Goal: Information Seeking & Learning: Learn about a topic

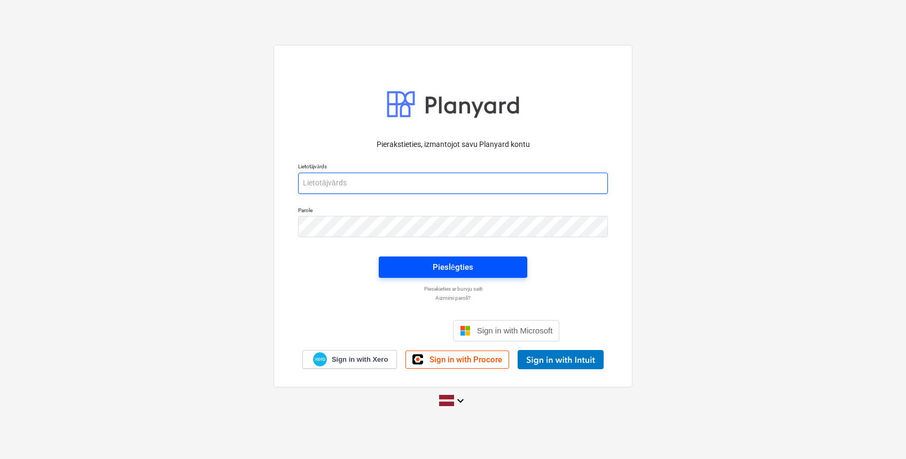
type input "[EMAIL_ADDRESS][DOMAIN_NAME]"
click at [466, 266] on div "Pieslēgties" at bounding box center [452, 267] width 41 height 14
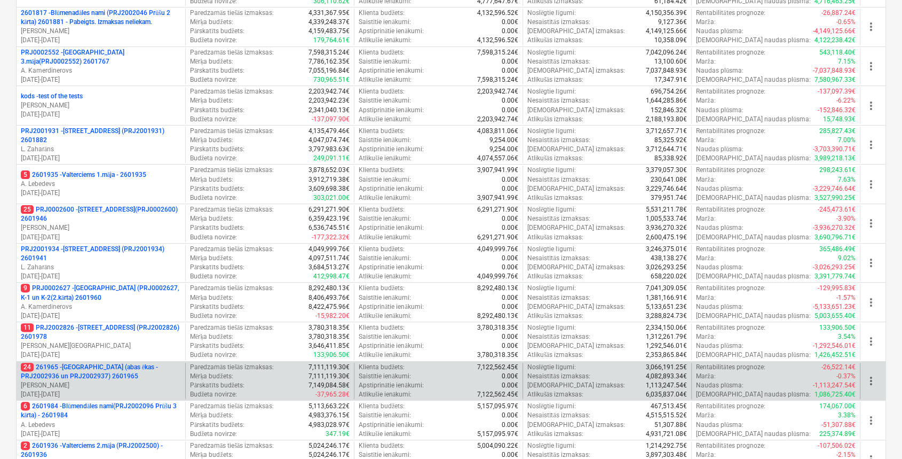
scroll to position [356, 0]
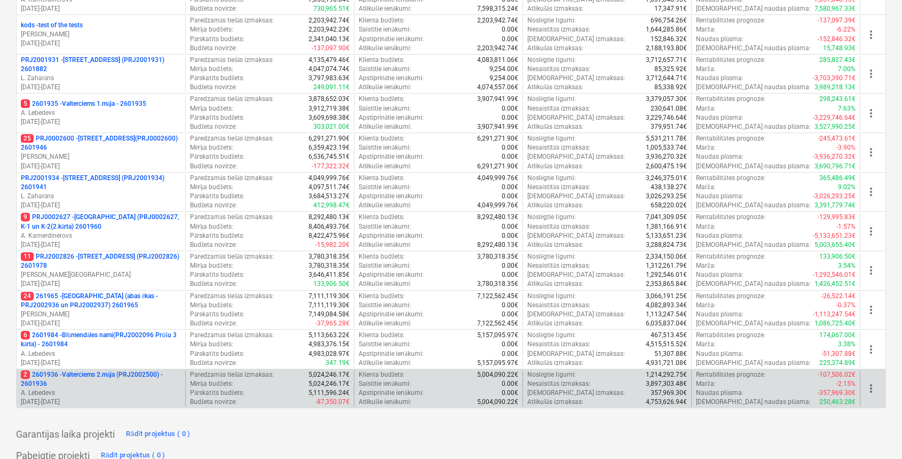
click at [137, 372] on p "2 2601936 - Valterciems 2.māja (PRJ2002500) - 2601936" at bounding box center [101, 379] width 160 height 18
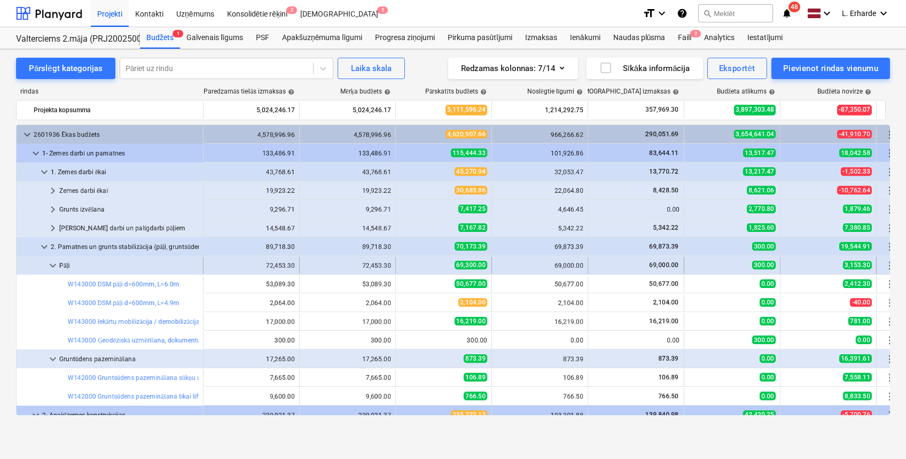
click at [45, 266] on div at bounding box center [34, 265] width 26 height 17
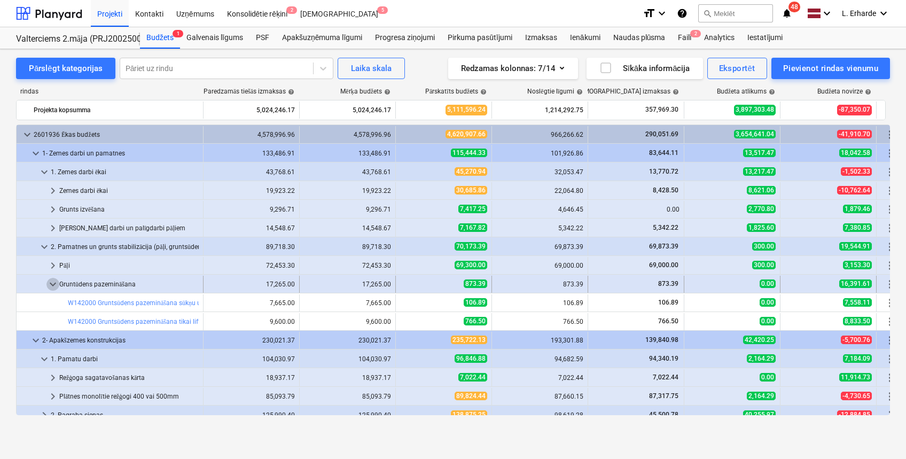
click at [56, 281] on span "keyboard_arrow_down" at bounding box center [52, 284] width 13 height 13
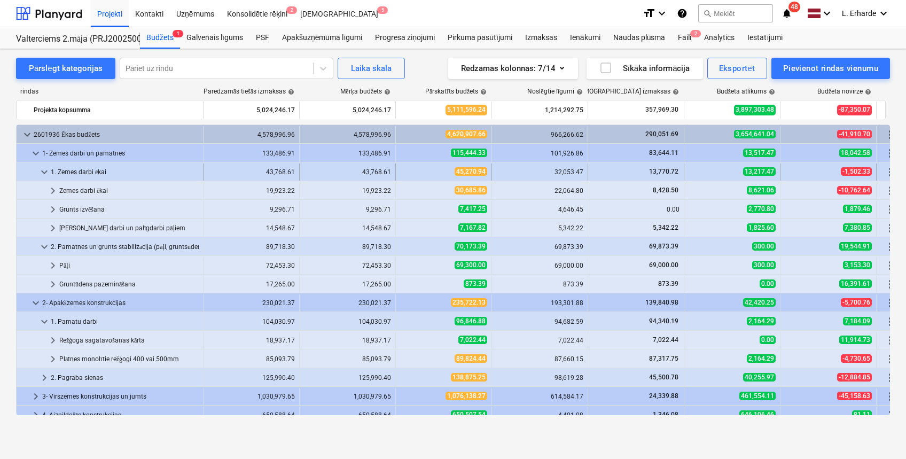
click at [42, 167] on span "keyboard_arrow_down" at bounding box center [44, 172] width 13 height 13
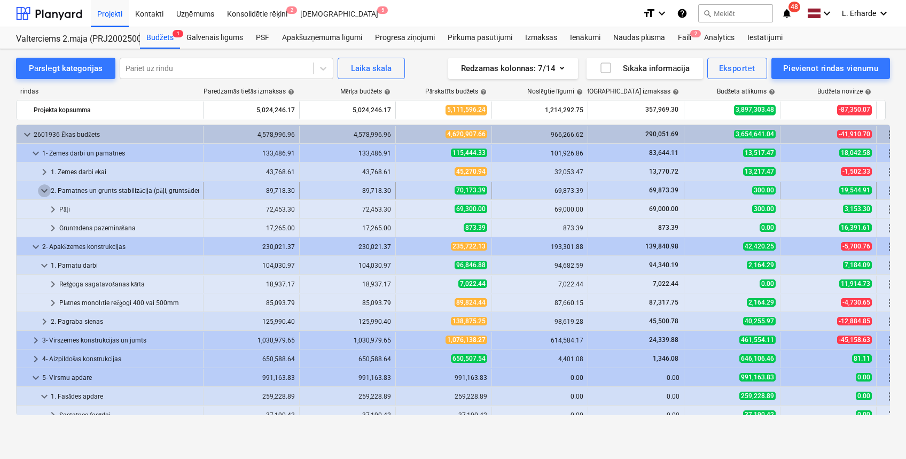
click at [40, 188] on span "keyboard_arrow_down" at bounding box center [44, 190] width 13 height 13
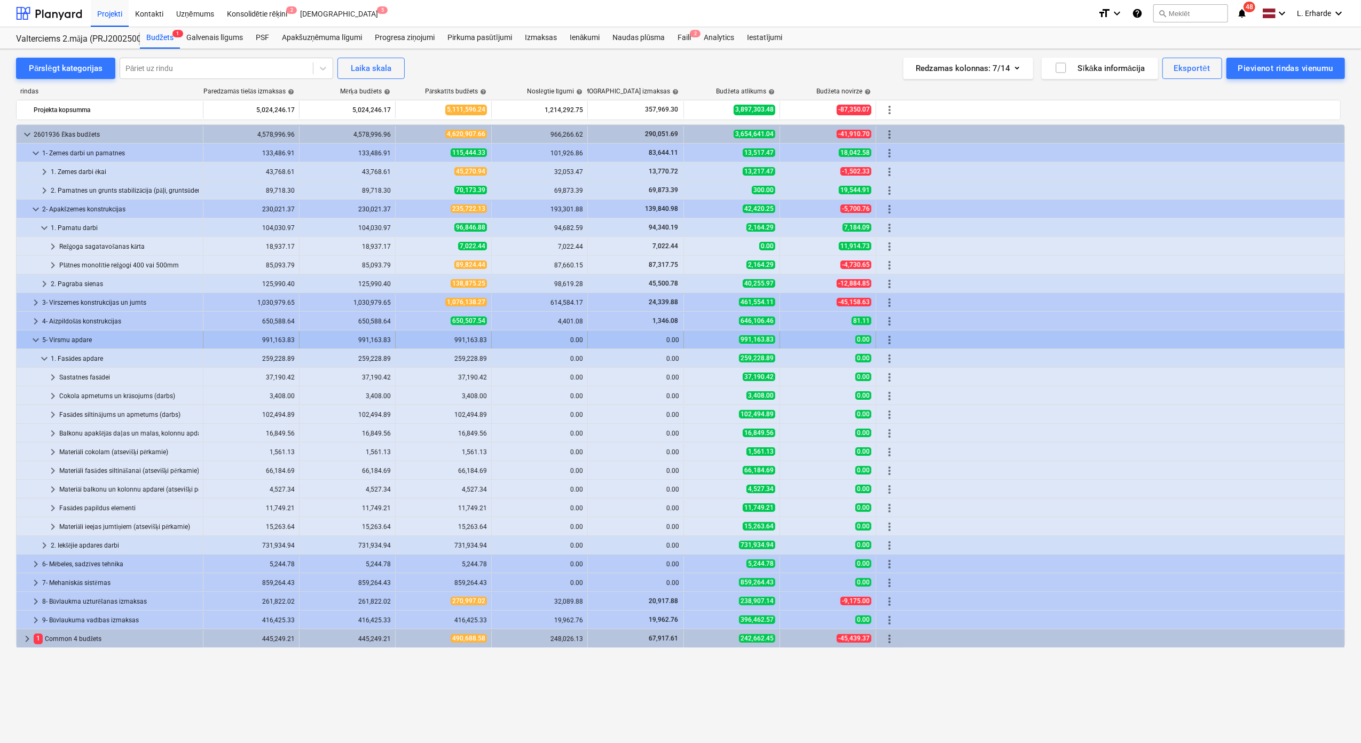
click at [33, 341] on span "keyboard_arrow_down" at bounding box center [35, 340] width 13 height 13
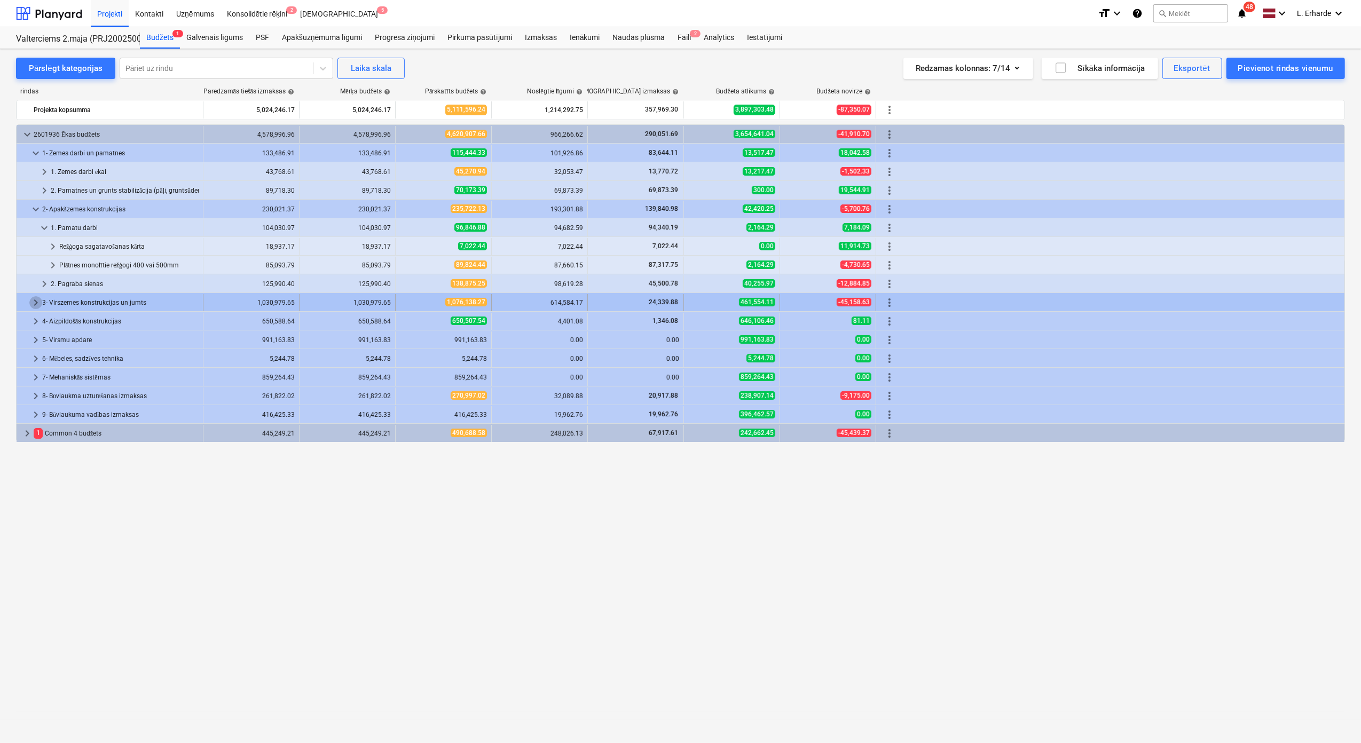
click at [31, 303] on span "keyboard_arrow_right" at bounding box center [35, 302] width 13 height 13
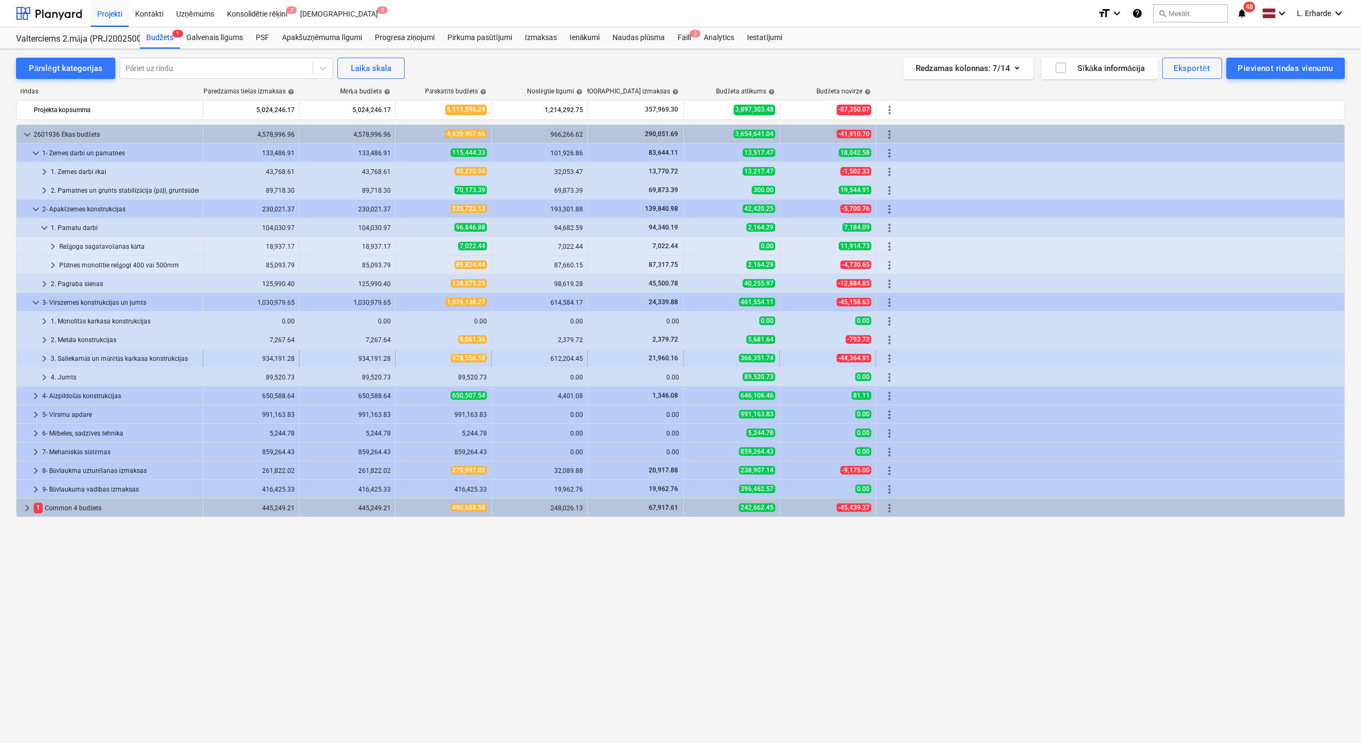
click at [89, 363] on div "3. Saliekamās un mūrētās karkasa konstrukcijas" at bounding box center [125, 358] width 148 height 17
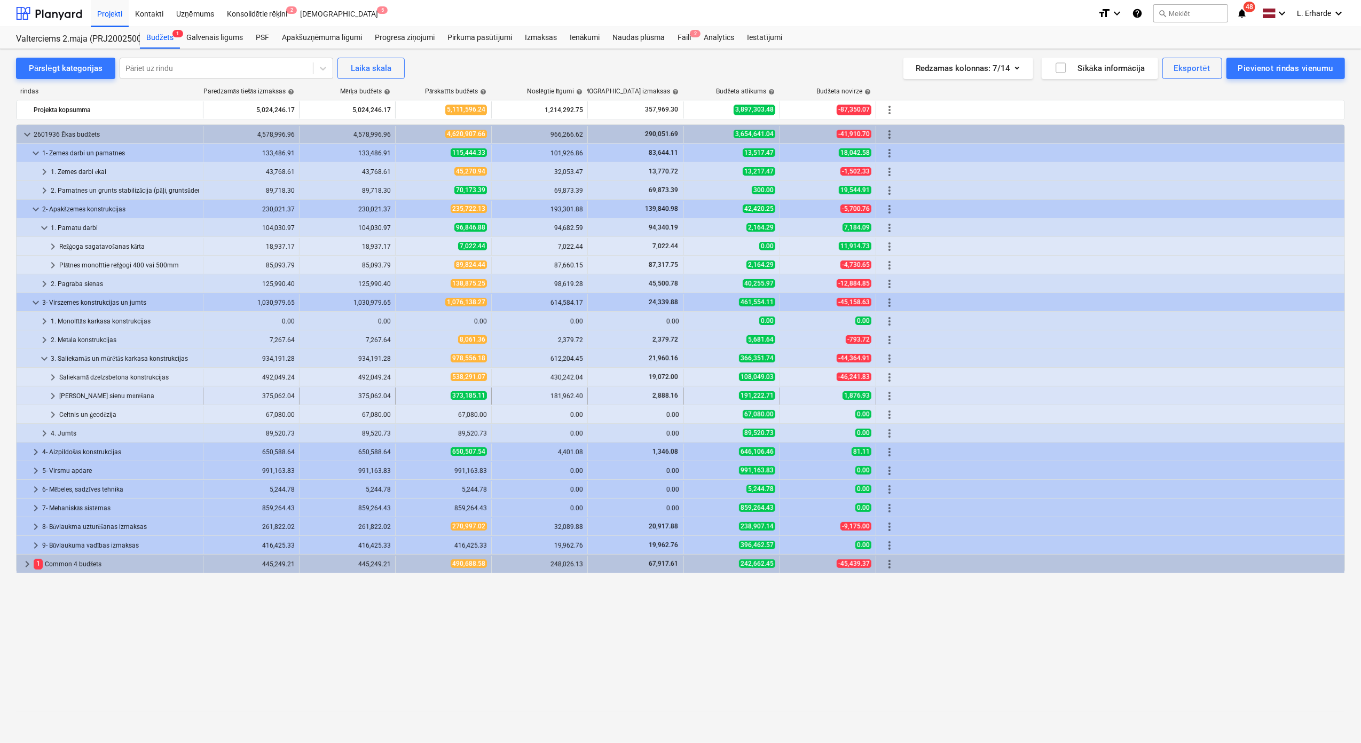
click at [116, 399] on div "[PERSON_NAME] sienu mūrēšana" at bounding box center [128, 396] width 139 height 17
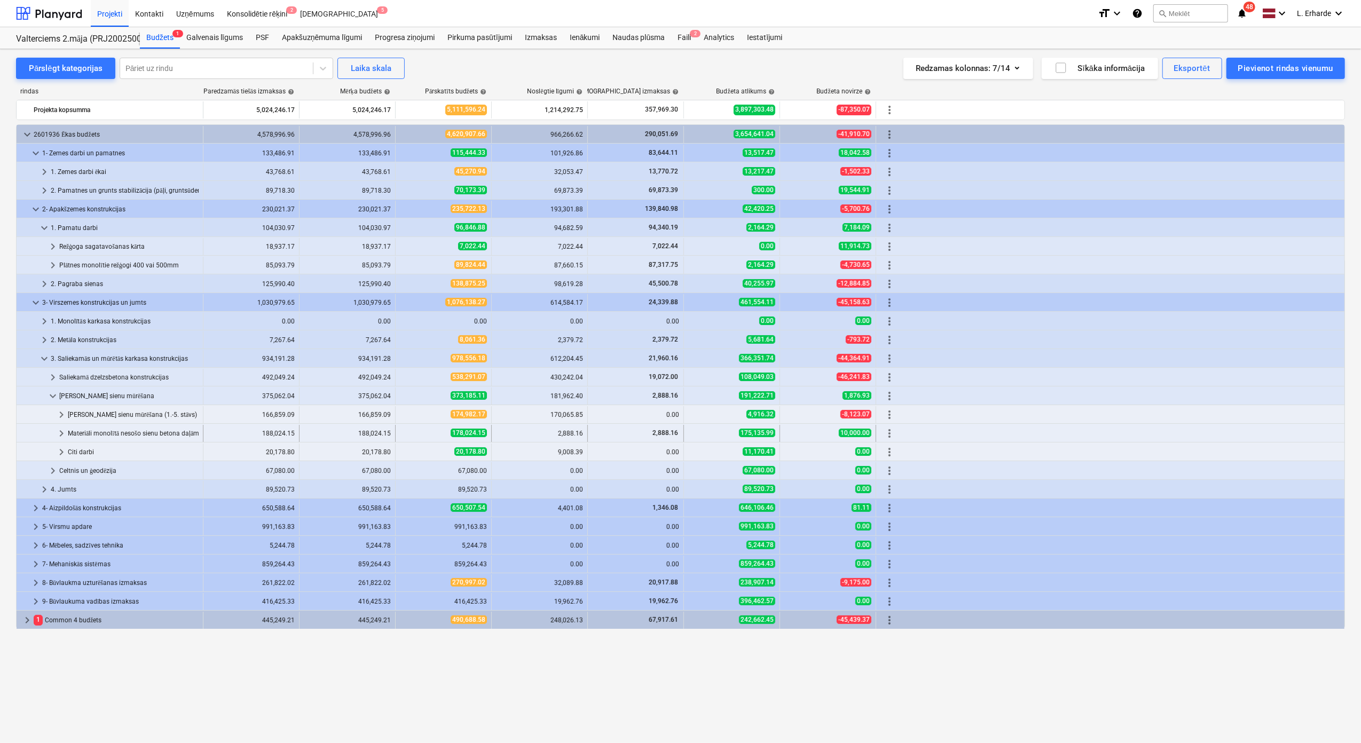
click at [126, 432] on div "Materiāli monolītā nesošo sienu betona daļām (atsevišķi pērkamie)" at bounding box center [133, 433] width 131 height 17
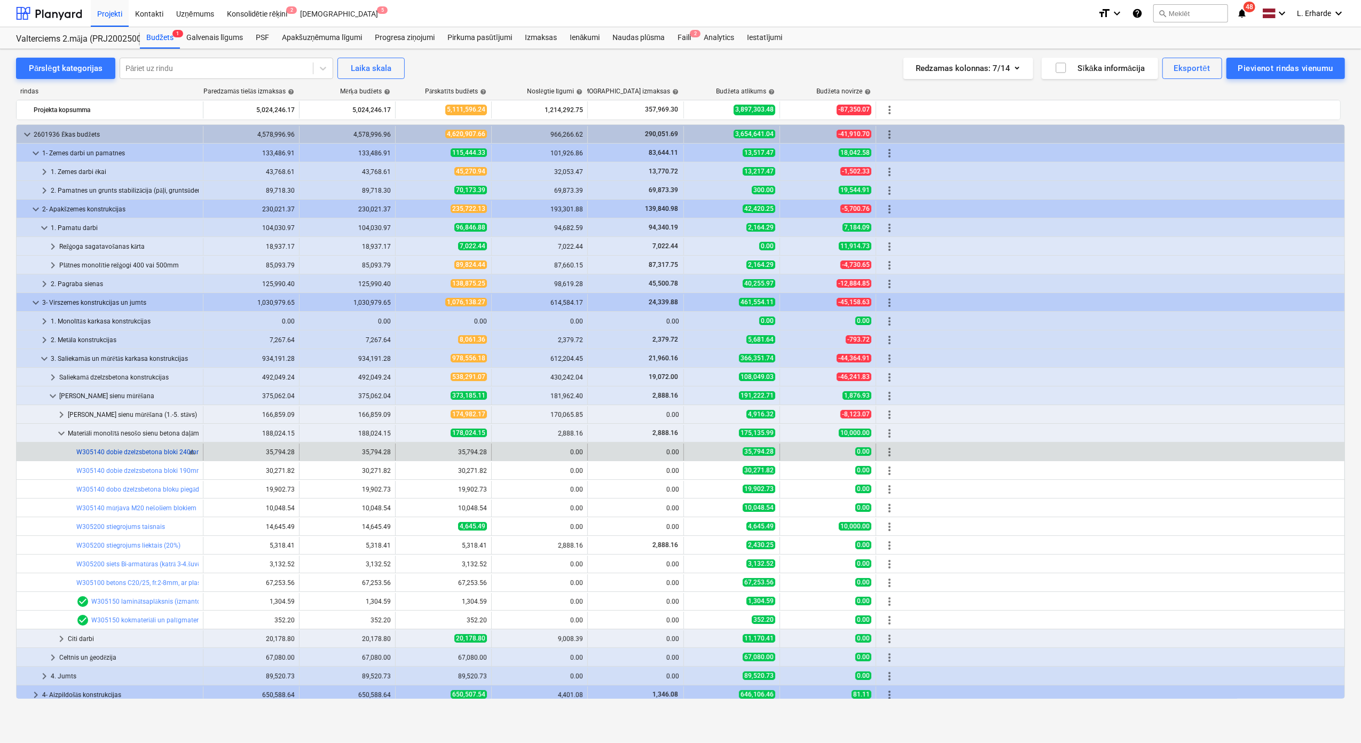
click at [152, 452] on link "W305140 dobie dzelzsbetona bloki 240mm, [DOMAIN_NAME]. armētie bloki un pusbloki" at bounding box center [202, 451] width 253 height 7
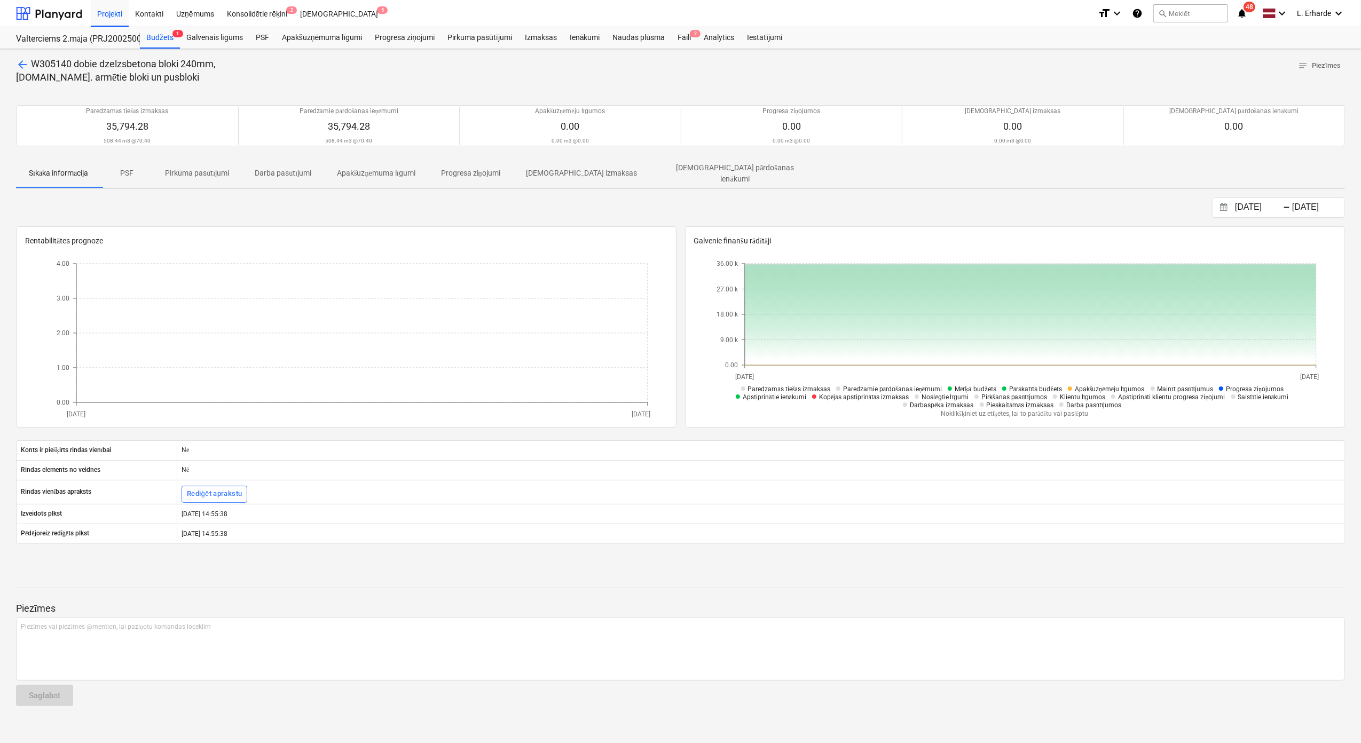
click at [123, 172] on p "PSF" at bounding box center [127, 173] width 26 height 11
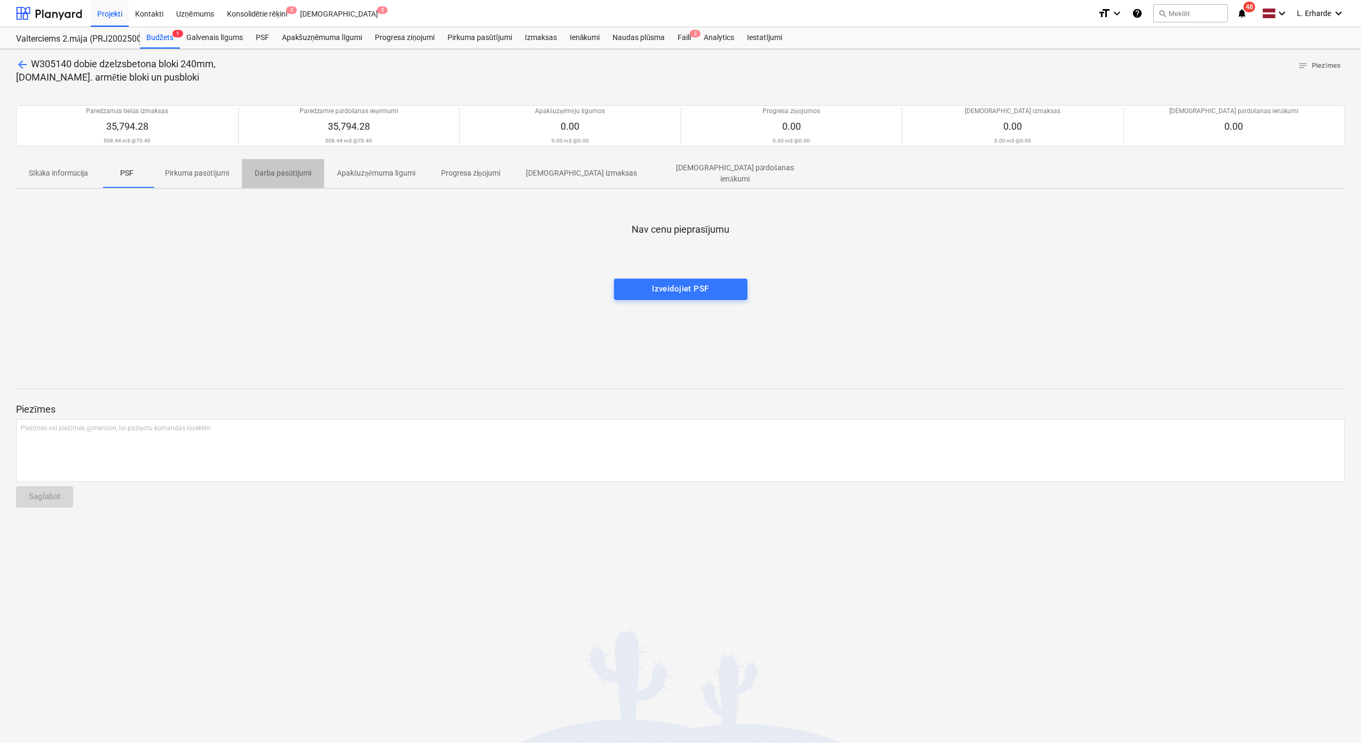
click at [282, 176] on p "Darba pasūtījumi" at bounding box center [283, 173] width 57 height 11
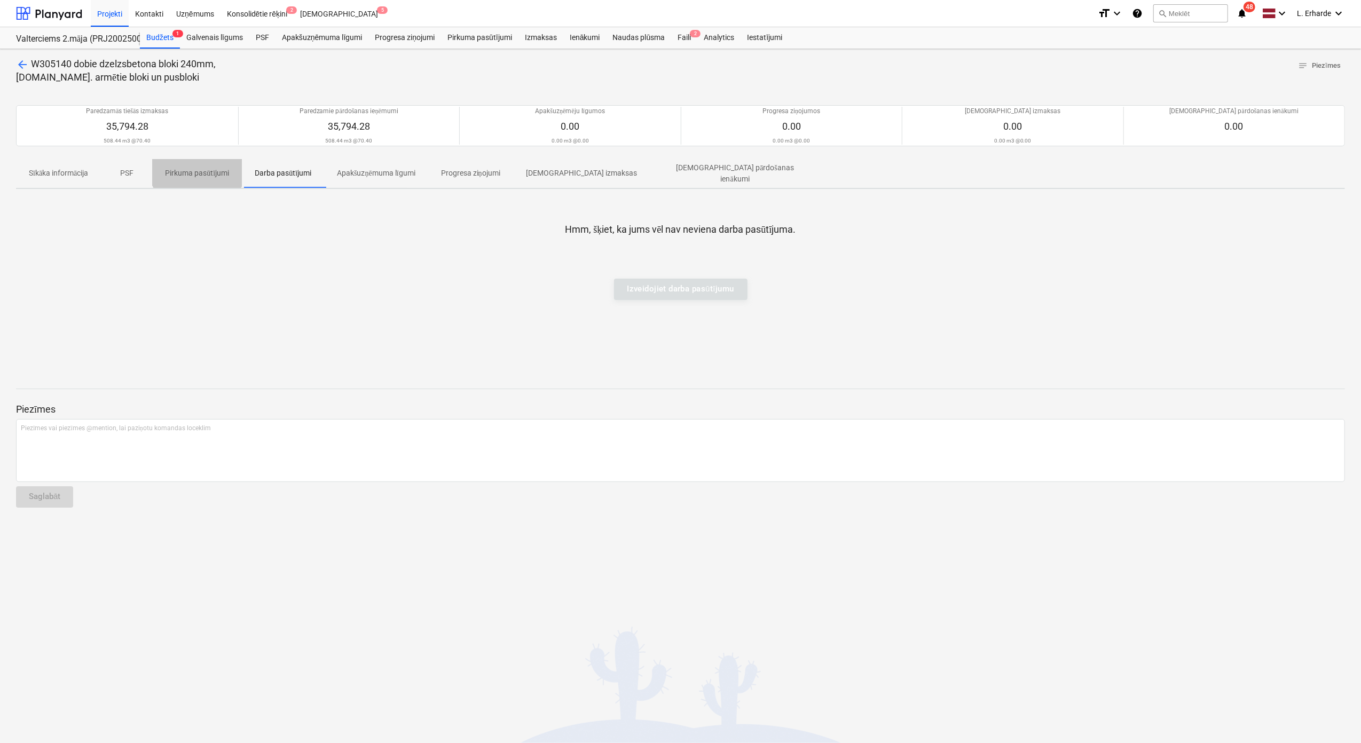
click at [199, 168] on p "Pirkuma pasūtījumi" at bounding box center [197, 173] width 64 height 11
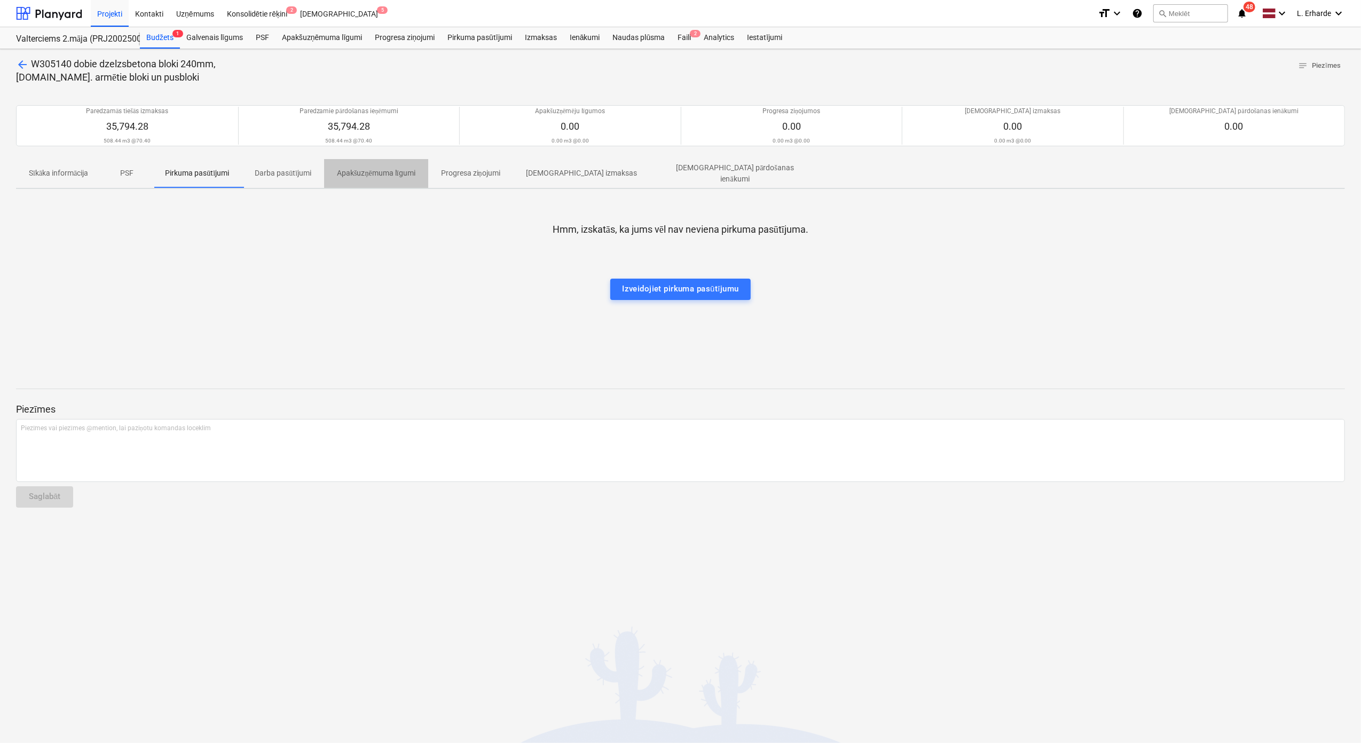
click at [372, 173] on p "Apakšuzņēmuma līgumi" at bounding box center [376, 173] width 78 height 11
click at [465, 168] on p "Progresa ziņojumi" at bounding box center [470, 173] width 59 height 11
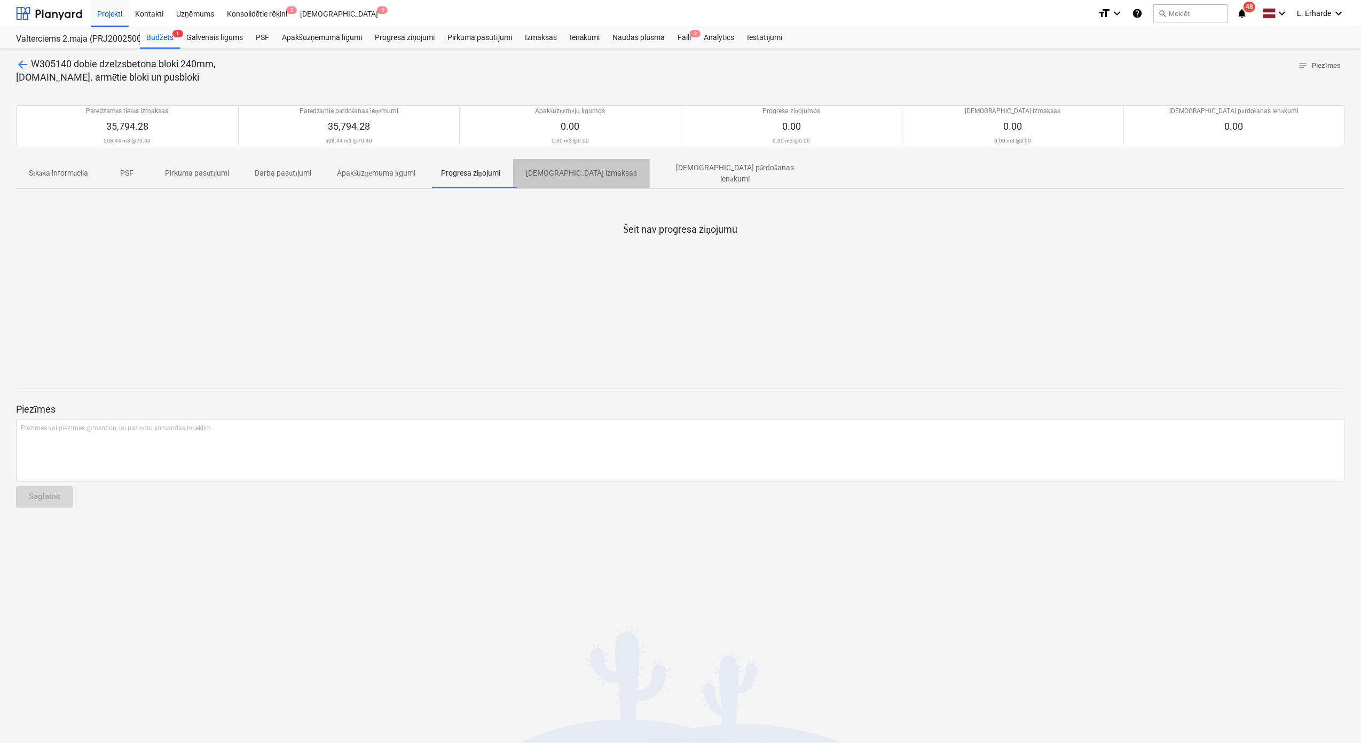
click at [590, 176] on p "[DEMOGRAPHIC_DATA] izmaksas" at bounding box center [581, 173] width 111 height 11
click at [668, 173] on p "[DEMOGRAPHIC_DATA] pārdošanas ienākumi" at bounding box center [735, 173] width 145 height 22
click at [46, 169] on p "Sīkāka informācija" at bounding box center [58, 173] width 59 height 11
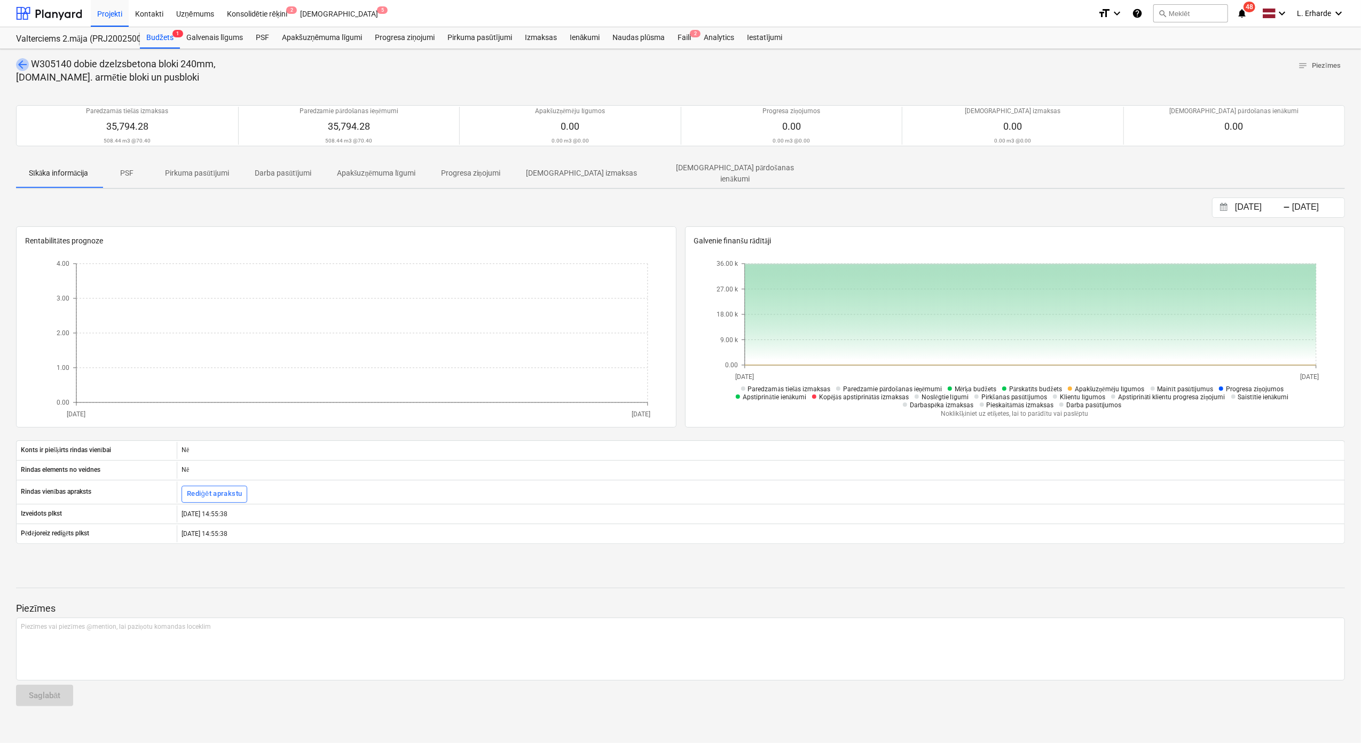
click at [16, 60] on span "arrow_back" at bounding box center [22, 64] width 13 height 13
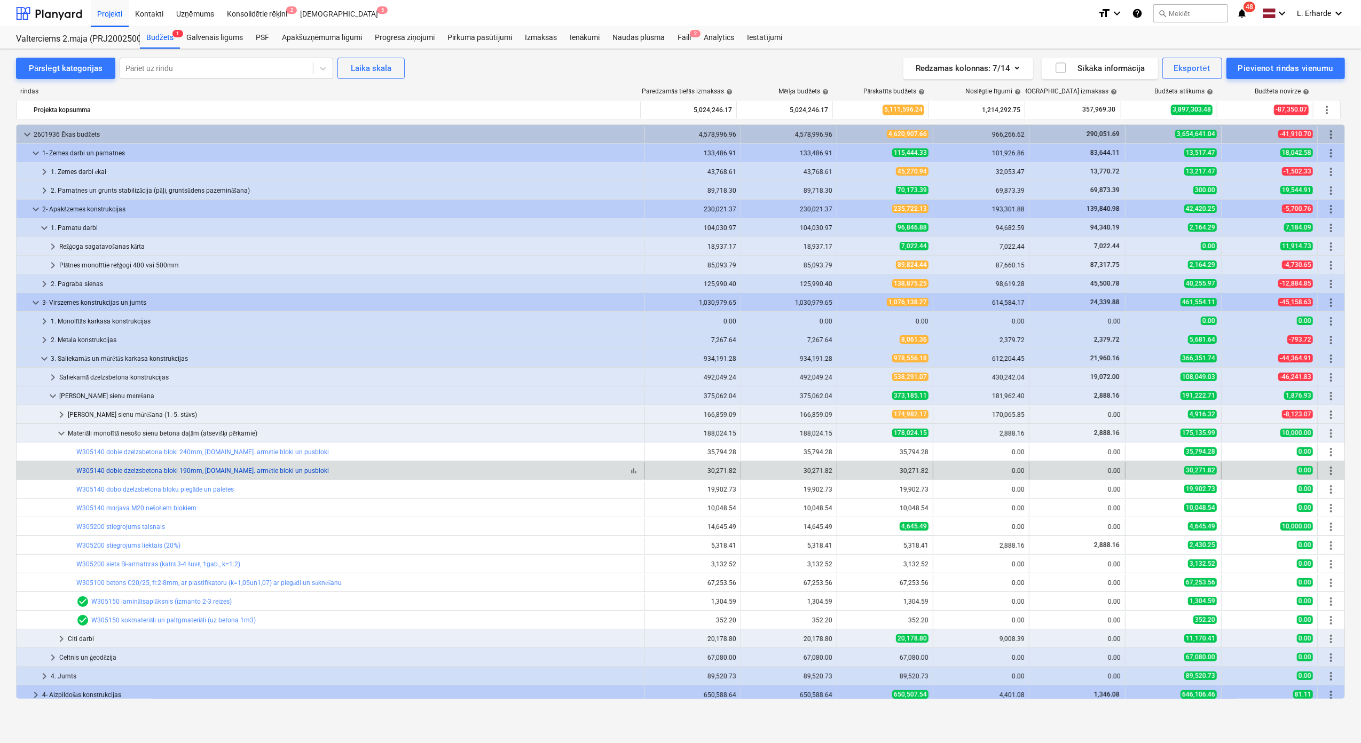
click at [274, 458] on link "W305140 dobie dzelzsbetona bloki 190mm, [DOMAIN_NAME]. armētie bloki un pusbloki" at bounding box center [202, 470] width 253 height 7
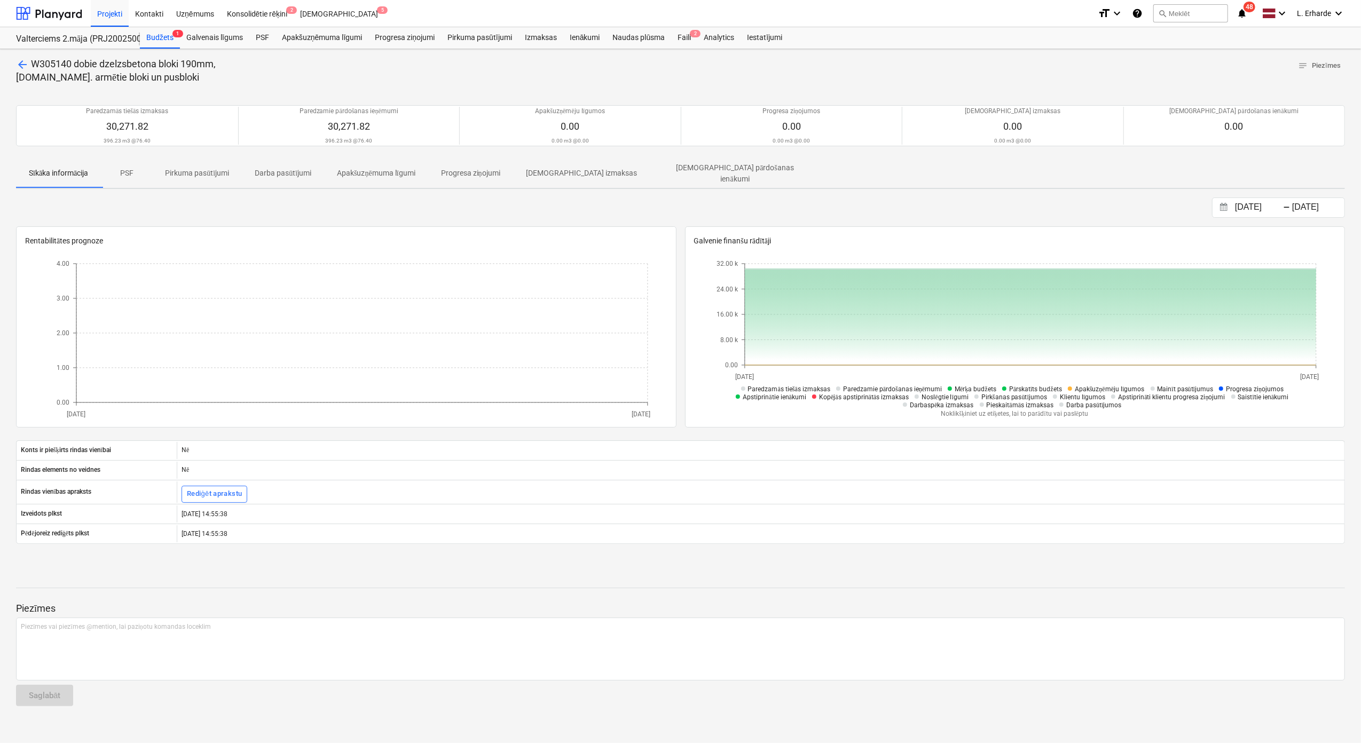
click at [26, 61] on span "arrow_back" at bounding box center [22, 64] width 13 height 13
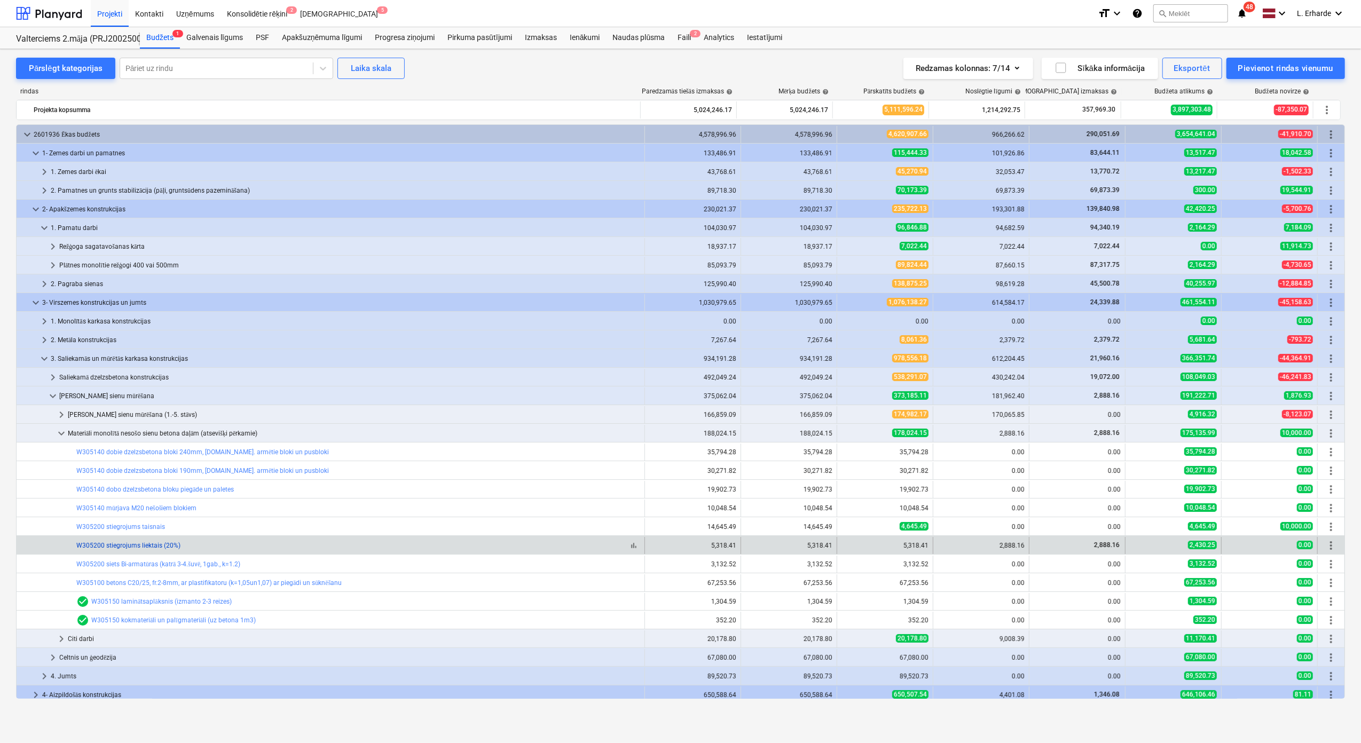
click at [162, 458] on link "W305200 stiegrojums liektais (20%)" at bounding box center [128, 545] width 104 height 7
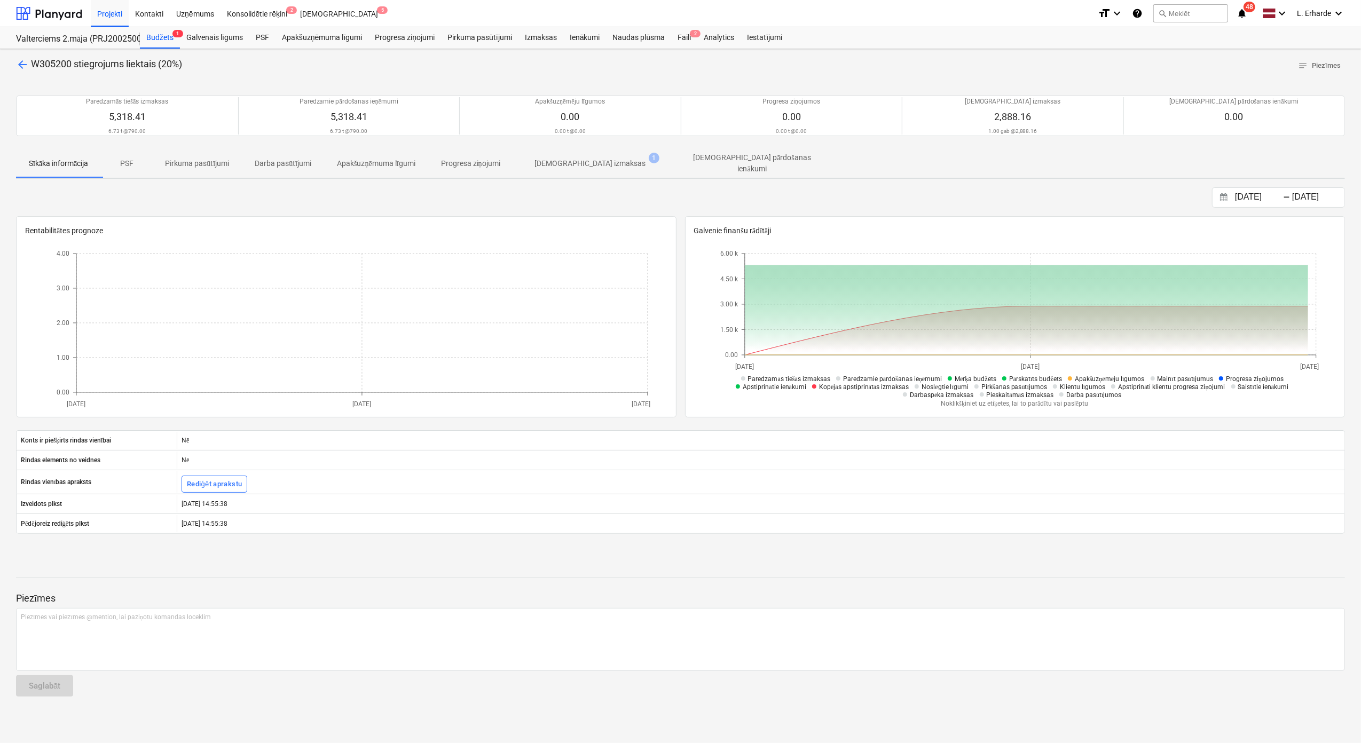
click at [594, 161] on p "[DEMOGRAPHIC_DATA] izmaksas" at bounding box center [589, 163] width 111 height 11
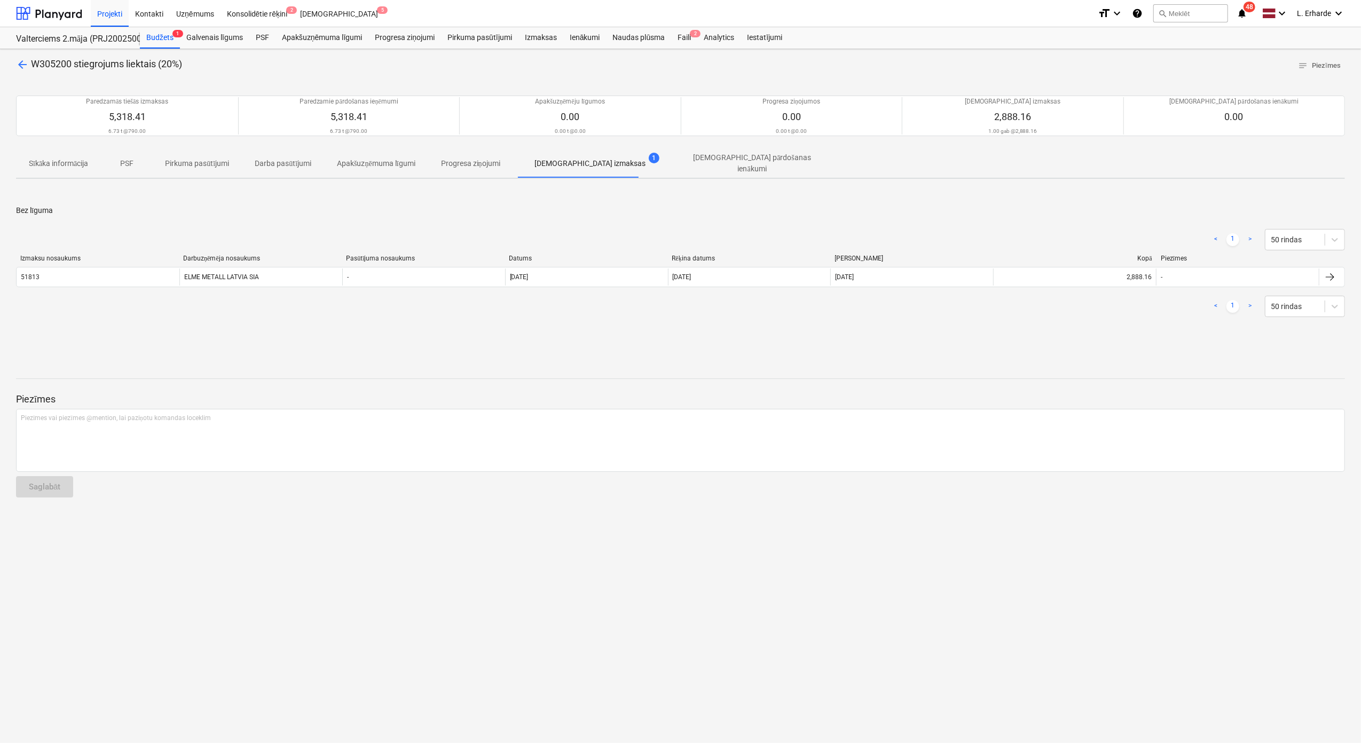
click at [50, 160] on p "Sīkāka informācija" at bounding box center [58, 163] width 59 height 11
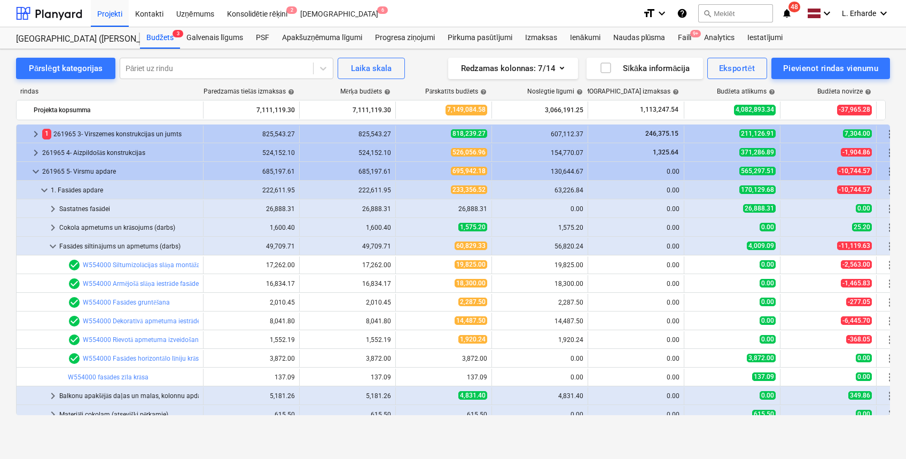
scroll to position [57, 0]
click at [49, 247] on span "keyboard_arrow_down" at bounding box center [52, 246] width 13 height 13
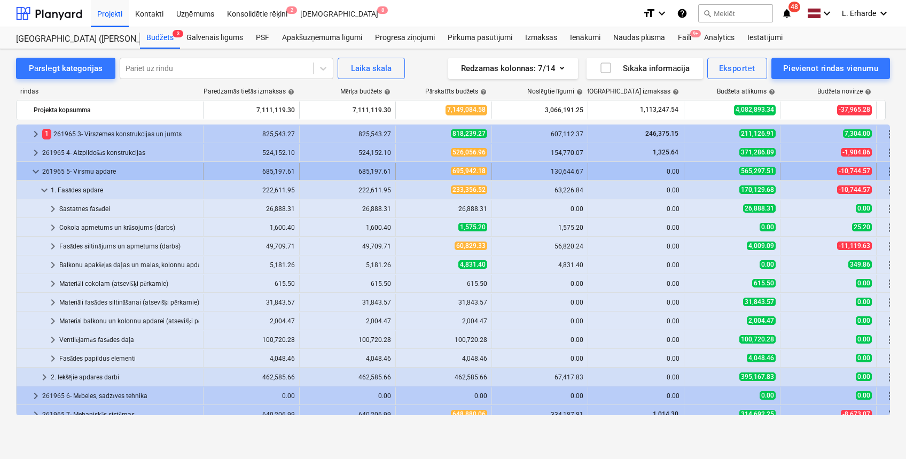
click at [33, 172] on span "keyboard_arrow_down" at bounding box center [35, 171] width 13 height 13
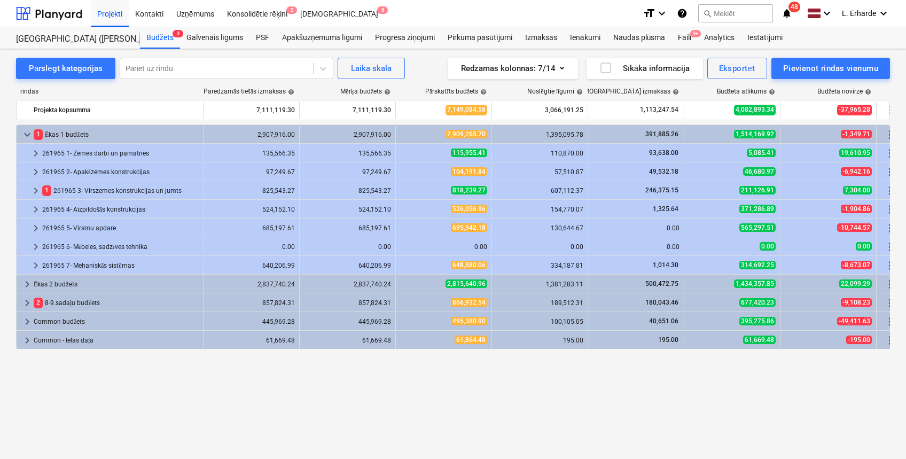
scroll to position [0, 0]
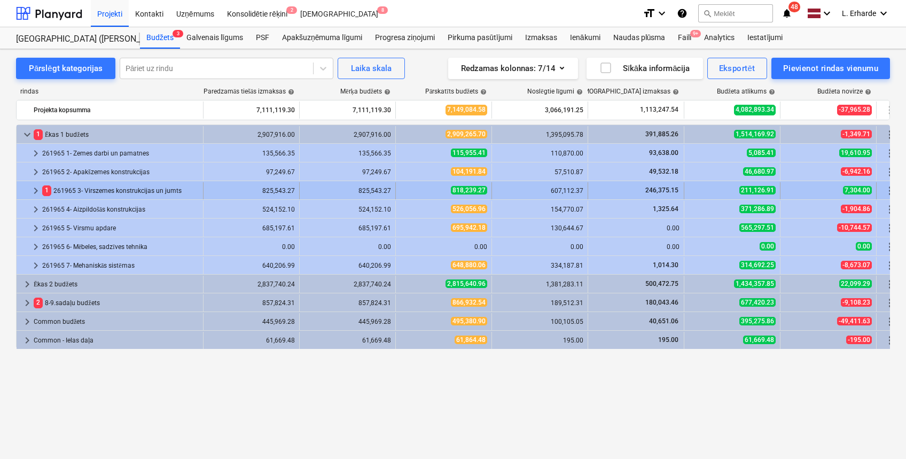
click at [38, 188] on span "keyboard_arrow_right" at bounding box center [35, 190] width 13 height 13
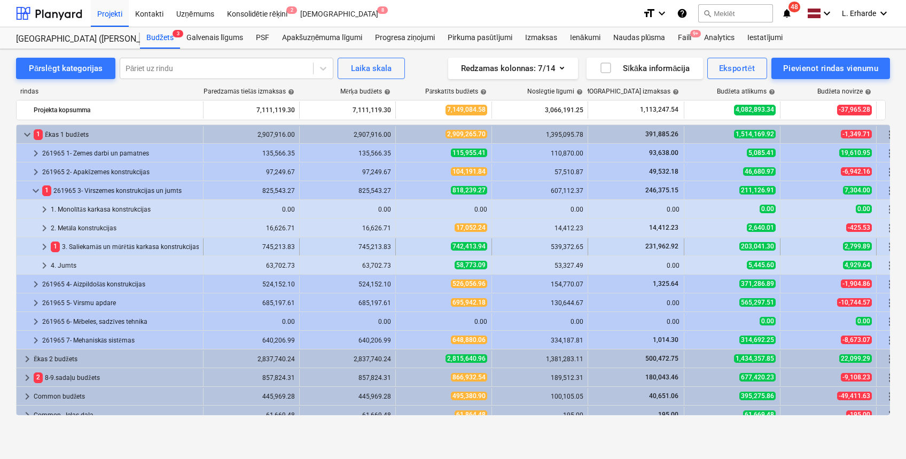
click at [119, 253] on div "1 3. Saliekamās un mūrētās karkasa konstrukcijas" at bounding box center [125, 246] width 148 height 17
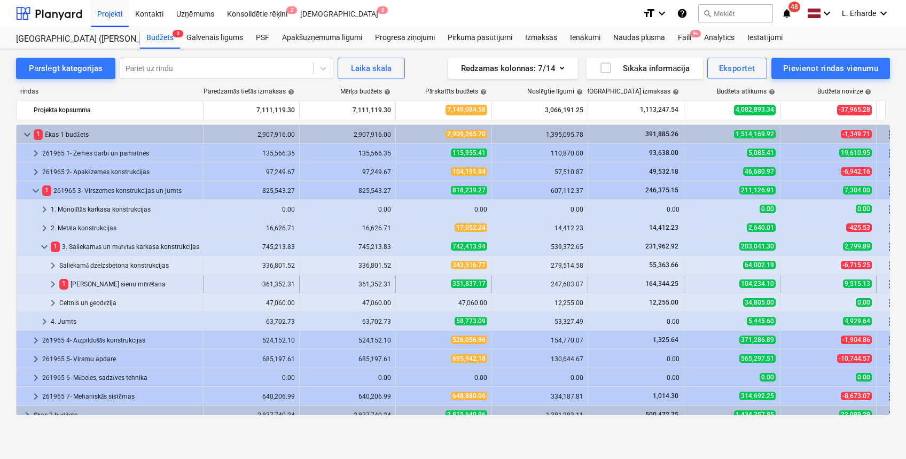
click at [131, 282] on div "1 Nesošo sienu mūrēšana" at bounding box center [128, 284] width 139 height 17
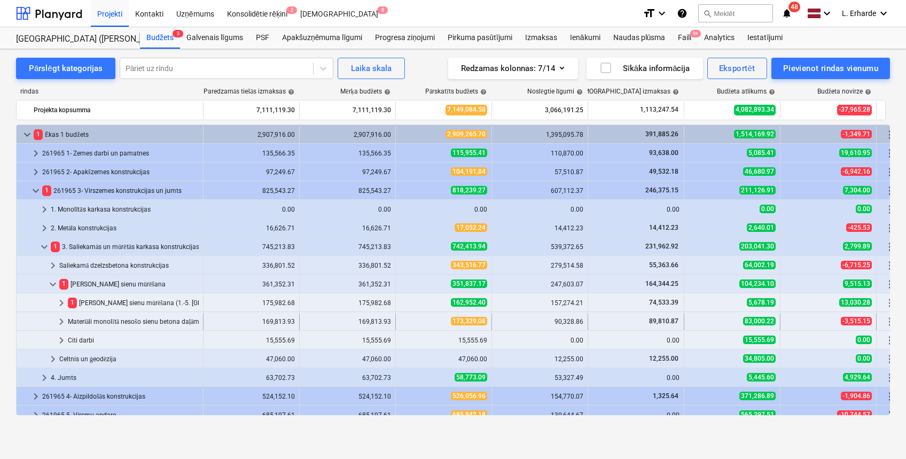
click at [163, 320] on div "Materiāli monolītā nesošo sienu betona daļām (atsevišķi pērkamie)" at bounding box center [133, 321] width 131 height 17
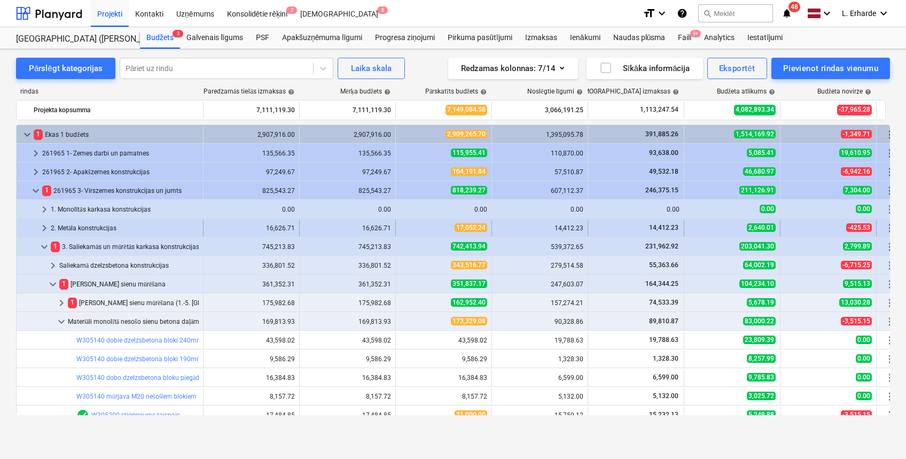
click at [886, 234] on div "more_vert" at bounding box center [889, 227] width 18 height 17
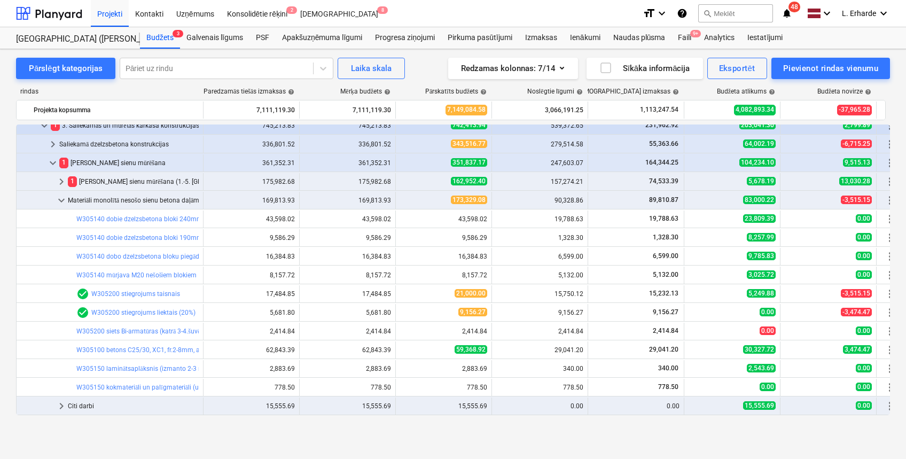
scroll to position [167, 0]
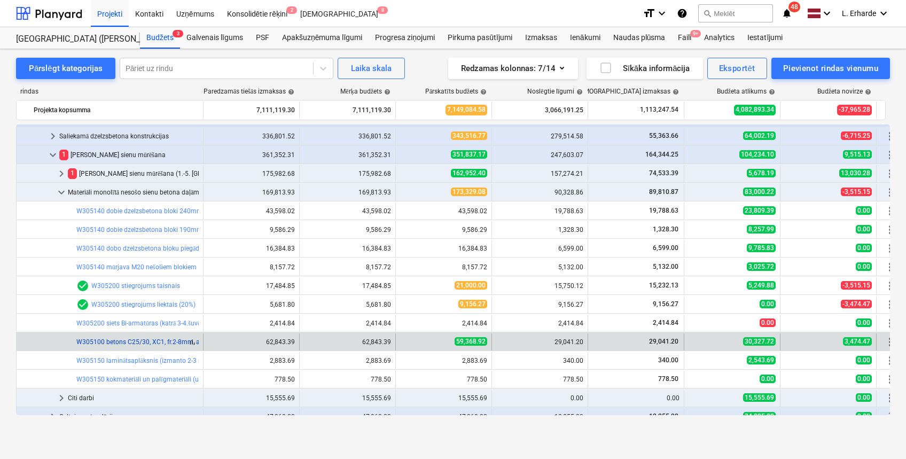
click at [161, 339] on link "W305100 betons C25/30, XC1, fr.2-8mm, ar plastifikatoru (k=1,15) ar piegādi un …" at bounding box center [206, 341] width 261 height 7
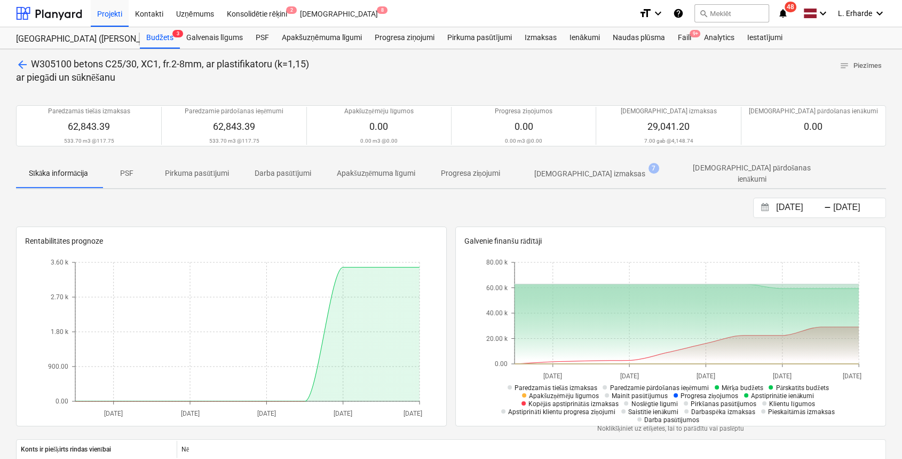
click at [595, 171] on p "[DEMOGRAPHIC_DATA] izmaksas" at bounding box center [589, 173] width 111 height 11
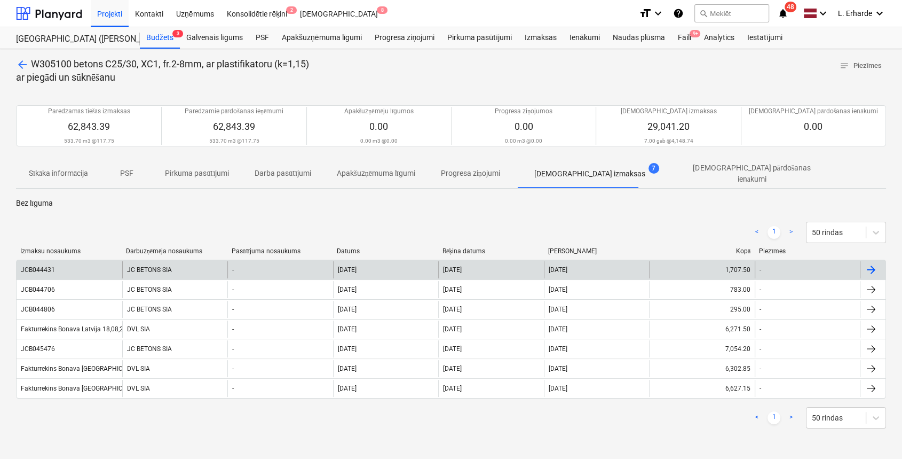
click at [64, 265] on div "JCB044431" at bounding box center [70, 269] width 106 height 17
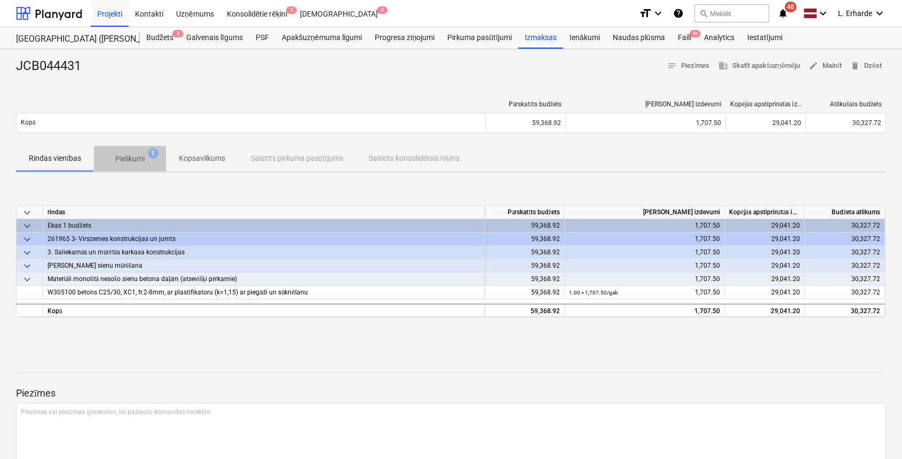
click at [137, 158] on p "Pielikumi" at bounding box center [129, 158] width 29 height 11
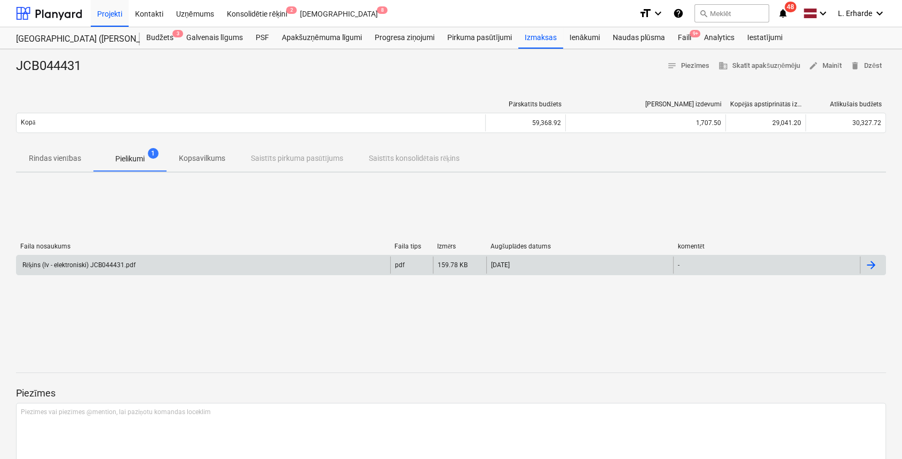
click at [100, 265] on div "Rēķins (lv - elektroniski) JCB044431.pdf" at bounding box center [78, 265] width 115 height 8
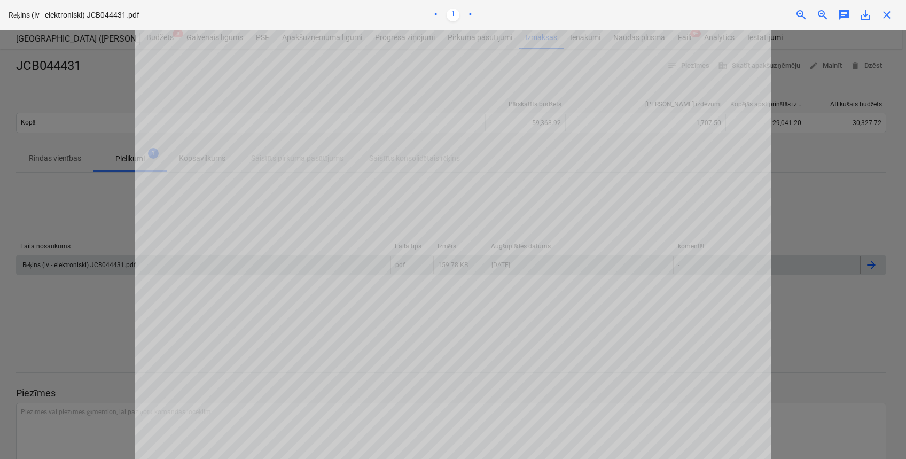
click at [793, 312] on div at bounding box center [453, 244] width 906 height 429
click at [893, 16] on div "close" at bounding box center [886, 15] width 21 height 13
click at [885, 17] on span "close" at bounding box center [886, 15] width 13 height 13
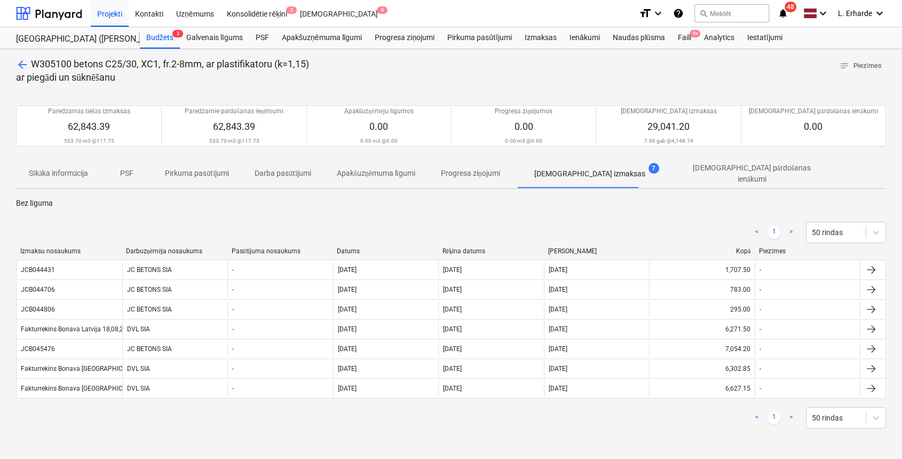
click at [628, 154] on div "Paredzamās tiešās izmaksas 62,843.39 533.70 m3 @ 117.75 Paredzamie pārdošanas i…" at bounding box center [451, 125] width 870 height 66
click at [23, 64] on span "arrow_back" at bounding box center [22, 64] width 13 height 13
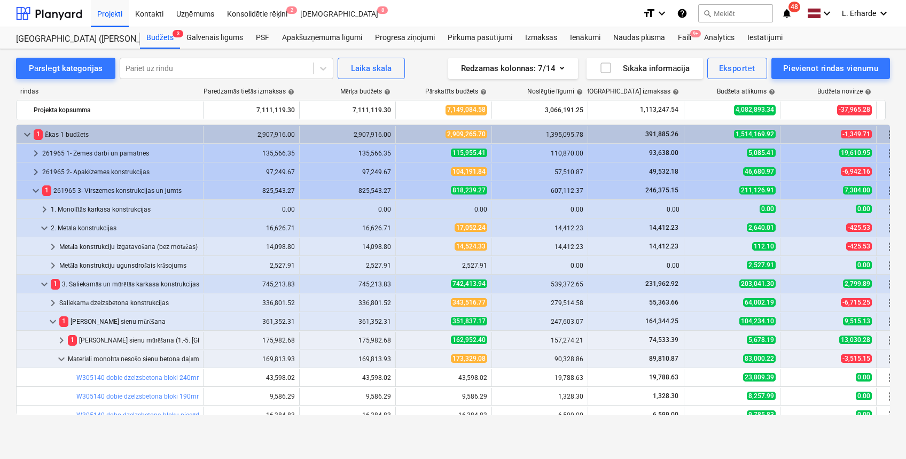
scroll to position [167, 0]
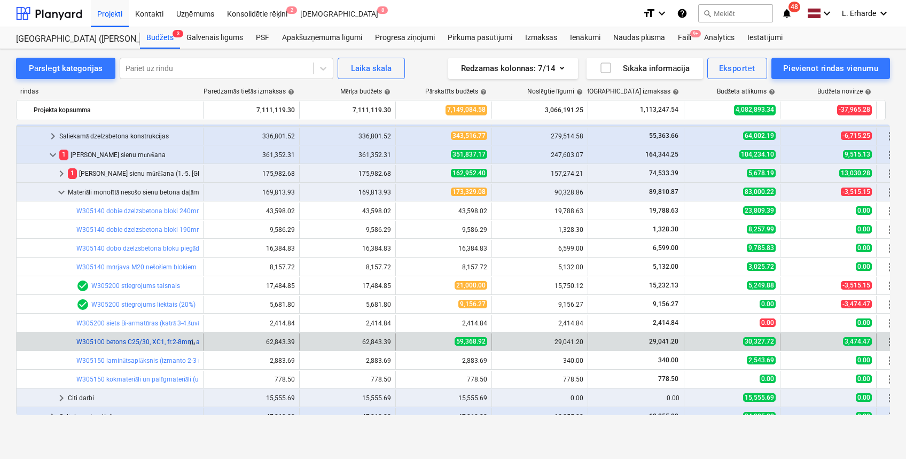
click at [152, 341] on link "W305100 betons C25/30, XC1, fr.2-8mm, ar plastifikatoru (k=1,15) ar piegādi un …" at bounding box center [206, 341] width 261 height 7
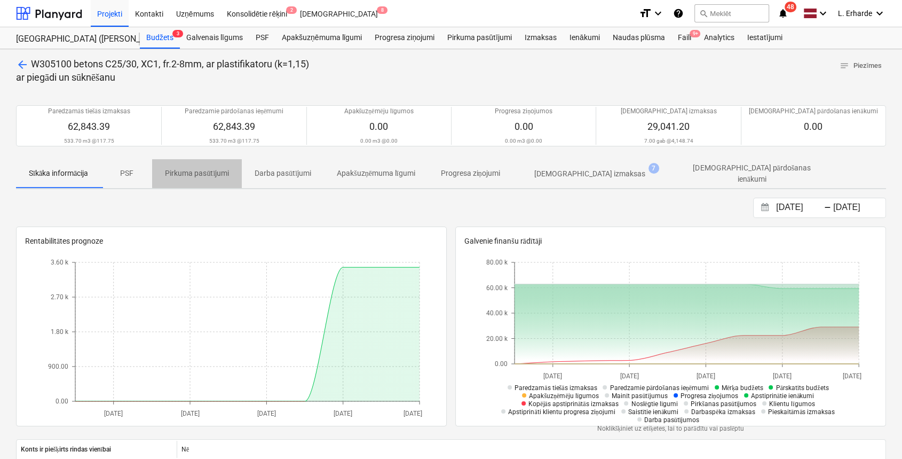
click at [218, 170] on p "Pirkuma pasūtījumi" at bounding box center [197, 173] width 64 height 11
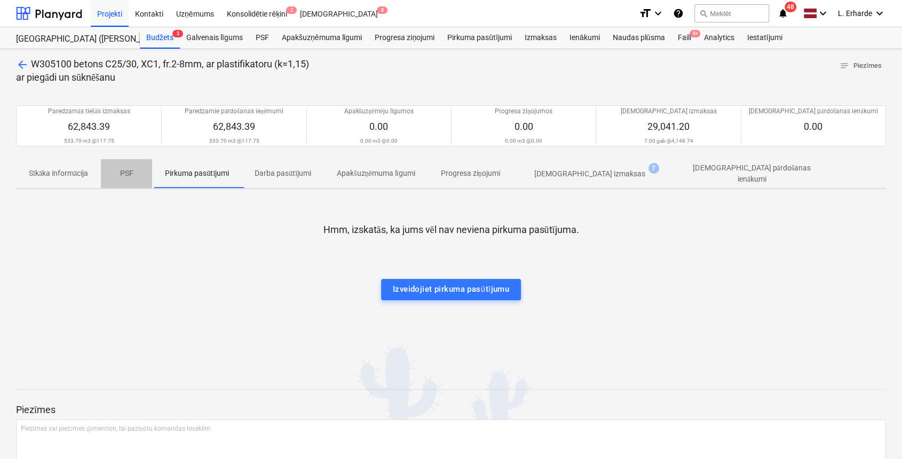
click at [136, 173] on p "PSF" at bounding box center [127, 173] width 26 height 11
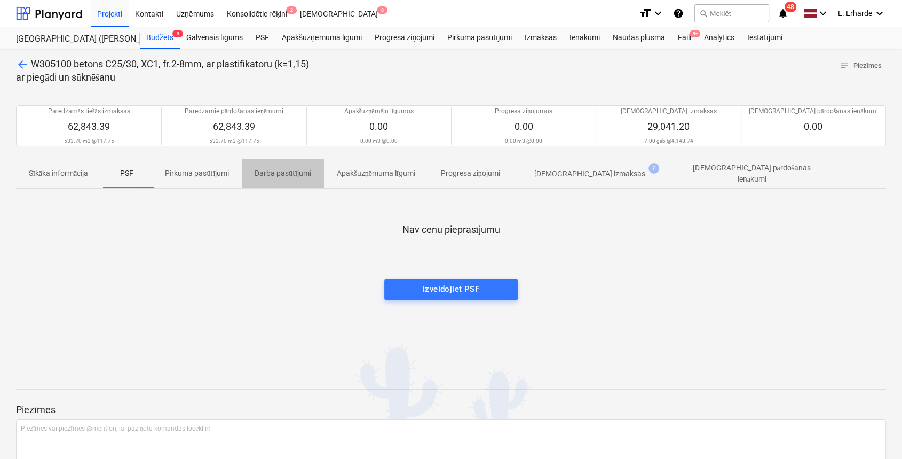
click at [273, 171] on p "Darba pasūtījumi" at bounding box center [283, 173] width 57 height 11
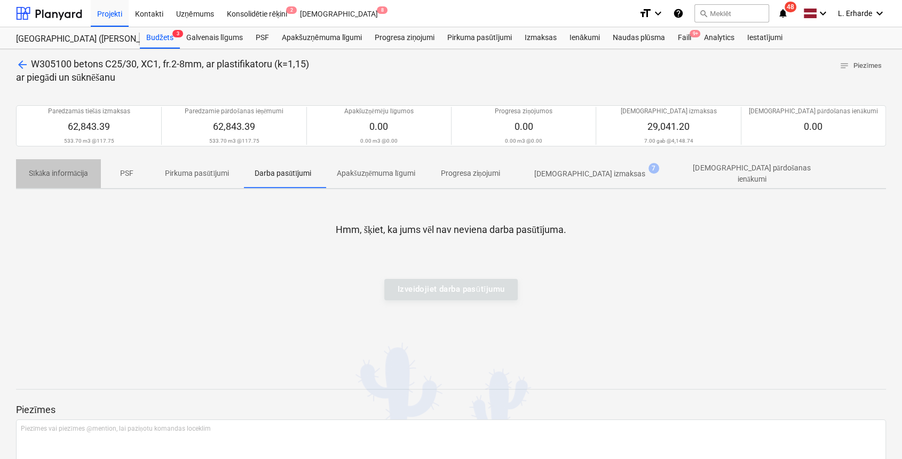
click at [78, 175] on p "Sīkāka informācija" at bounding box center [58, 173] width 59 height 11
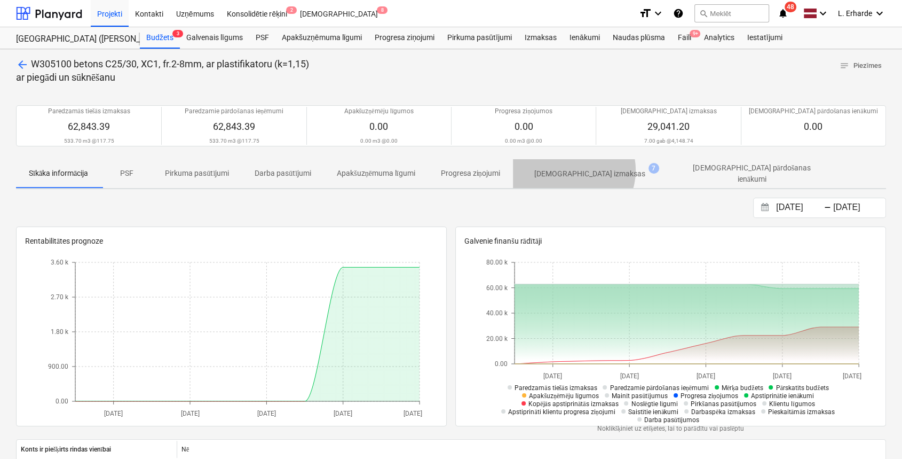
click at [576, 170] on p "[DEMOGRAPHIC_DATA] izmaksas" at bounding box center [589, 173] width 111 height 11
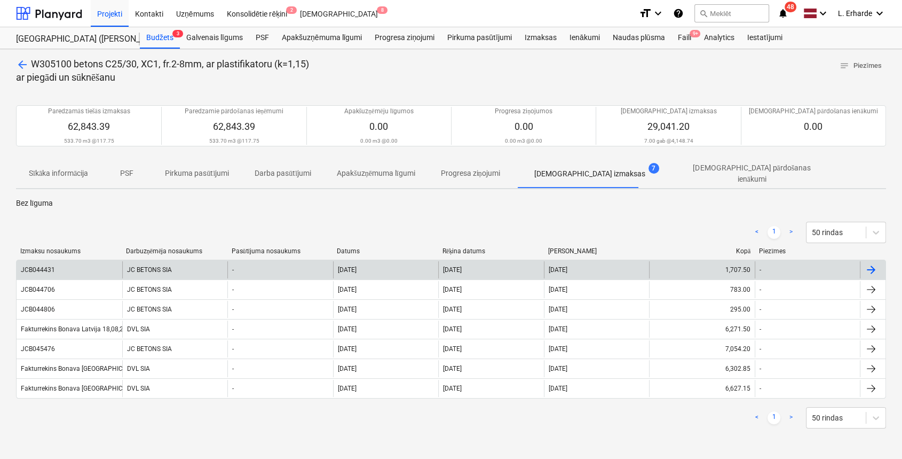
click at [171, 261] on div "JC BETONS SIA" at bounding box center [175, 269] width 106 height 17
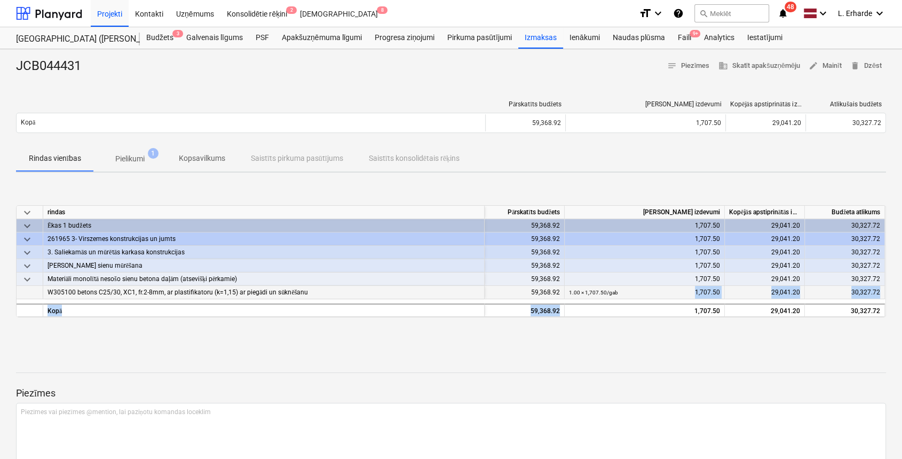
drag, startPoint x: 631, startPoint y: 305, endPoint x: 643, endPoint y: 292, distance: 18.1
click at [643, 292] on div "keyboard_arrow_down rindas Pārskatīts [PERSON_NAME] izdevumi Kopējās apstiprinā…" at bounding box center [451, 261] width 870 height 112
click at [142, 158] on p "Pielikumi" at bounding box center [129, 158] width 29 height 11
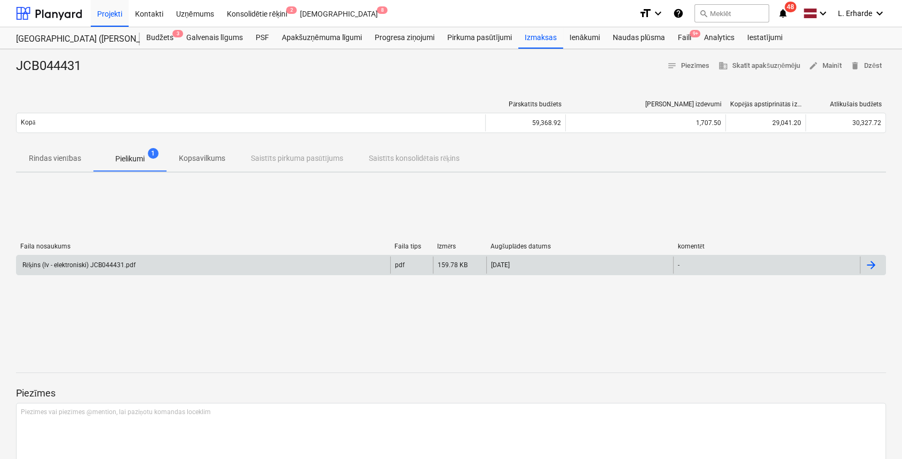
click at [122, 261] on div "Rēķins (lv - elektroniski) JCB044431.pdf" at bounding box center [78, 265] width 115 height 8
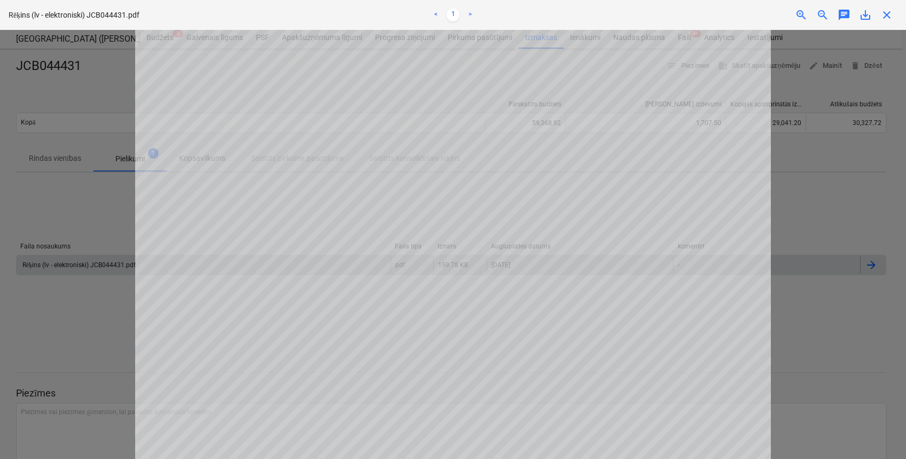
click at [890, 21] on div "Rēķins (lv - elektroniski) JCB044431.pdf < 1 > zoom_in zoom_out chat 0 save_alt…" at bounding box center [453, 15] width 906 height 30
click at [884, 12] on span "close" at bounding box center [886, 15] width 13 height 13
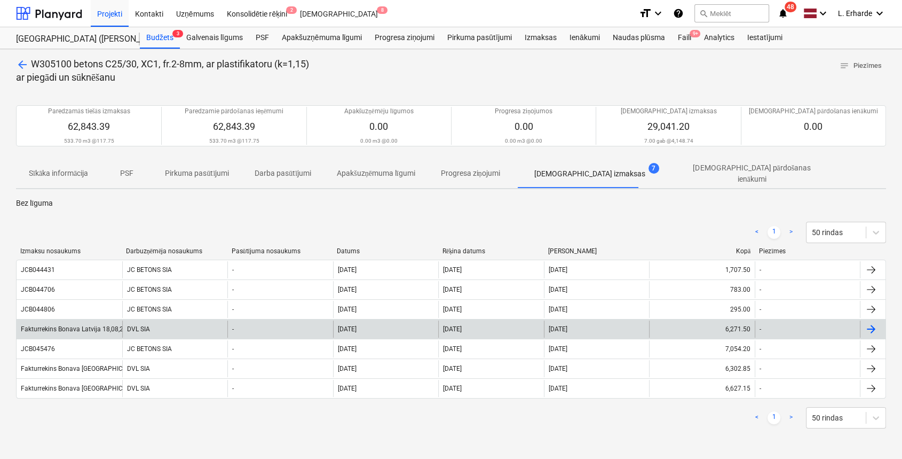
click at [71, 325] on div "Fakturrekins Bonava Latvija 18,08,2025.pdf" at bounding box center [83, 328] width 125 height 7
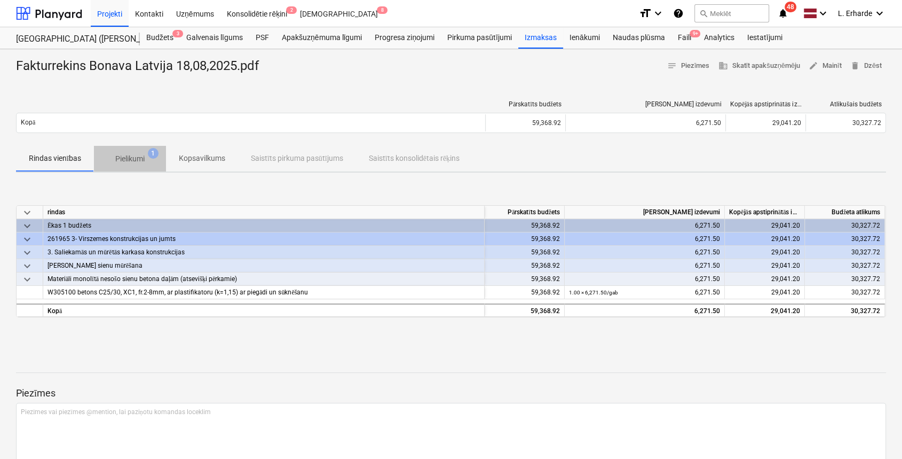
click at [143, 160] on p "Pielikumi" at bounding box center [129, 158] width 29 height 11
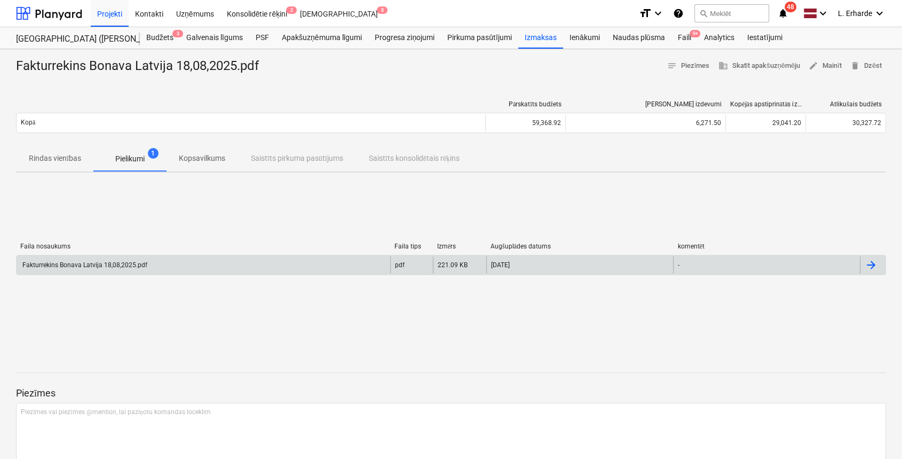
click at [135, 265] on div "Fakturrekins Bonava Latvija 18,08,2025.pdf" at bounding box center [84, 264] width 127 height 7
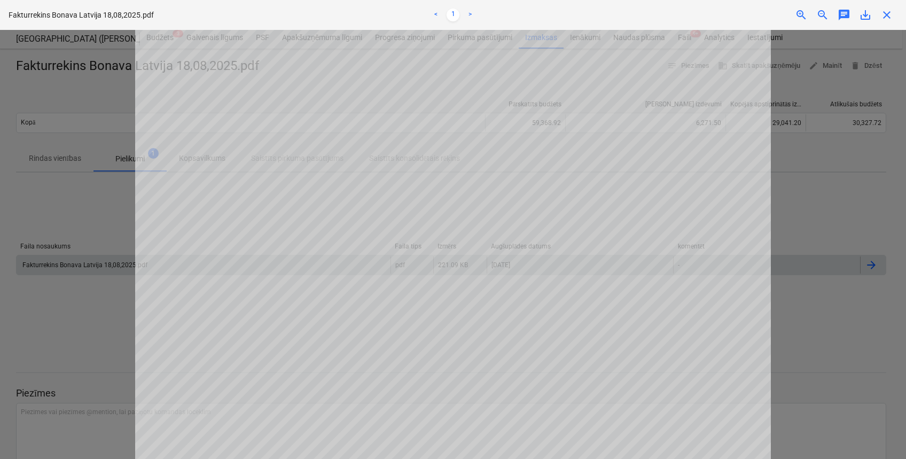
scroll to position [270, 0]
click at [885, 19] on span "close" at bounding box center [886, 15] width 13 height 13
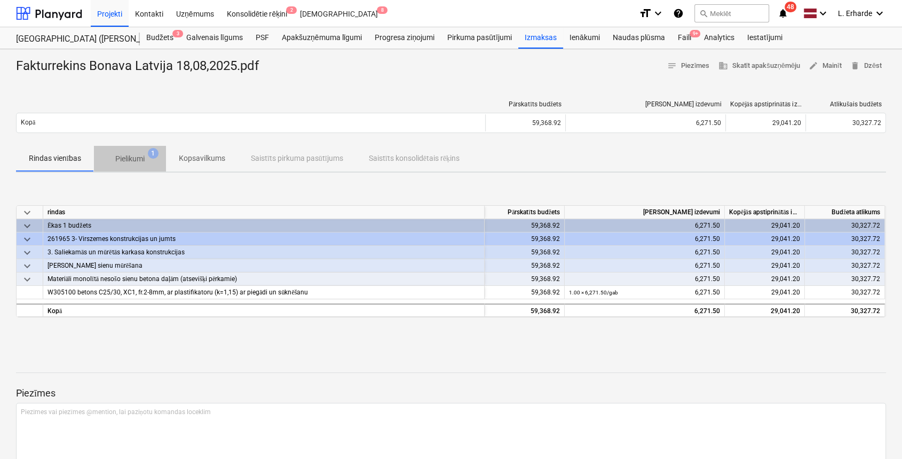
click at [138, 158] on p "Pielikumi" at bounding box center [129, 158] width 29 height 11
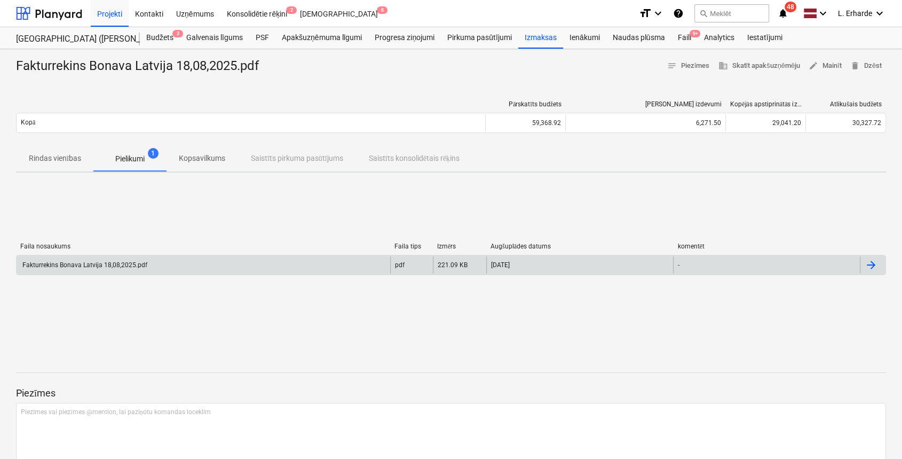
click at [122, 263] on div "Fakturrekins Bonava Latvija 18,08,2025.pdf" at bounding box center [84, 264] width 127 height 7
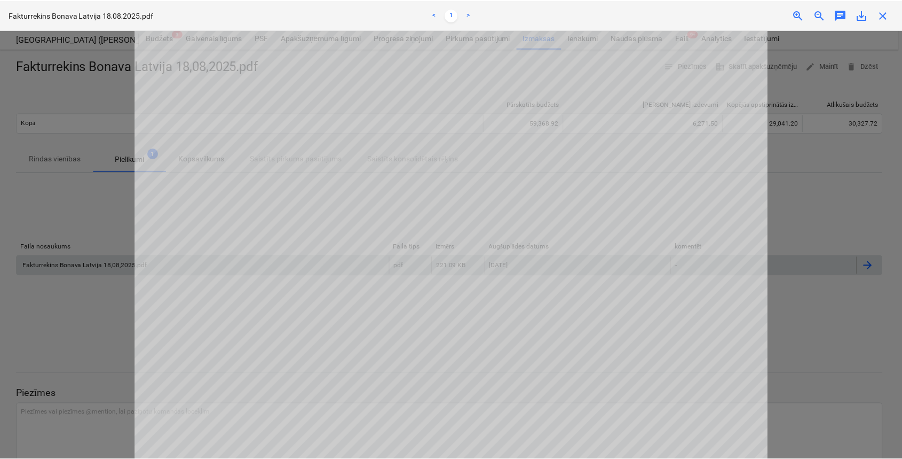
scroll to position [372, 0]
click at [889, 22] on div "Fakturrekins Bonava Latvija 18,08,2025.pdf < 1 > zoom_in zoom_out chat 0 save_a…" at bounding box center [453, 15] width 906 height 30
click at [887, 15] on span "close" at bounding box center [886, 15] width 13 height 13
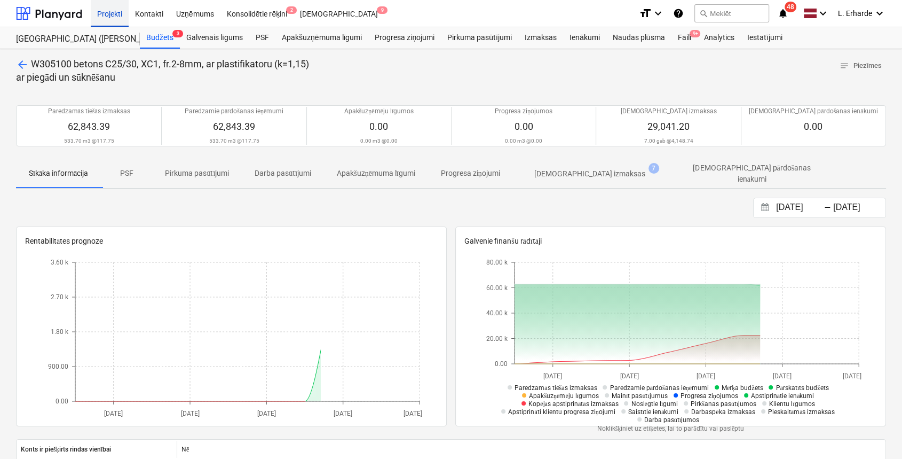
click at [115, 13] on div "Projekti" at bounding box center [110, 12] width 38 height 27
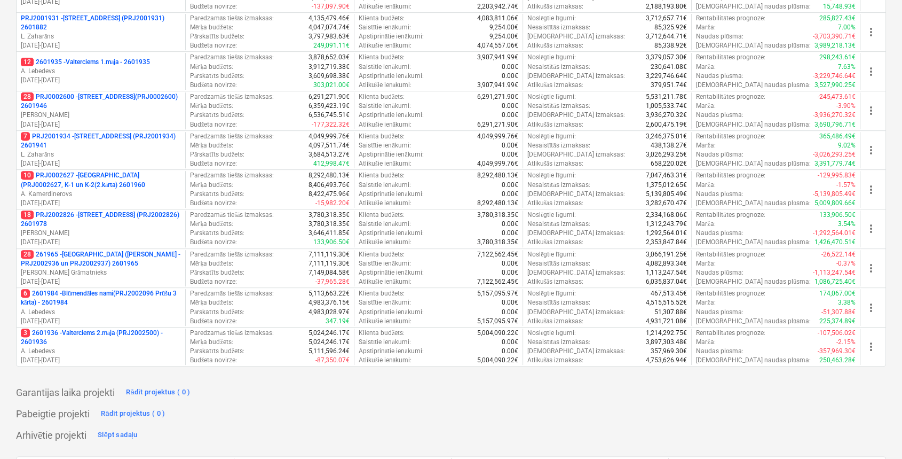
scroll to position [405, 0]
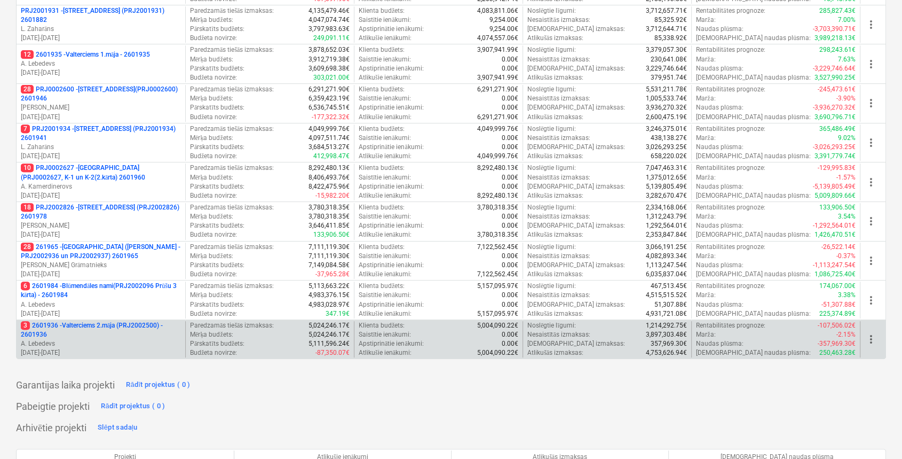
click at [126, 327] on p "3 2601936 - Valterciems 2.māja (PRJ2002500) - 2601936" at bounding box center [101, 330] width 160 height 18
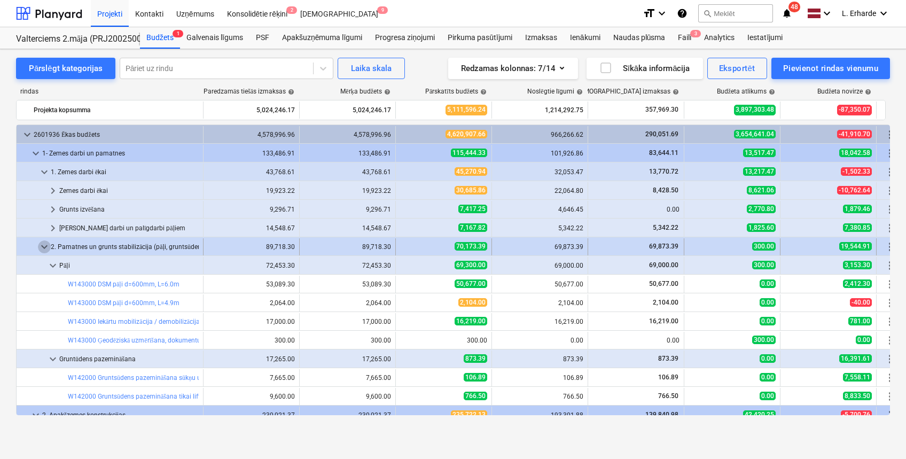
click at [40, 247] on span "keyboard_arrow_down" at bounding box center [44, 246] width 13 height 13
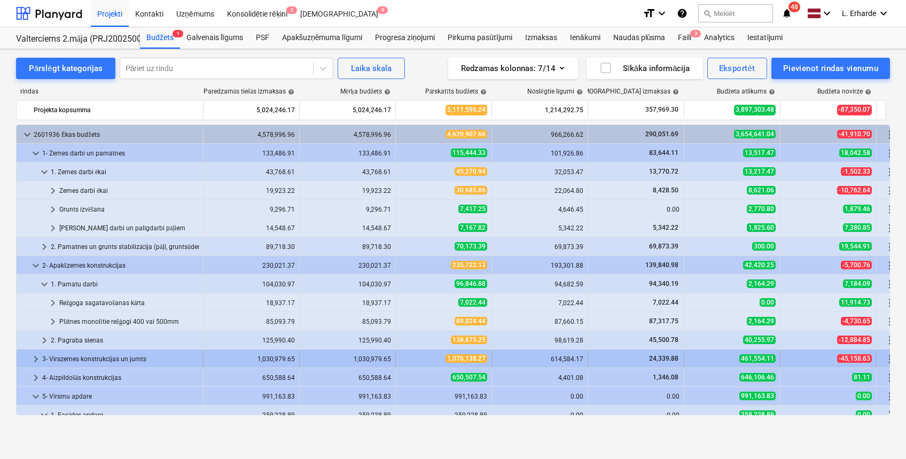
click at [32, 357] on span "keyboard_arrow_right" at bounding box center [35, 358] width 13 height 13
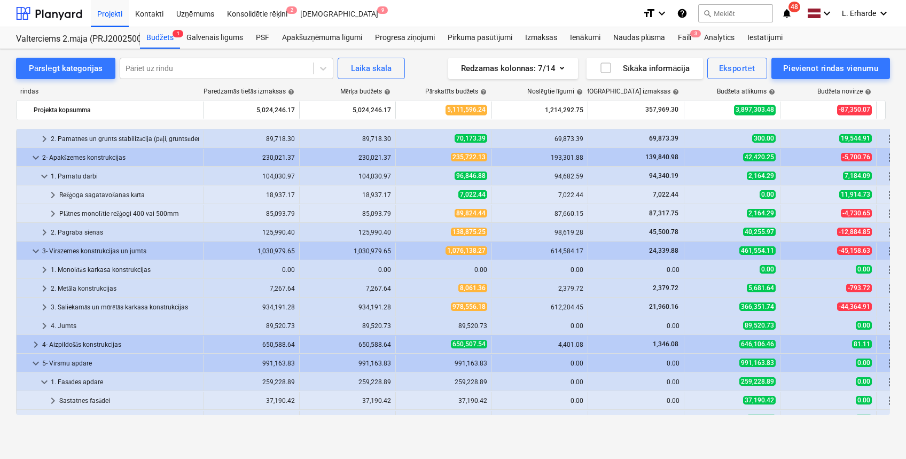
scroll to position [142, 0]
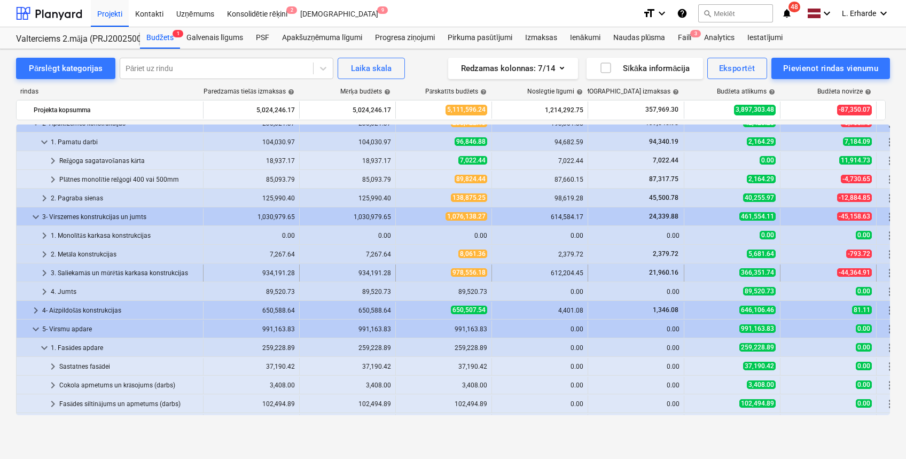
click at [101, 272] on div "3. Saliekamās un mūrētās karkasa konstrukcijas" at bounding box center [125, 272] width 148 height 17
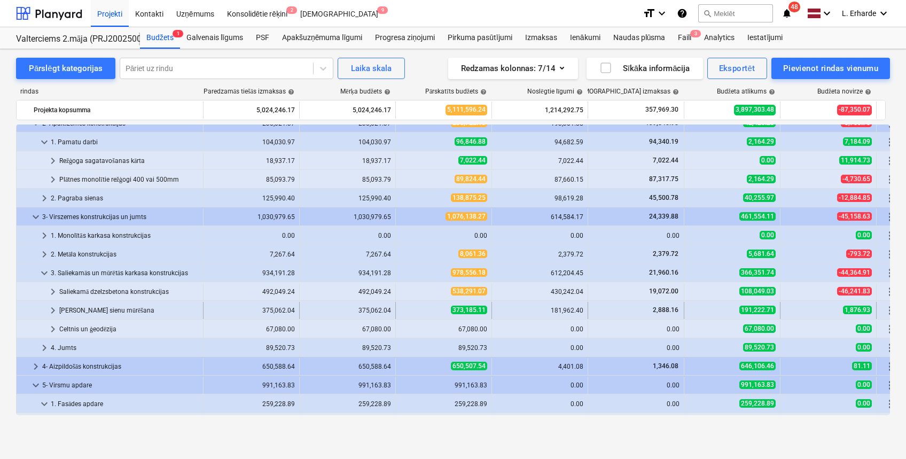
click at [103, 303] on div "[PERSON_NAME] sienu mūrēšana" at bounding box center [128, 310] width 139 height 17
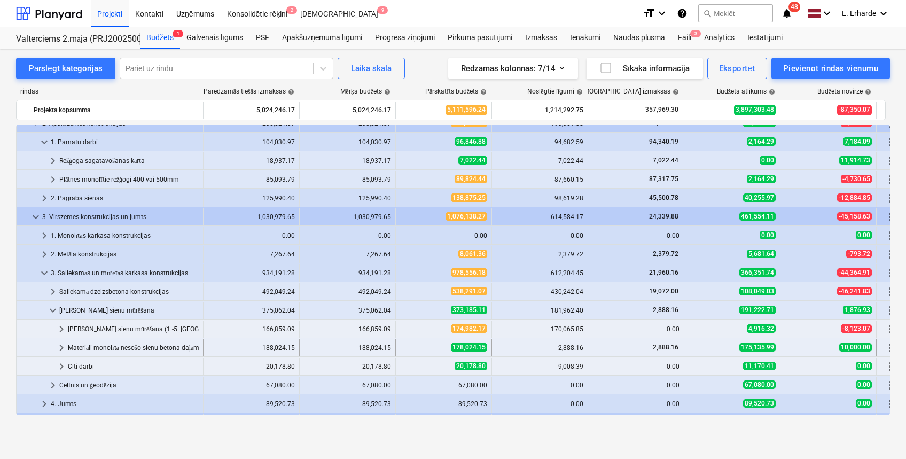
click at [124, 340] on div "Materiāli monolītā nesošo sienu betona daļām (atsevišķi pērkamie)" at bounding box center [133, 347] width 131 height 17
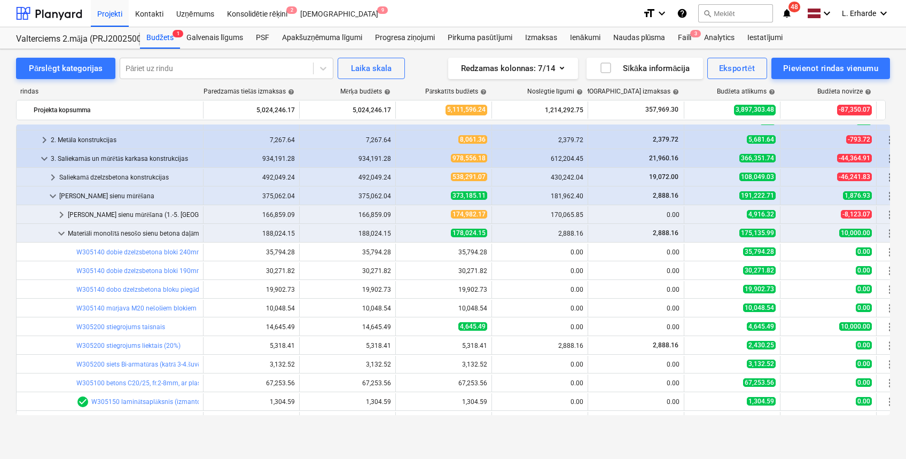
scroll to position [285, 0]
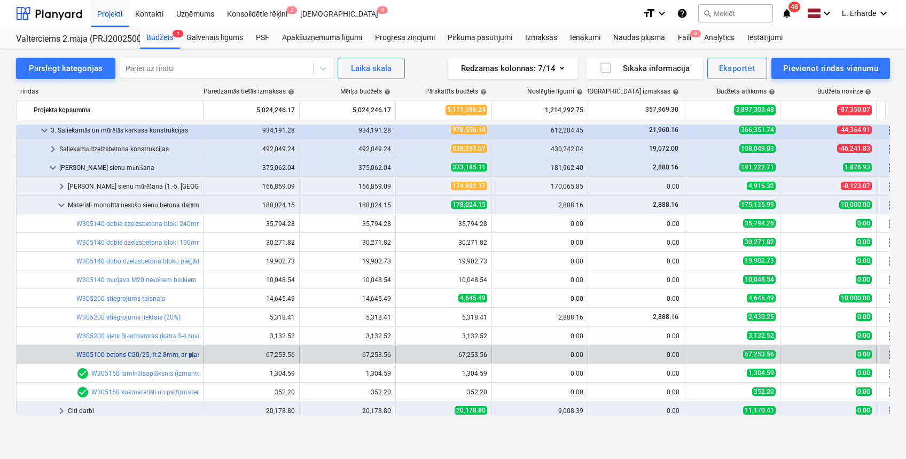
click at [147, 356] on link "W305100 betons C20/25, fr.2-8mm, ar plastifikatoru (k=1,05un1,07) ar piegādi un…" at bounding box center [208, 354] width 265 height 7
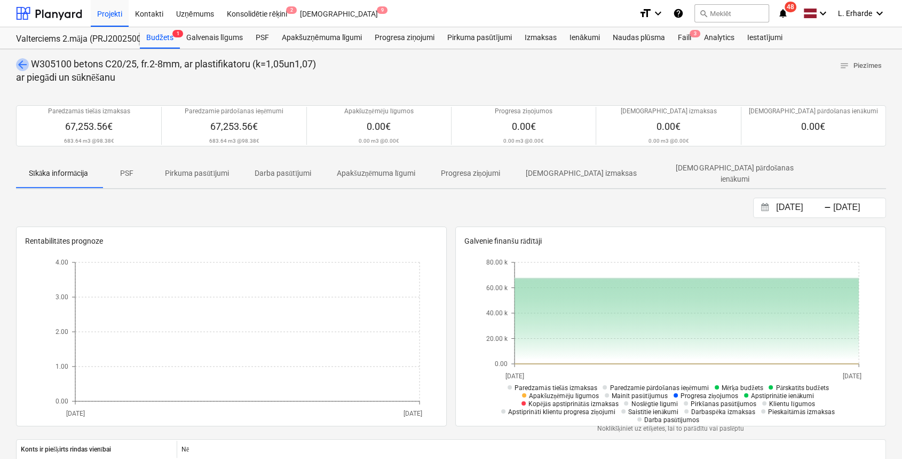
click at [23, 60] on span "arrow_back" at bounding box center [22, 64] width 13 height 13
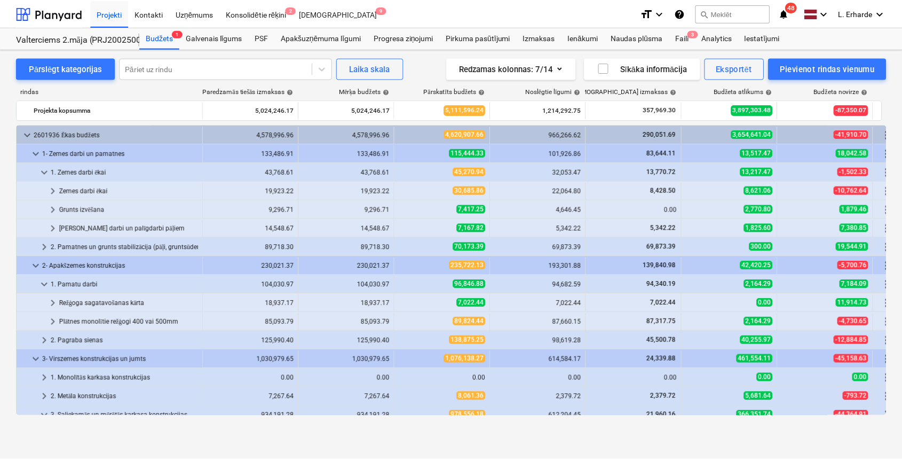
scroll to position [285, 0]
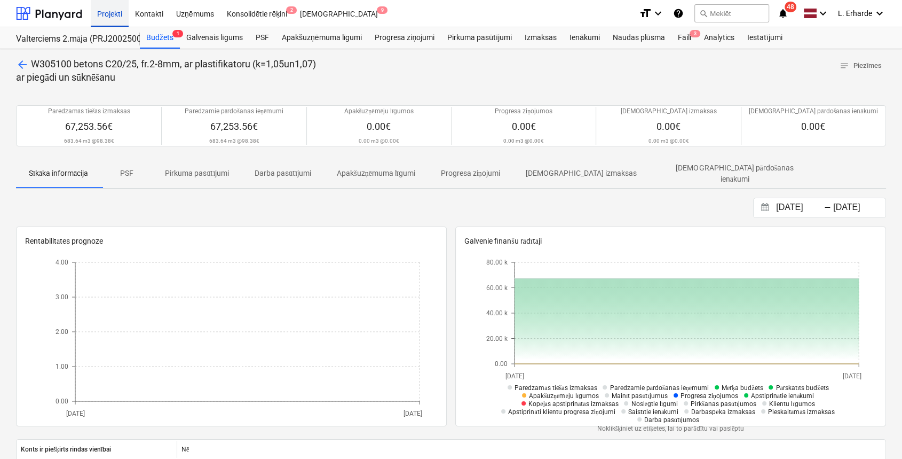
click at [113, 12] on div "Projekti" at bounding box center [110, 12] width 38 height 27
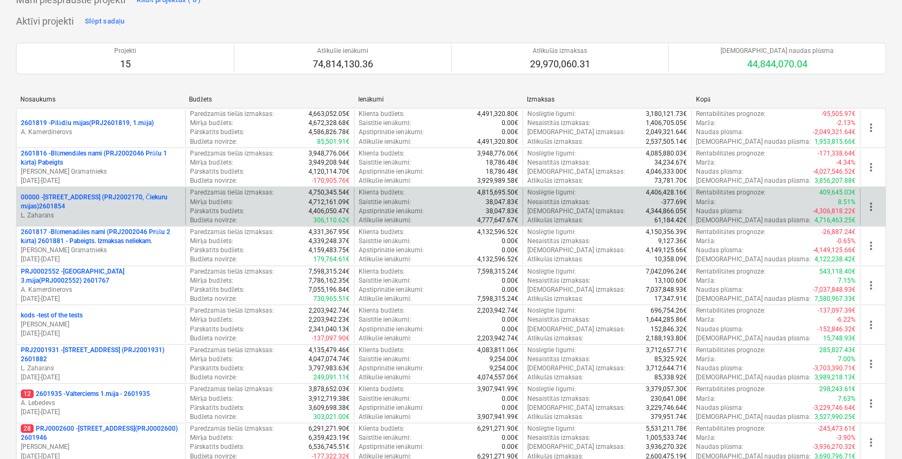
scroll to position [85, 0]
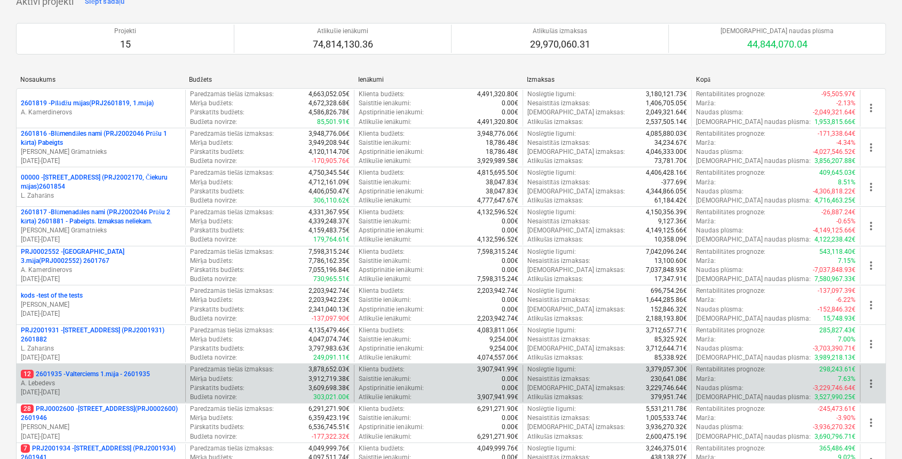
click at [135, 374] on p "12 2601935 - Valterciems 1.māja - 2601935" at bounding box center [85, 373] width 129 height 9
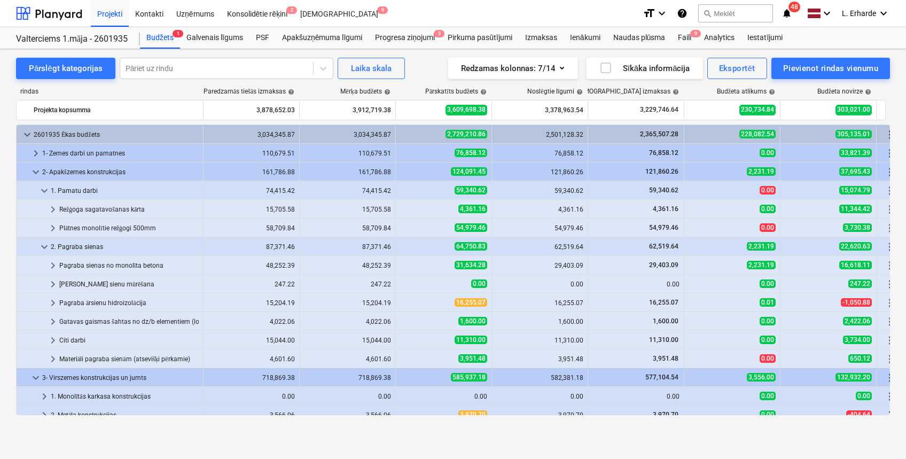
scroll to position [324, 0]
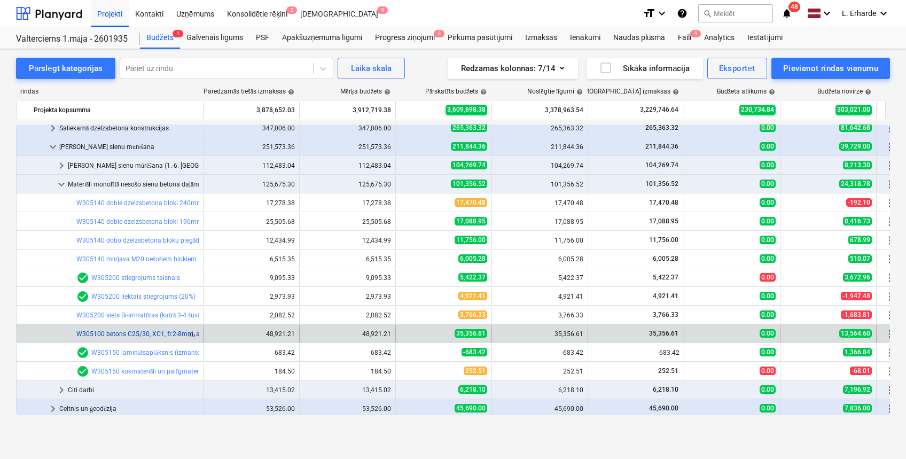
click at [124, 336] on link "W305100 betons C25/30, XC1, fr.2-8mm, ar plastifikatoru (k=1,15) ar piegādi un …" at bounding box center [206, 333] width 261 height 7
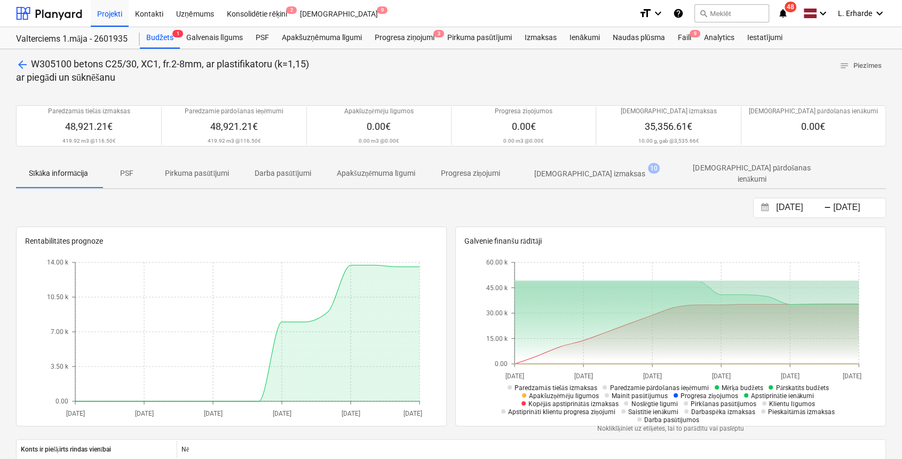
click at [604, 170] on p "[DEMOGRAPHIC_DATA] izmaksas" at bounding box center [589, 173] width 111 height 11
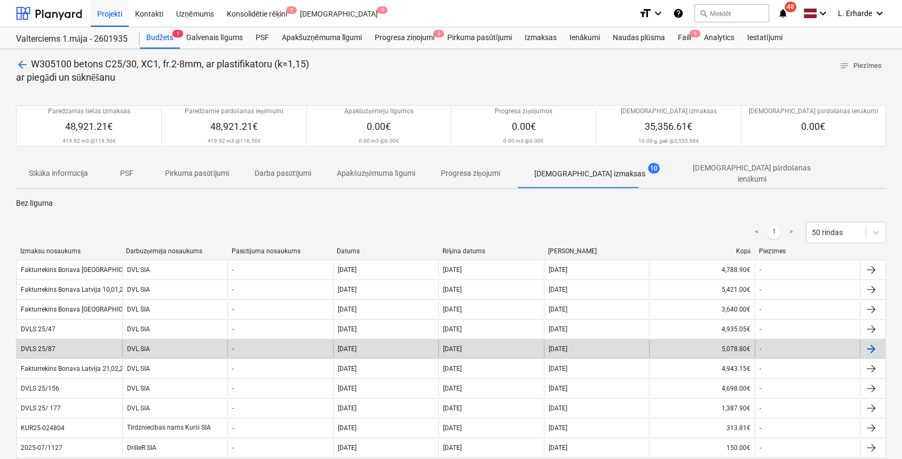
click at [53, 349] on div "DVLS 25/87" at bounding box center [70, 348] width 106 height 17
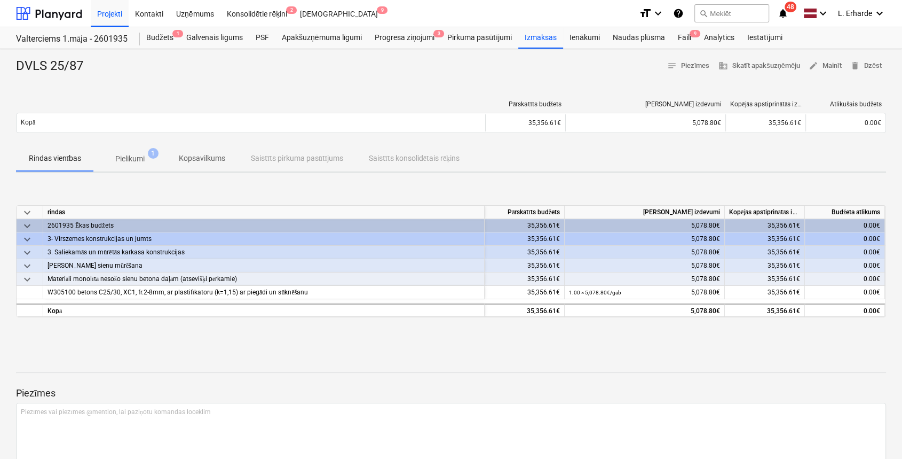
click at [129, 158] on p "Pielikumi" at bounding box center [129, 158] width 29 height 11
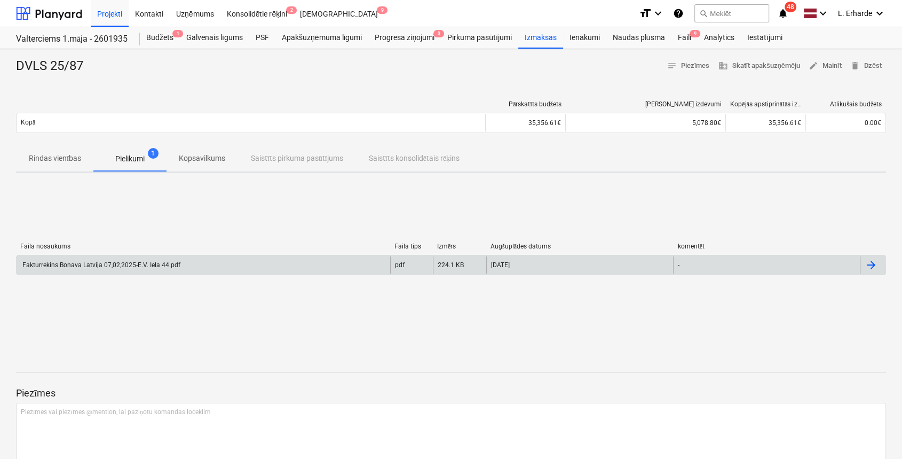
click at [256, 257] on div "Fakturrekins Bonava Latvija 07,02,2025-E.V. Iela 44.pdf" at bounding box center [204, 264] width 374 height 17
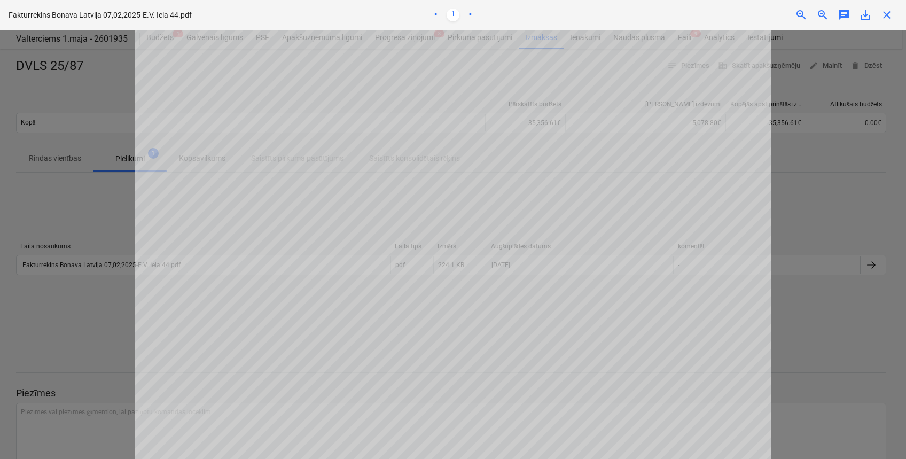
scroll to position [298, 0]
click at [836, 351] on div at bounding box center [453, 244] width 906 height 429
click at [888, 20] on span "close" at bounding box center [886, 15] width 13 height 13
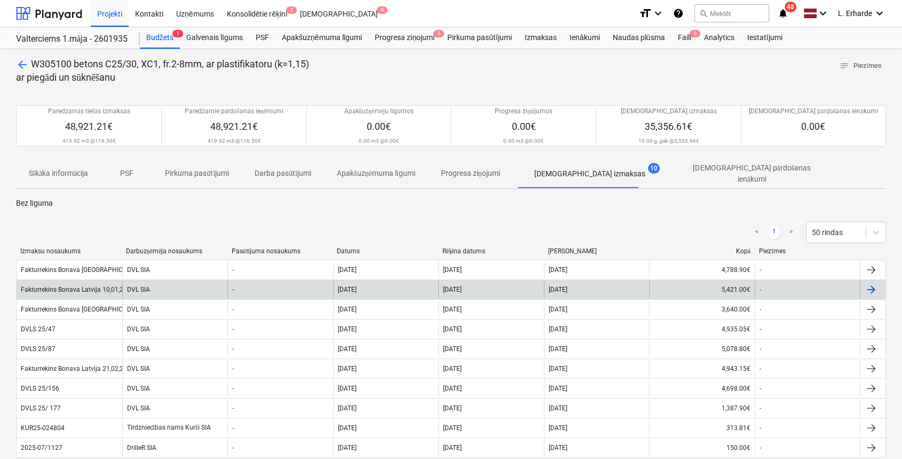
click at [169, 281] on div "DVL SIA" at bounding box center [175, 289] width 106 height 17
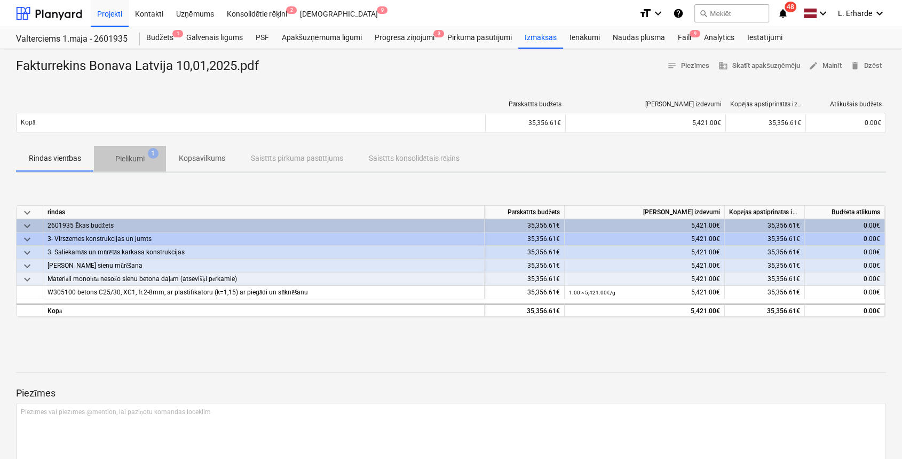
click at [142, 154] on p "Pielikumi" at bounding box center [129, 158] width 29 height 11
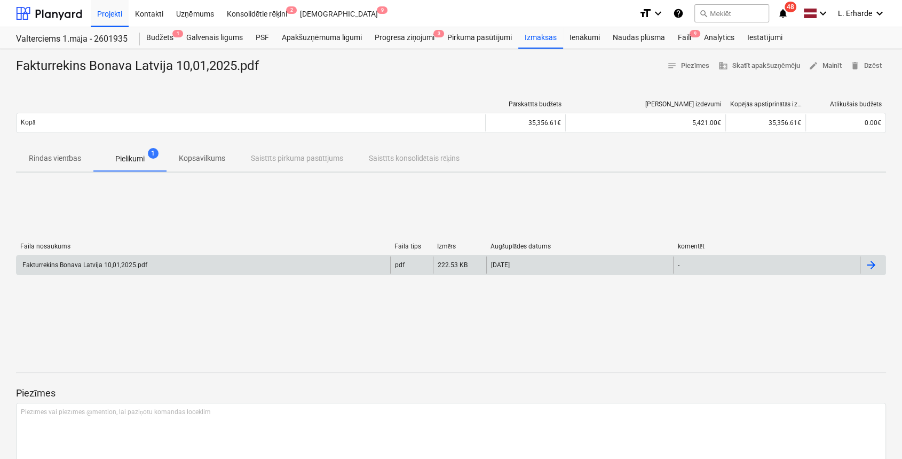
click at [274, 262] on div "Fakturrekins Bonava Latvija 10,01,2025.pdf" at bounding box center [204, 264] width 374 height 17
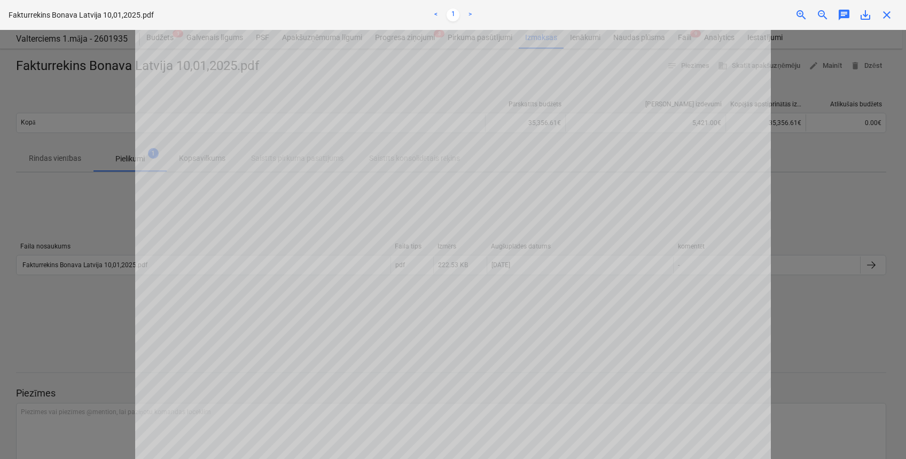
scroll to position [271, 0]
click at [886, 13] on span "close" at bounding box center [886, 15] width 13 height 13
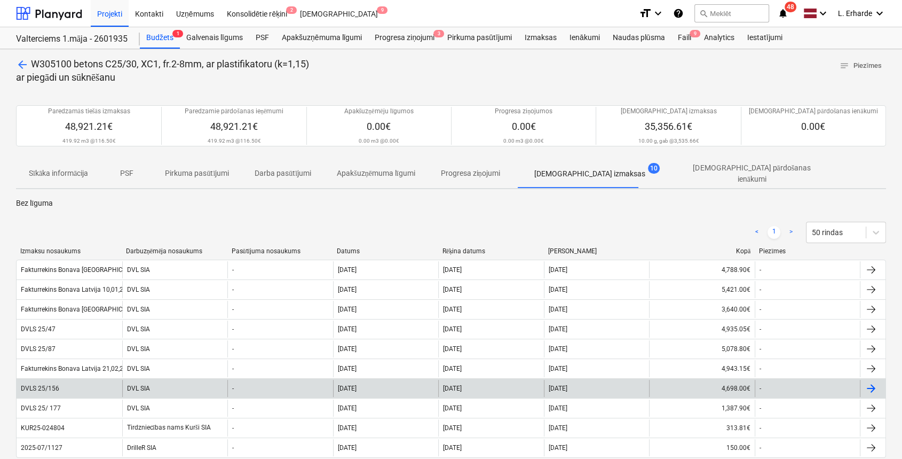
click at [84, 382] on div "DVLS 25/156" at bounding box center [70, 388] width 106 height 17
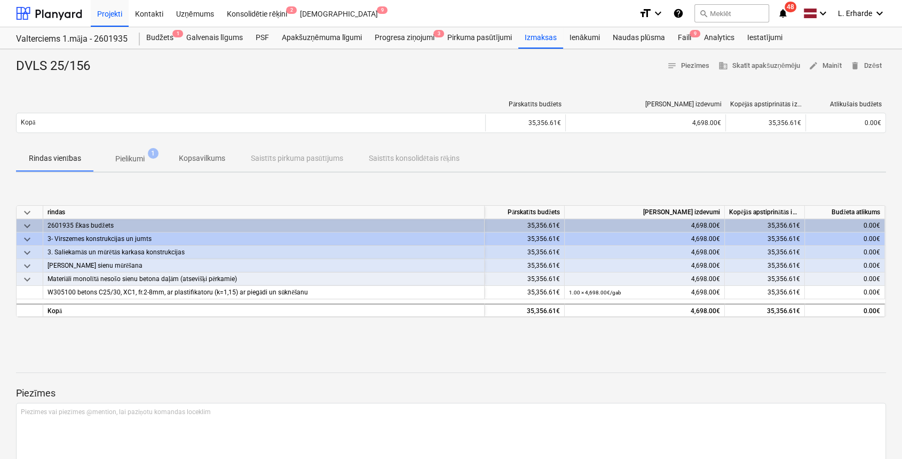
click at [135, 162] on p "Pielikumi" at bounding box center [129, 158] width 29 height 11
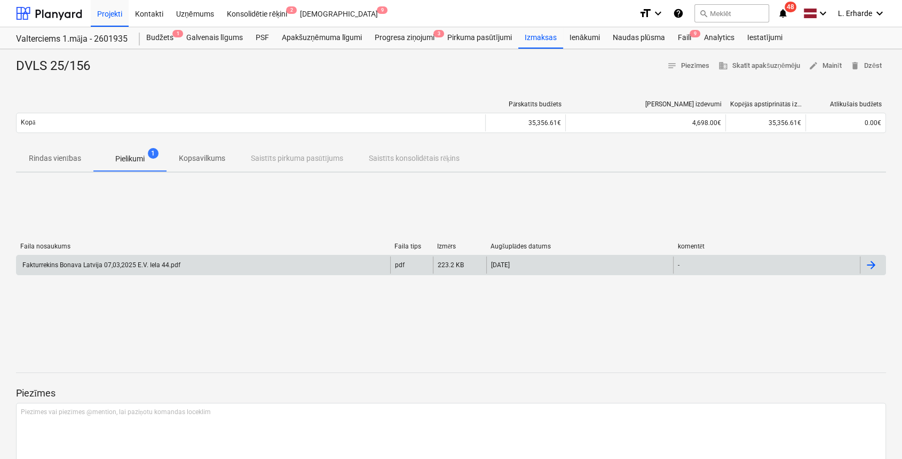
click at [190, 259] on div "Fakturrekins Bonava Latvija 07,03,2025 E.V. Iela 44.pdf" at bounding box center [204, 264] width 374 height 17
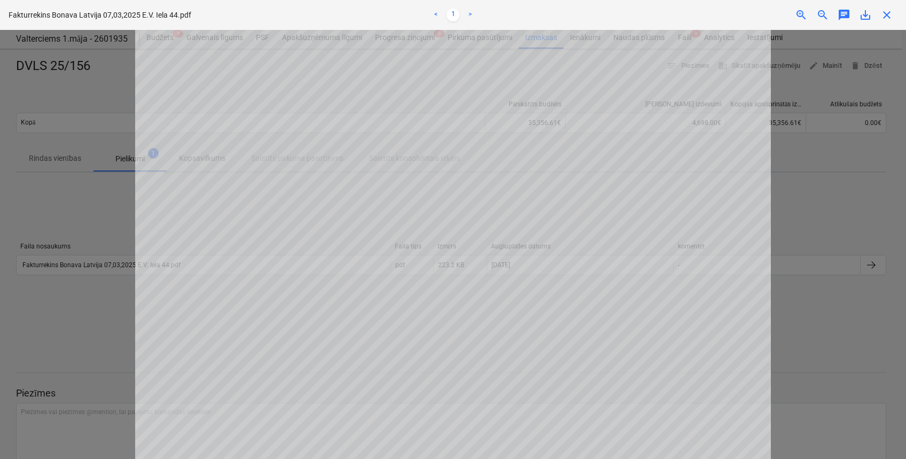
scroll to position [253, 0]
click at [57, 280] on div at bounding box center [453, 244] width 906 height 429
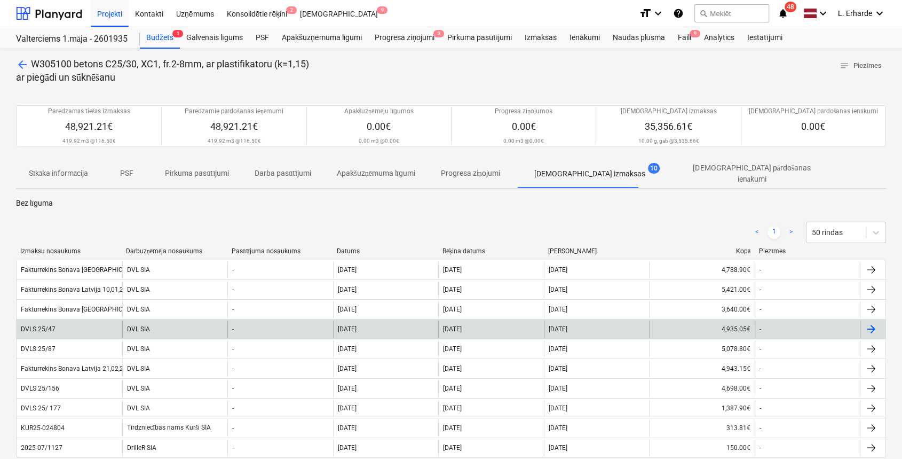
click at [149, 328] on div "DVL SIA" at bounding box center [175, 328] width 106 height 17
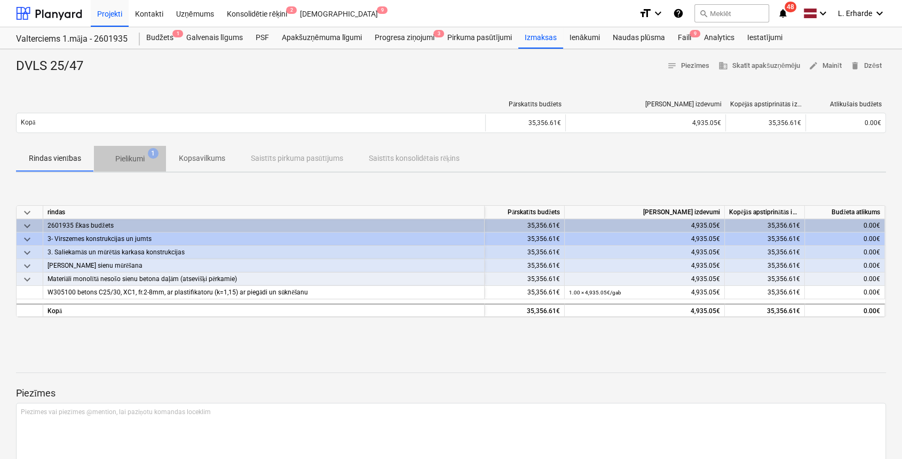
click at [140, 156] on p "Pielikumi" at bounding box center [129, 158] width 29 height 11
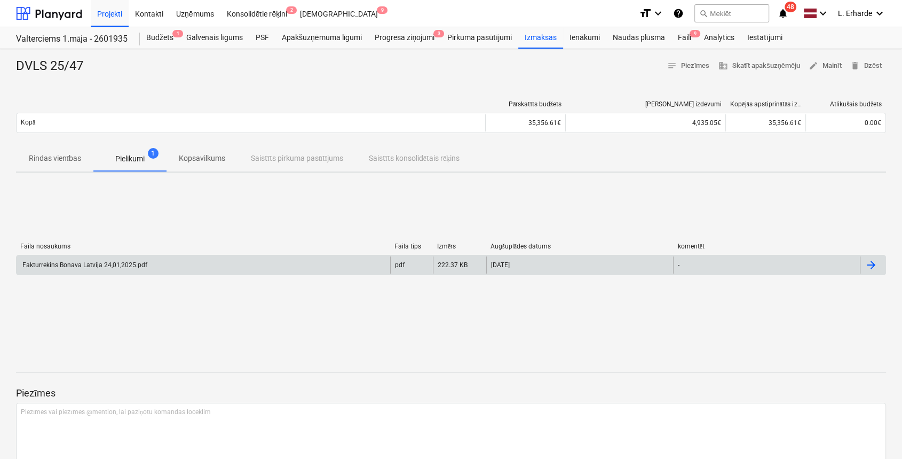
click at [107, 267] on div "Fakturrekins Bonava Latvija 24,01,2025.pdf" at bounding box center [84, 264] width 127 height 7
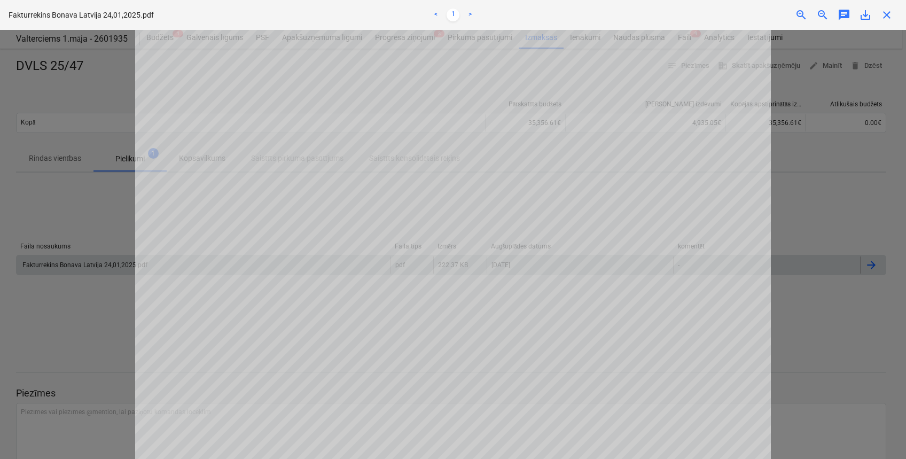
scroll to position [237, 0]
click at [804, 228] on div at bounding box center [453, 244] width 906 height 429
click at [888, 18] on span "close" at bounding box center [886, 15] width 13 height 13
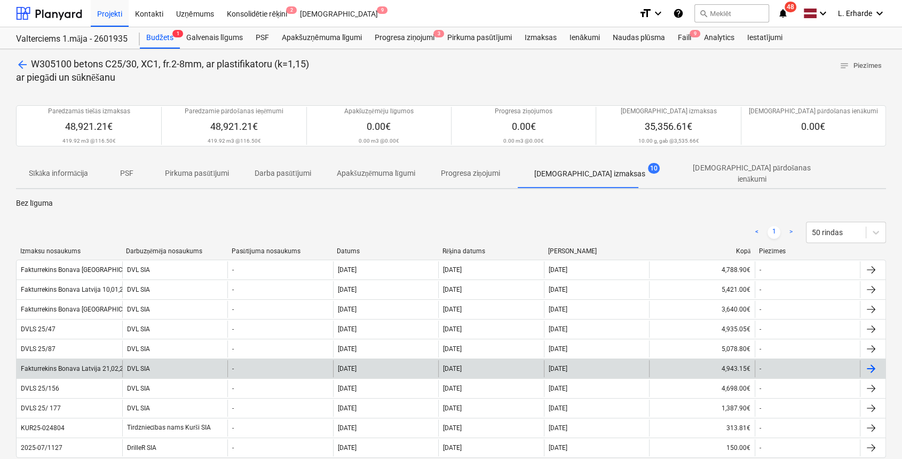
click at [63, 365] on div "Fakturrekins Bonava Latvija 21,02,2025-E.V. Iela 44.pdf" at bounding box center [100, 368] width 158 height 7
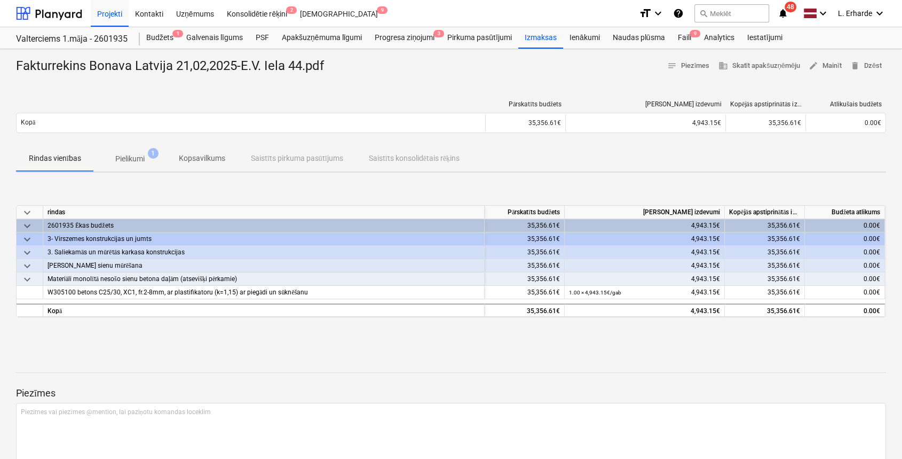
click at [132, 153] on p "Pielikumi" at bounding box center [129, 158] width 29 height 11
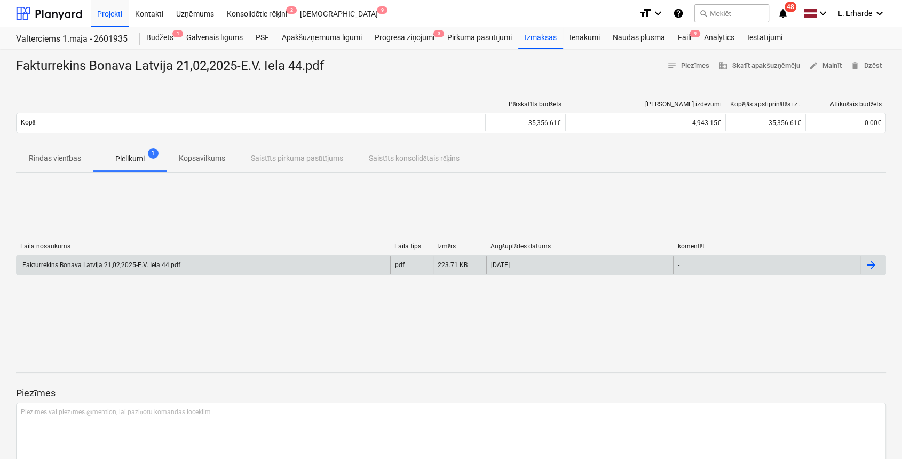
click at [119, 265] on div "Fakturrekins Bonava Latvija 21,02,2025-E.V. Iela 44.pdf" at bounding box center [101, 264] width 160 height 7
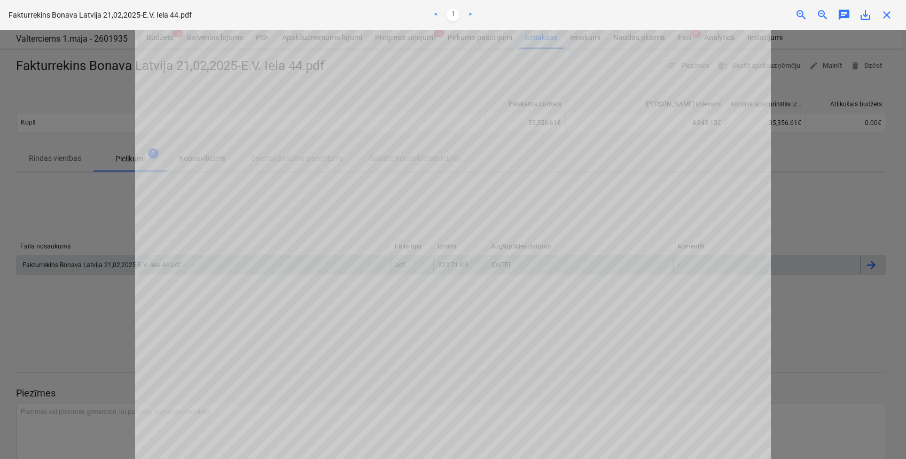
scroll to position [303, 0]
click at [884, 302] on div at bounding box center [453, 244] width 906 height 429
click at [888, 14] on span "close" at bounding box center [886, 15] width 13 height 13
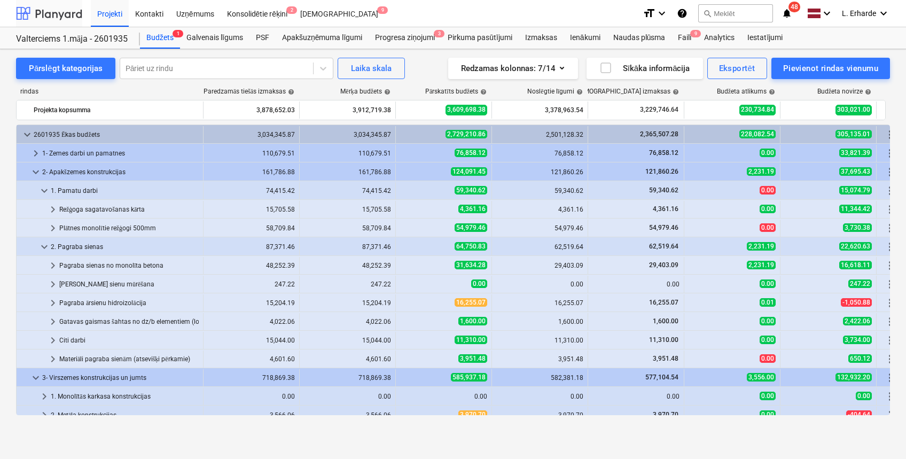
scroll to position [324, 0]
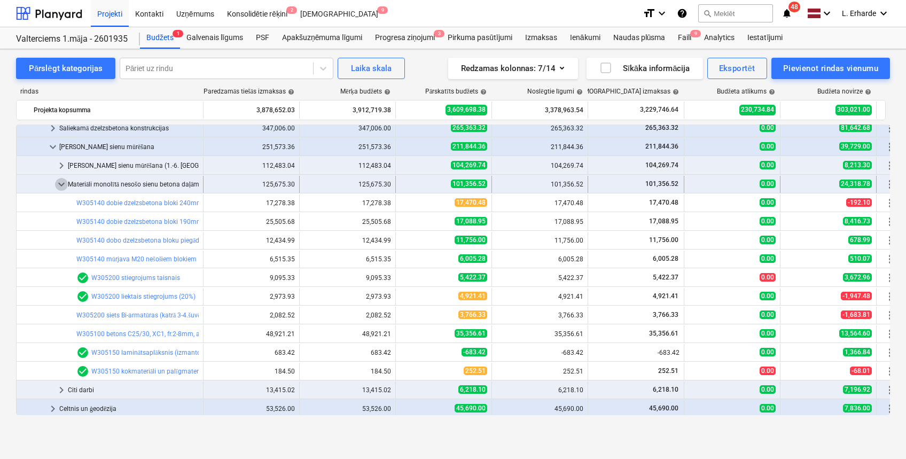
click at [61, 183] on span "keyboard_arrow_down" at bounding box center [61, 184] width 13 height 13
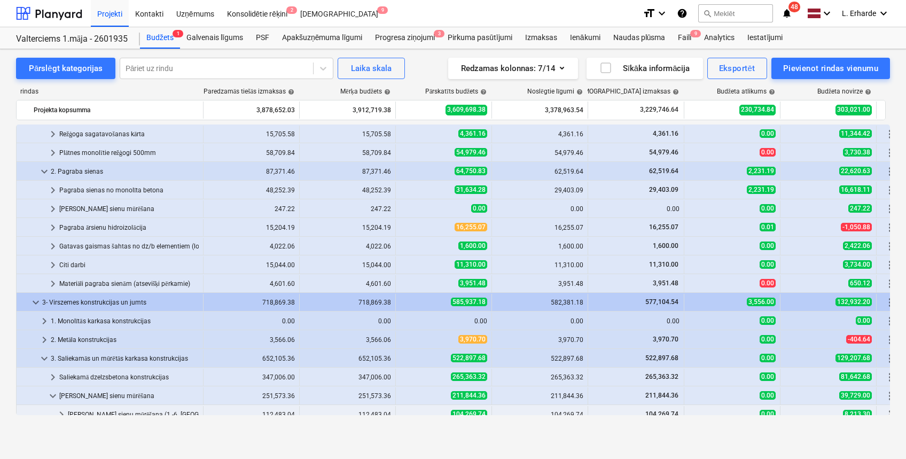
scroll to position [76, 0]
click at [104, 200] on div "[PERSON_NAME] sienu mūrēšana" at bounding box center [128, 208] width 139 height 17
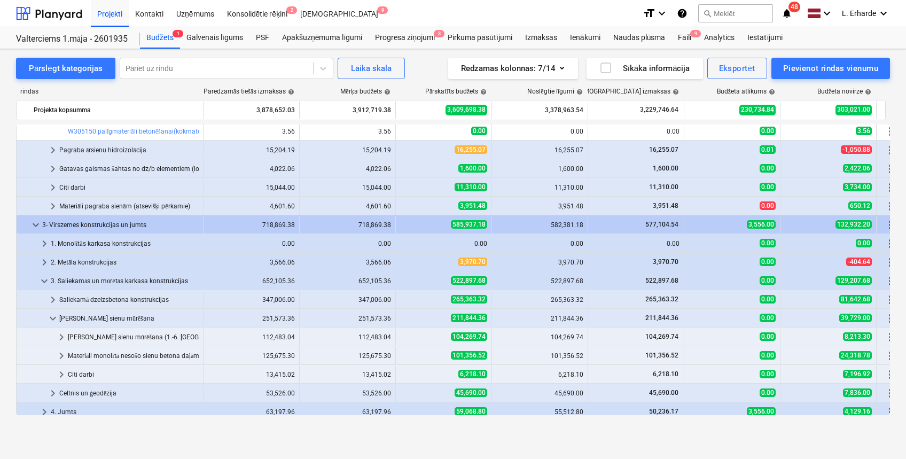
scroll to position [266, 0]
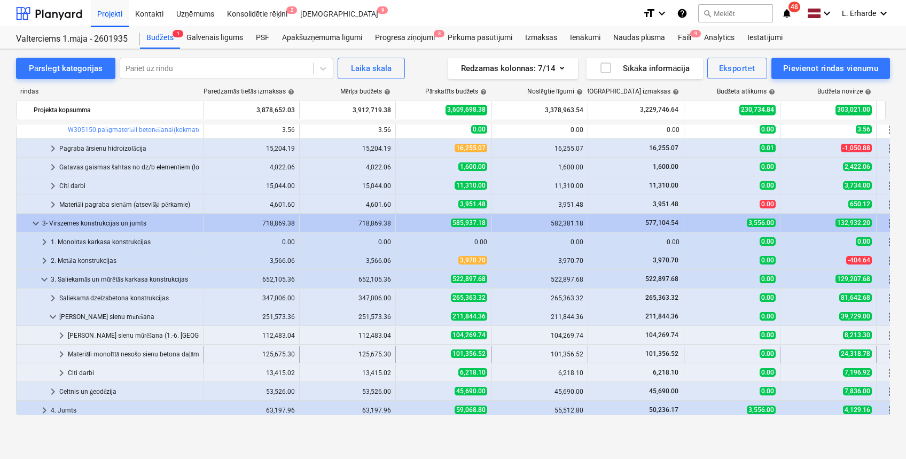
click at [135, 355] on div "Materiāli monolītā nesošo sienu betona daļām (atsevišķi pērkamie)" at bounding box center [133, 353] width 131 height 17
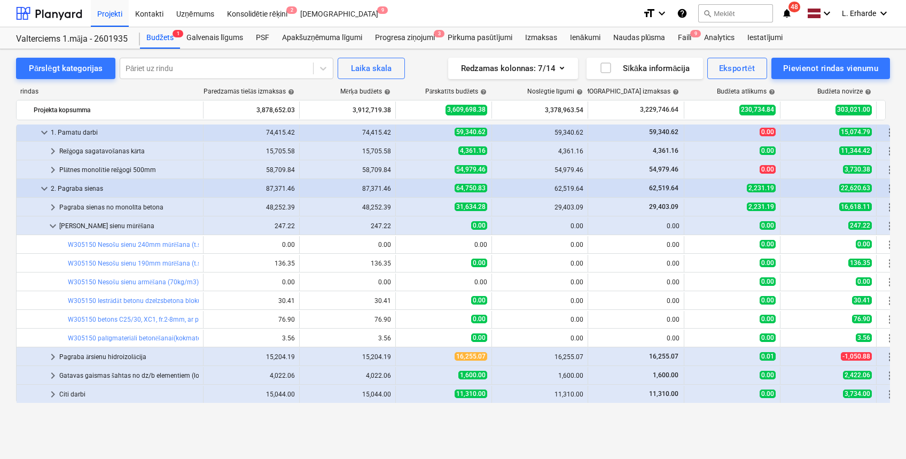
scroll to position [0, 0]
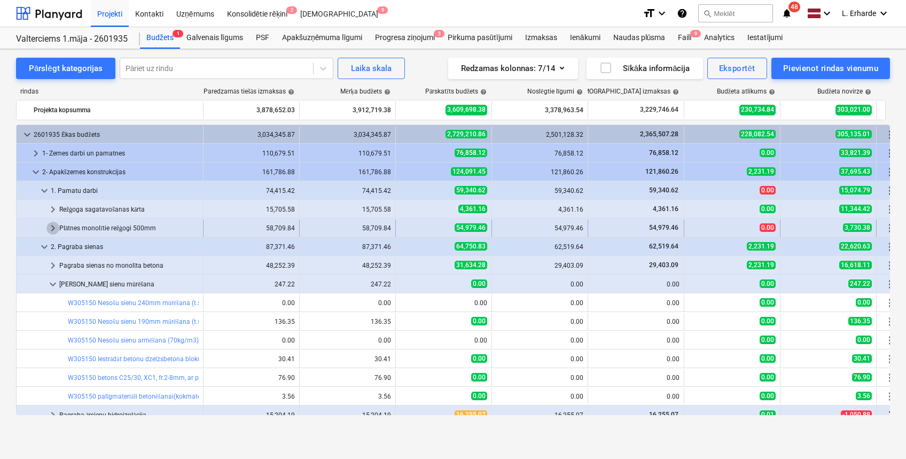
click at [54, 226] on span "keyboard_arrow_right" at bounding box center [52, 228] width 13 height 13
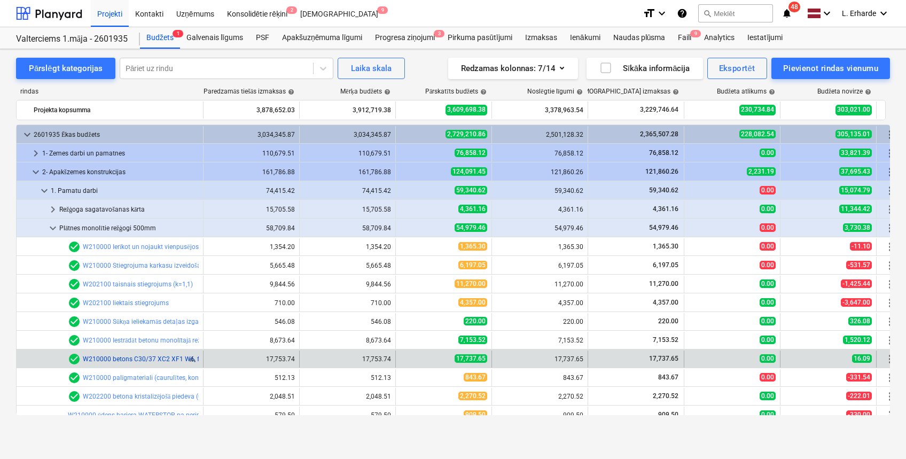
click at [166, 360] on link "W210000 betons C30/37 XC2 XF1 W6, fr.8-16mm (k=1,05) ar piegādi un sūknēšanu" at bounding box center [202, 358] width 239 height 7
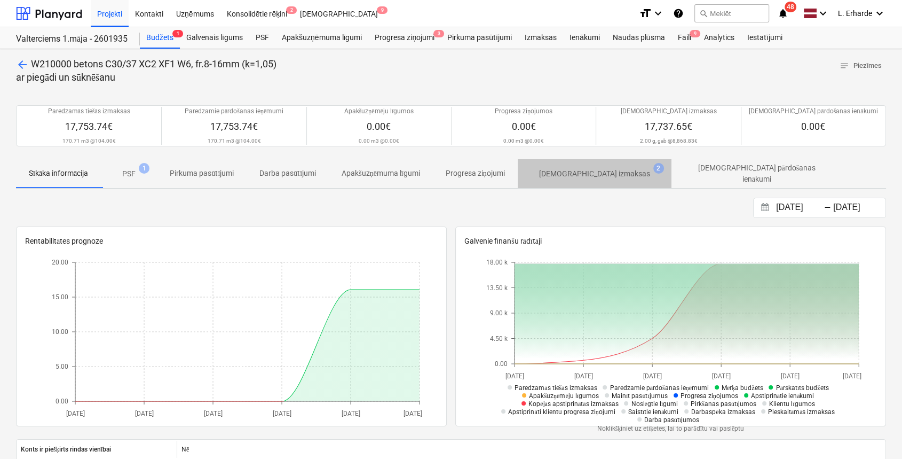
click at [611, 175] on p "[DEMOGRAPHIC_DATA] izmaksas" at bounding box center [594, 173] width 111 height 11
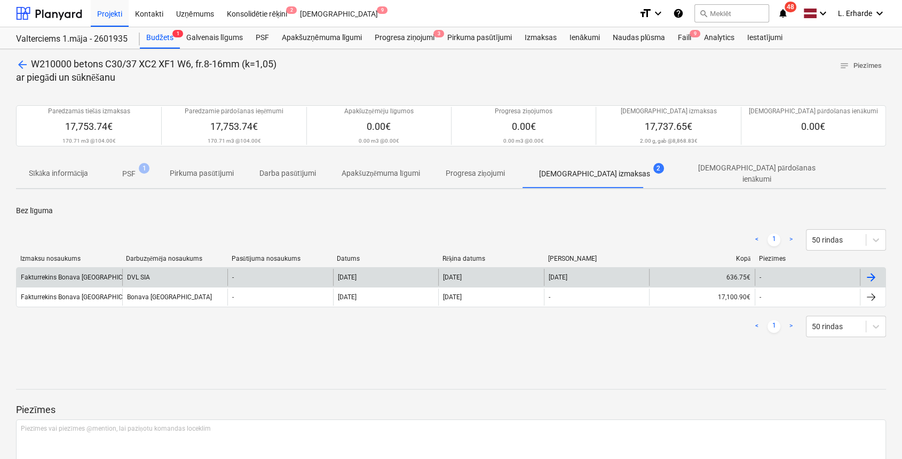
click at [51, 273] on div "Fakturrekins Bonava [GEOGRAPHIC_DATA] 07,11,2024.pdf" at bounding box center [104, 276] width 167 height 7
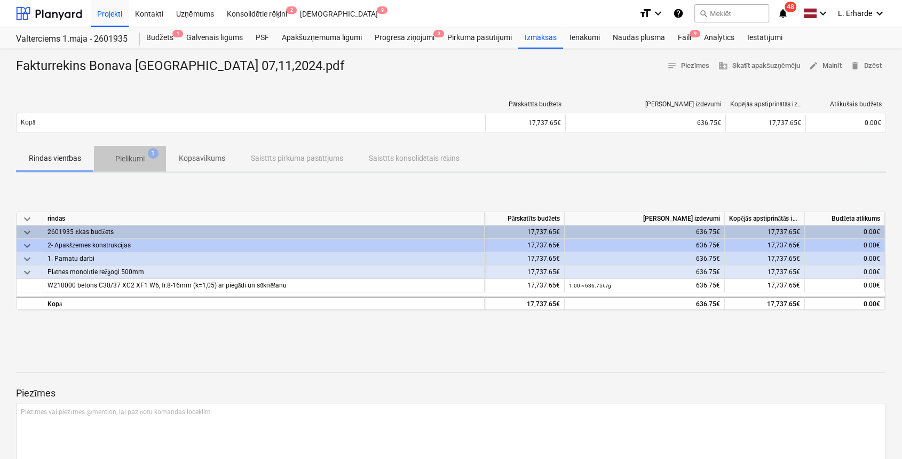
click at [140, 158] on p "Pielikumi" at bounding box center [129, 158] width 29 height 11
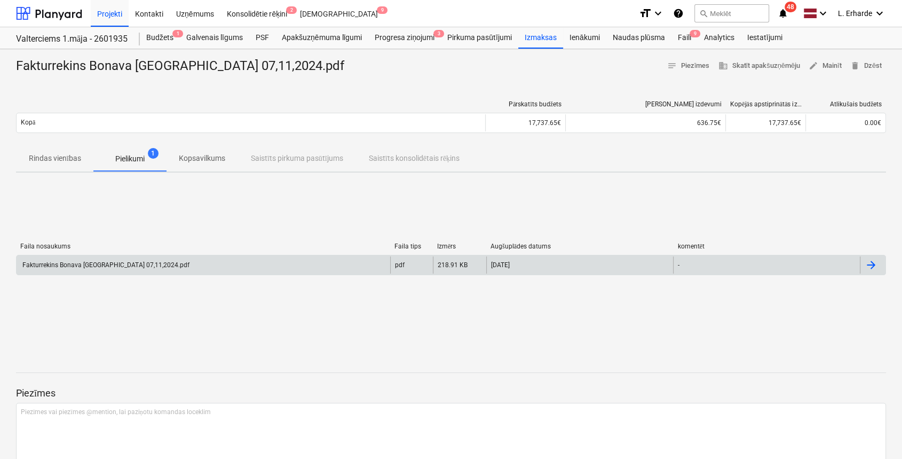
click at [108, 261] on div "Fakturrekins Bonava [GEOGRAPHIC_DATA] 07,11,2024.pdf" at bounding box center [105, 264] width 169 height 7
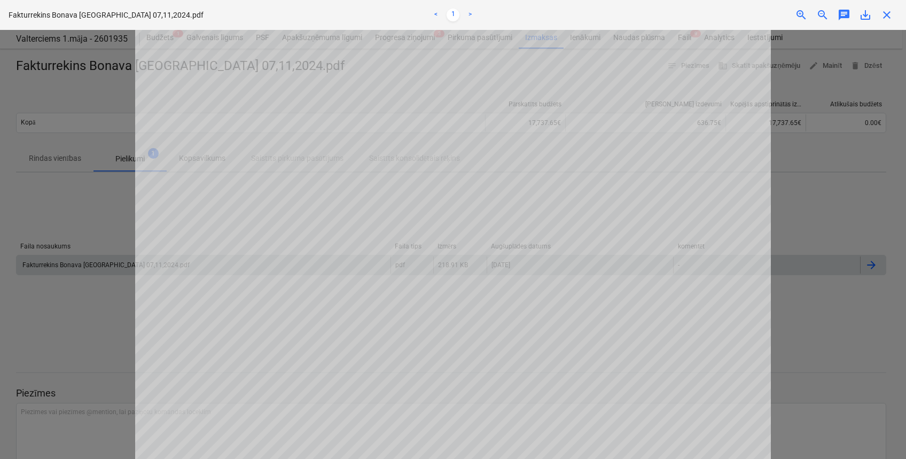
scroll to position [213, 0]
click at [846, 223] on div at bounding box center [453, 244] width 906 height 429
click at [888, 14] on span "close" at bounding box center [886, 15] width 13 height 13
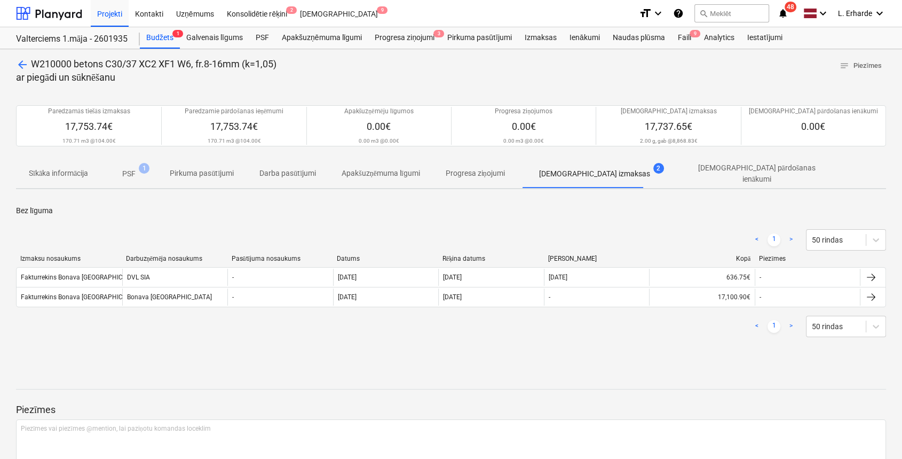
click at [135, 168] on p "PSF" at bounding box center [128, 173] width 13 height 11
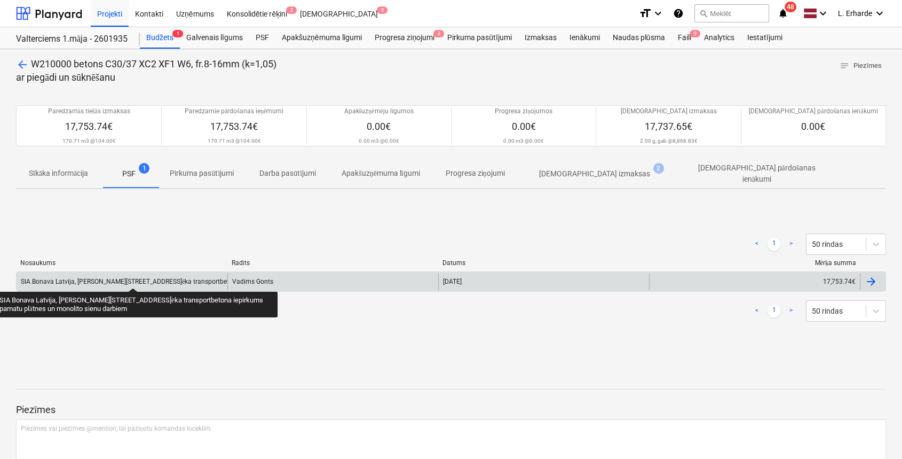
click at [133, 278] on div "SIA Bonava Latvija, [PERSON_NAME][STREET_ADDRESS]ēka transportbetona iepirkums …" at bounding box center [209, 282] width 376 height 8
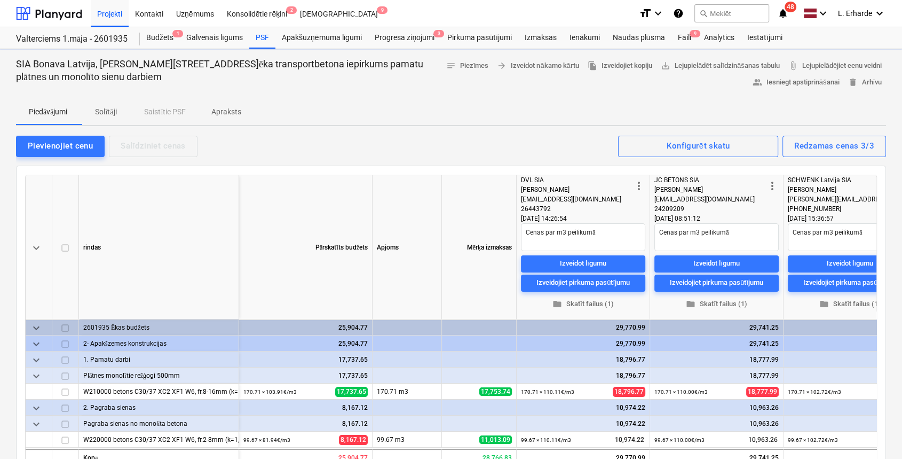
type textarea "x"
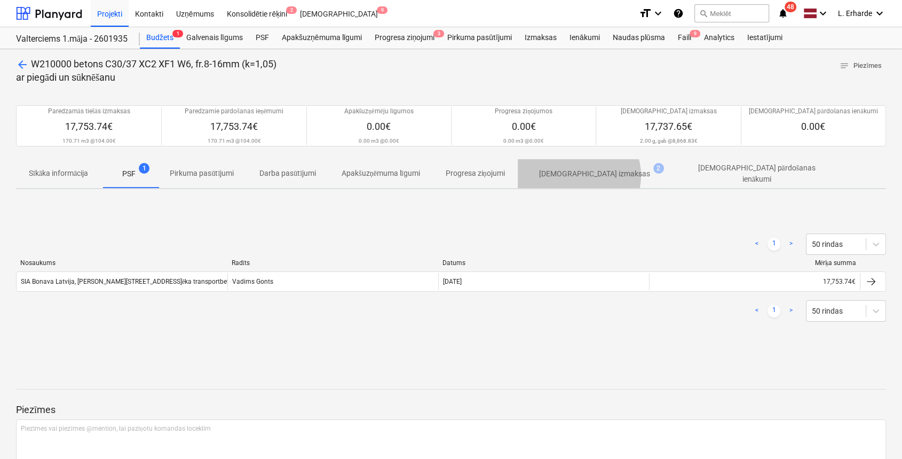
click at [583, 175] on p "[DEMOGRAPHIC_DATA] izmaksas" at bounding box center [594, 173] width 111 height 11
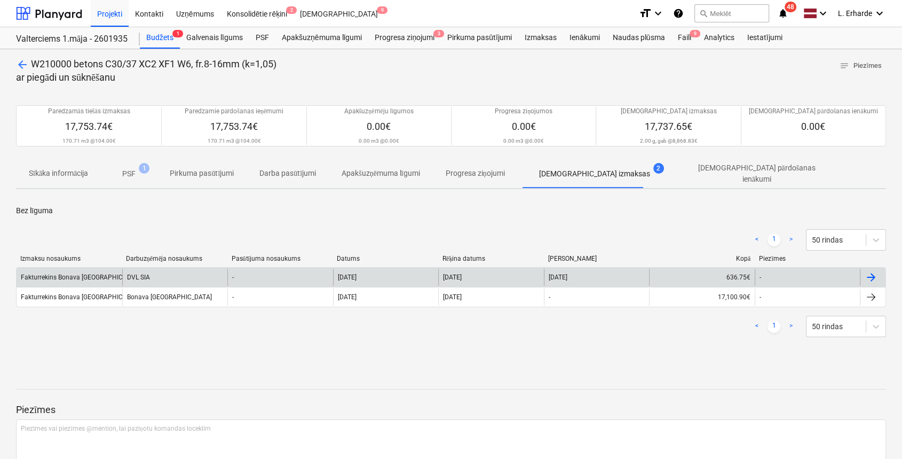
click at [74, 277] on div "Fakturrekins Bonava [GEOGRAPHIC_DATA] 07,11,2024.pdf" at bounding box center [70, 277] width 106 height 17
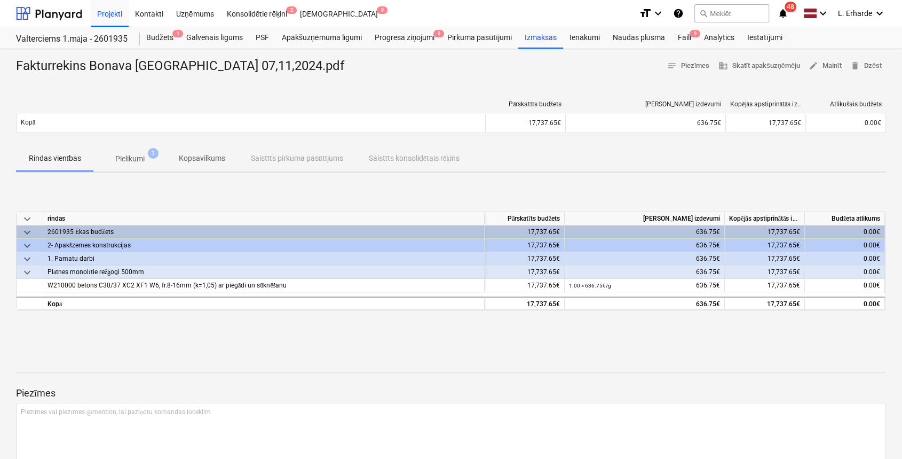
click at [130, 155] on p "Pielikumi" at bounding box center [129, 158] width 29 height 11
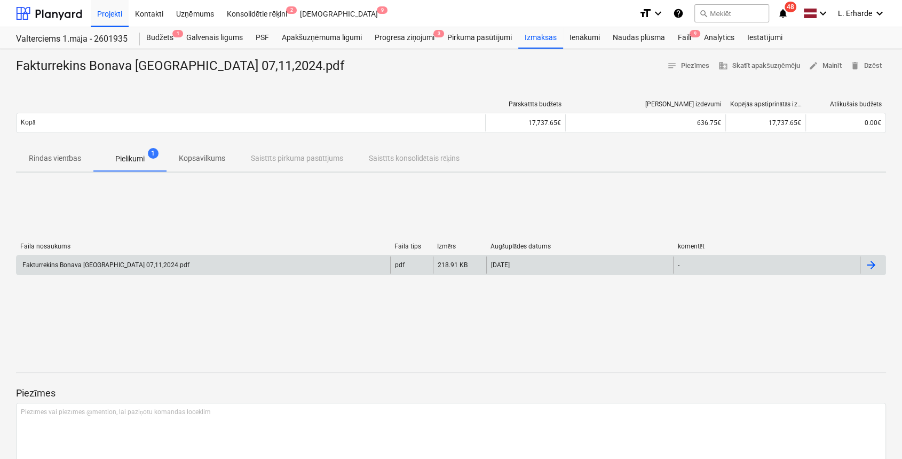
click at [155, 263] on div "Fakturrekins Bonava [GEOGRAPHIC_DATA] 07,11,2024.pdf" at bounding box center [204, 264] width 374 height 17
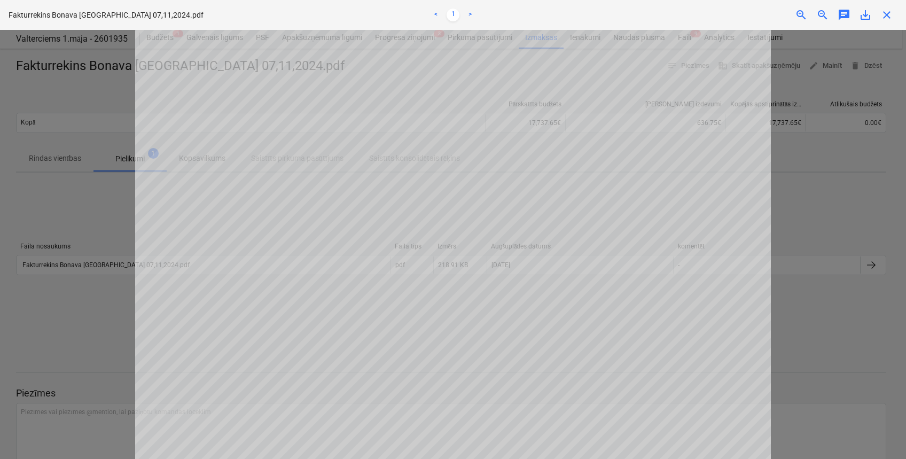
scroll to position [351, 0]
click at [861, 344] on div at bounding box center [453, 244] width 906 height 429
click at [888, 23] on div "Fakturrekins Bonava [GEOGRAPHIC_DATA] 07,11,2024.pdf < 1 > zoom_in zoom_out cha…" at bounding box center [453, 15] width 906 height 30
click at [884, 12] on span "close" at bounding box center [886, 15] width 13 height 13
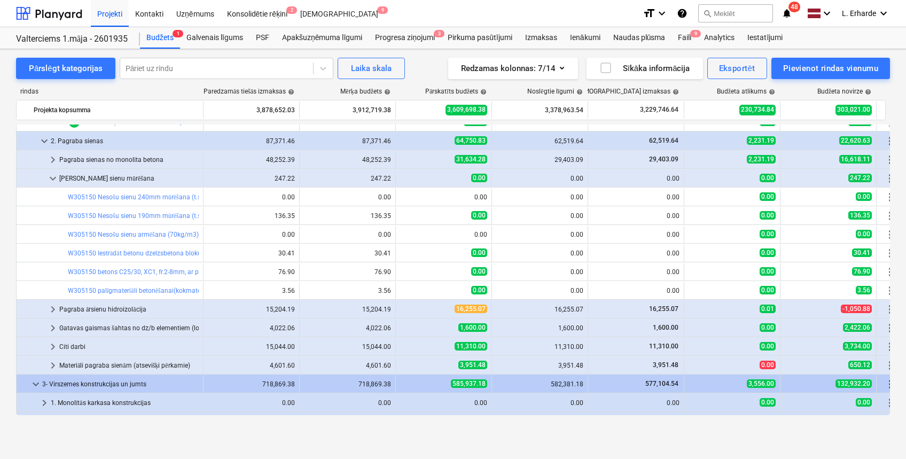
scroll to position [347, 0]
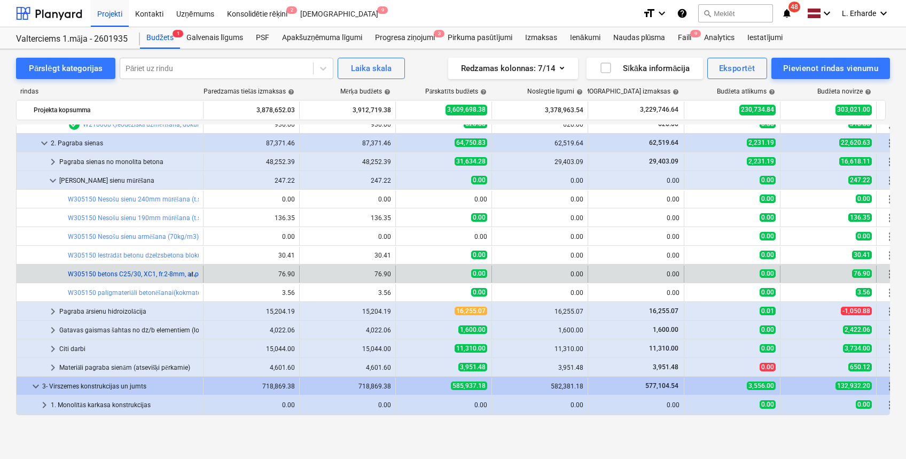
click at [138, 273] on link "W305150 betons C25/30, XC1, fr.2-8mm, ar plastifikatoru (k=1,15) ar piegādi un …" at bounding box center [198, 273] width 261 height 7
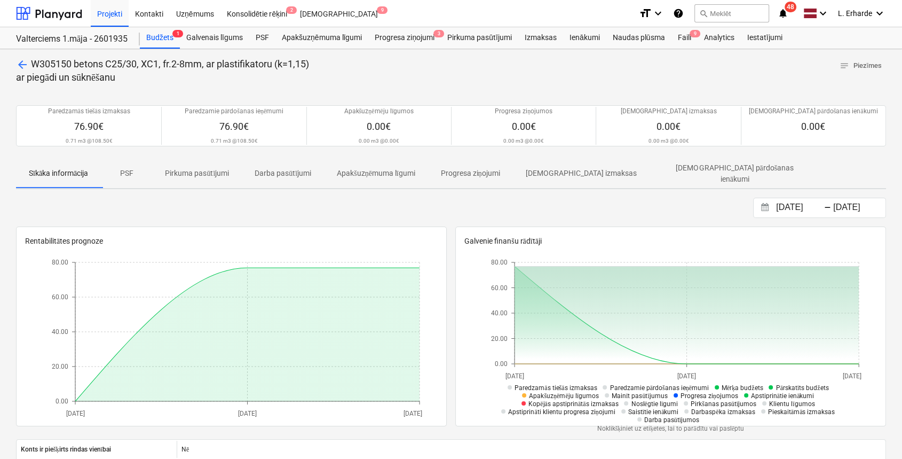
click at [23, 64] on span "arrow_back" at bounding box center [22, 64] width 13 height 13
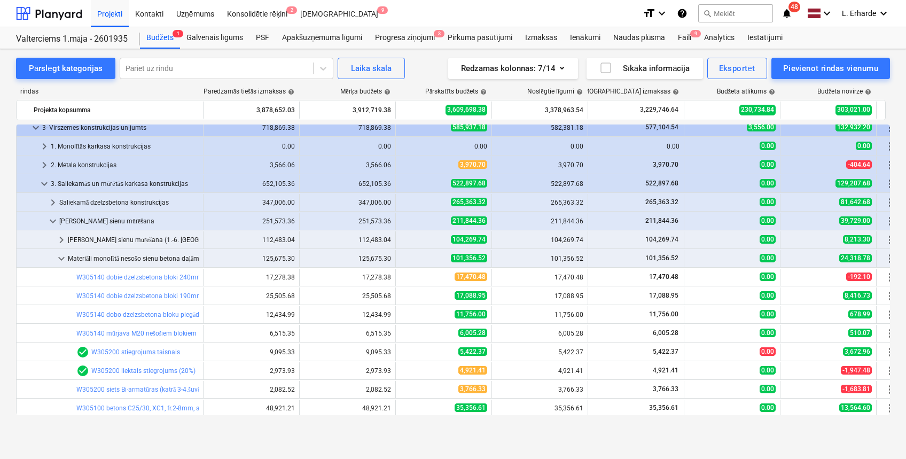
scroll to position [611, 0]
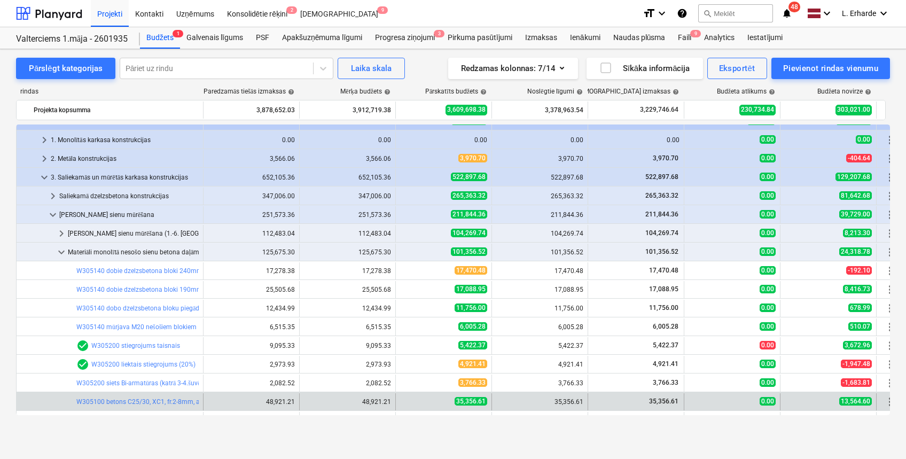
click at [163, 405] on div "bar_chart W305100 betons C25/30, XC1, fr.2-8mm, ar plastifikatoru (k=1,15) ar p…" at bounding box center [137, 401] width 122 height 17
click at [174, 401] on link "W305100 betons C25/30, XC1, fr.2-8mm, ar plastifikatoru (k=1,15) ar piegādi un …" at bounding box center [206, 401] width 261 height 7
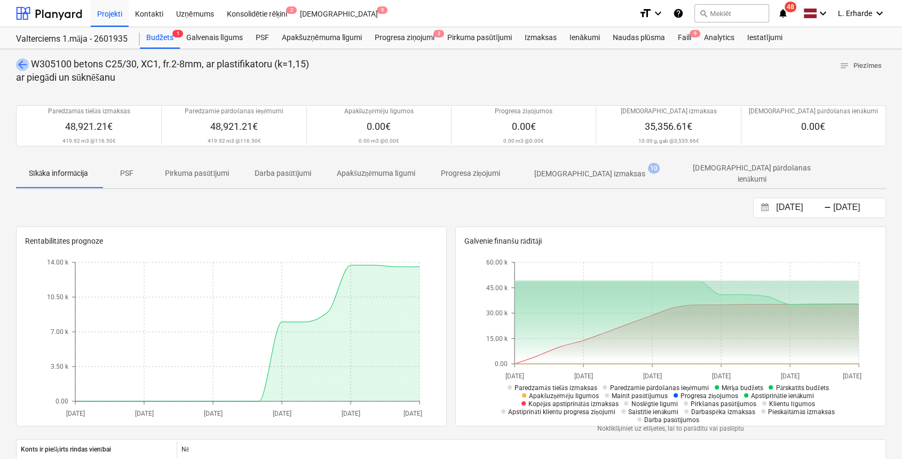
click at [25, 62] on span "arrow_back" at bounding box center [22, 64] width 13 height 13
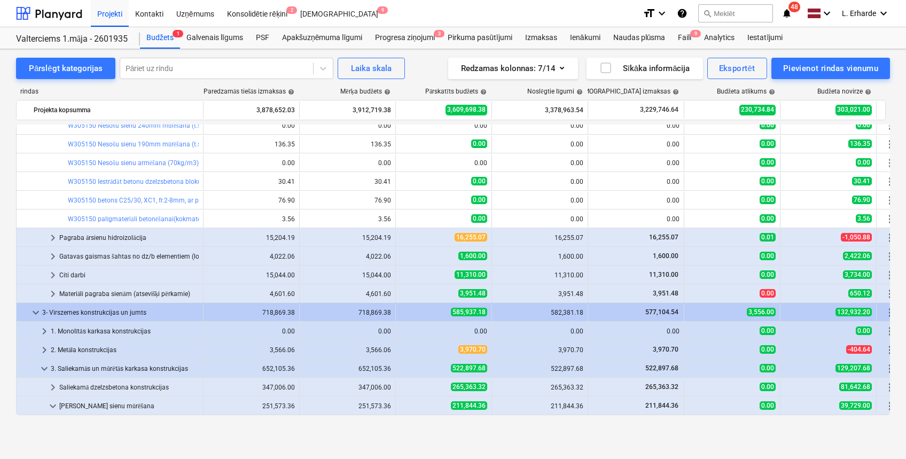
scroll to position [407, 0]
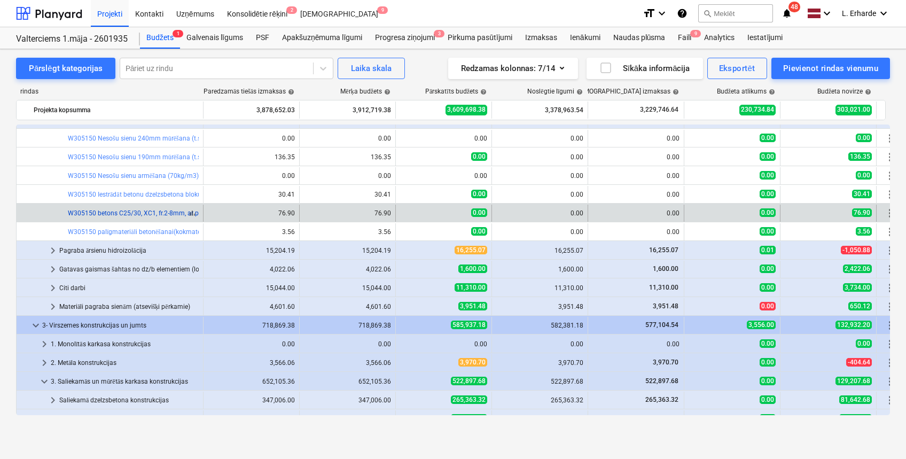
click at [164, 209] on link "W305150 betons C25/30, XC1, fr.2-8mm, ar plastifikatoru (k=1,15) ar piegādi un …" at bounding box center [198, 212] width 261 height 7
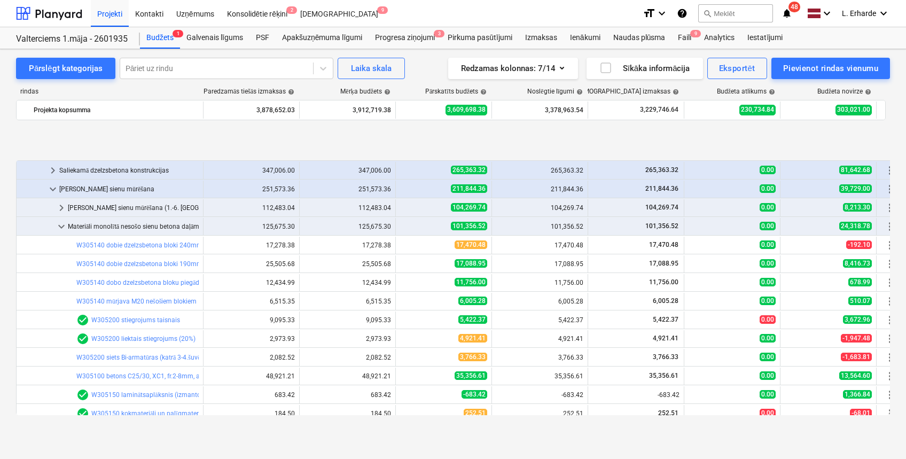
scroll to position [702, 0]
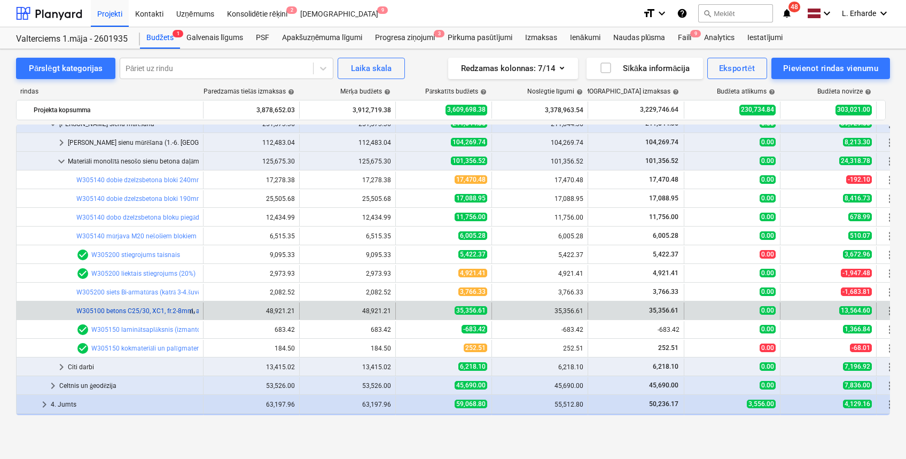
click at [148, 312] on link "W305100 betons C25/30, XC1, fr.2-8mm, ar plastifikatoru (k=1,15) ar piegādi un …" at bounding box center [206, 310] width 261 height 7
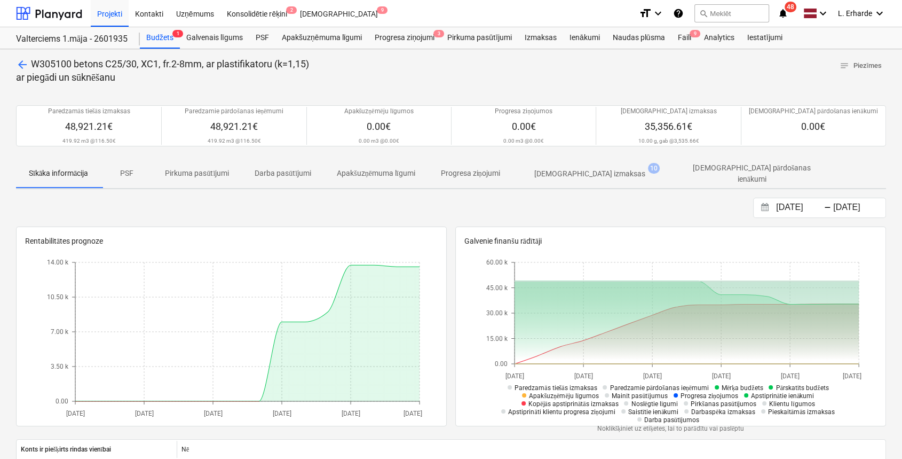
click at [593, 171] on p "[DEMOGRAPHIC_DATA] izmaksas" at bounding box center [589, 173] width 111 height 11
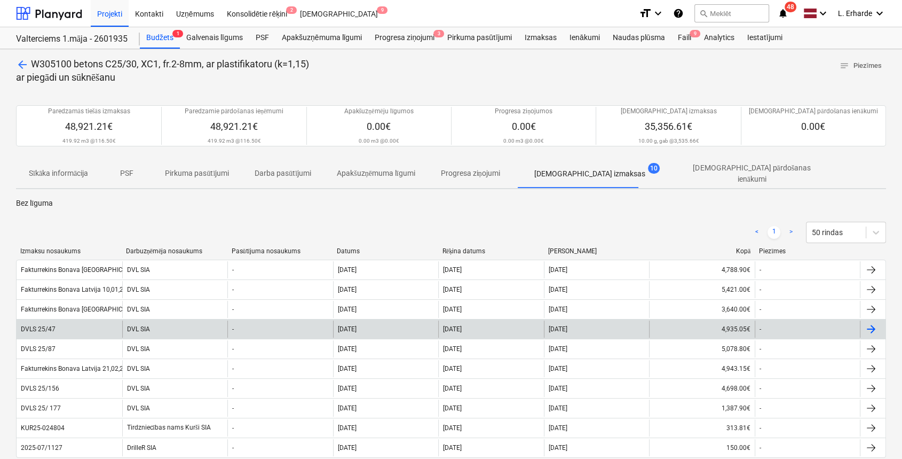
click at [50, 320] on div "DVLS 25/47" at bounding box center [70, 328] width 106 height 17
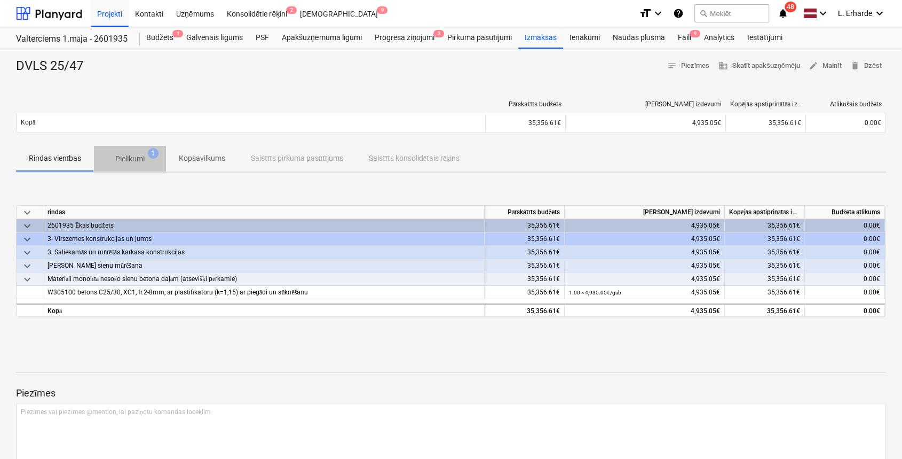
click at [138, 154] on p "Pielikumi" at bounding box center [129, 158] width 29 height 11
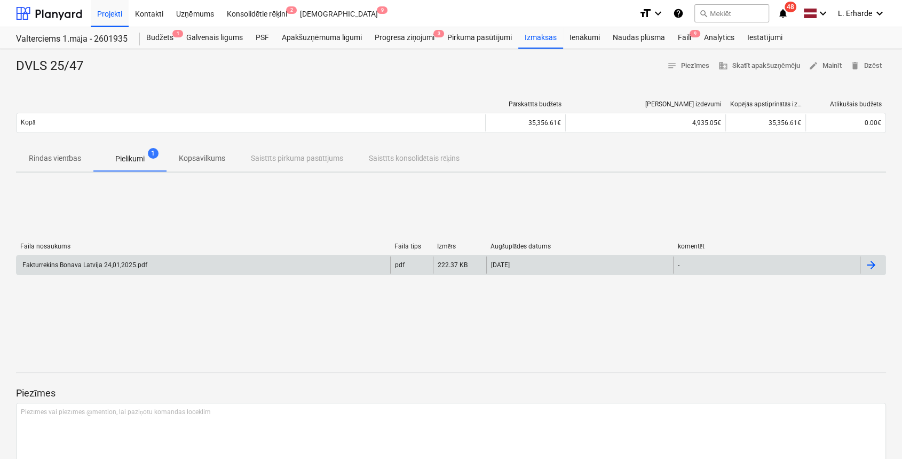
click at [105, 261] on div "Fakturrekins Bonava Latvija 24,01,2025.pdf" at bounding box center [84, 264] width 127 height 7
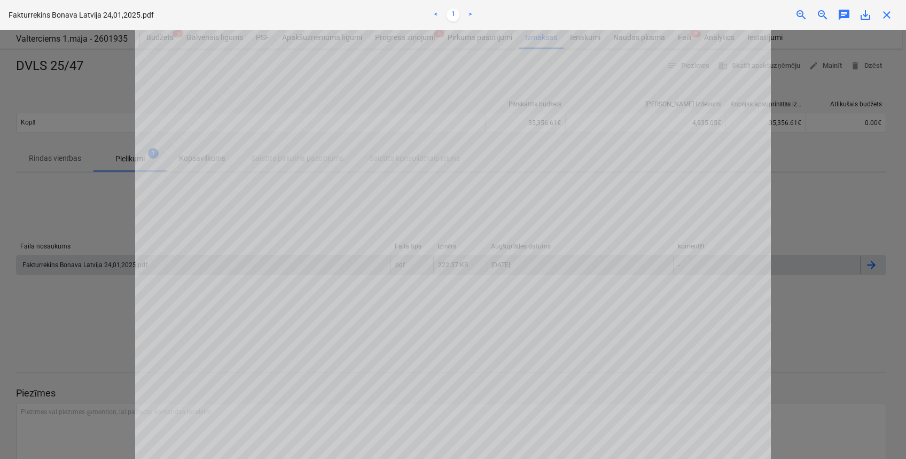
scroll to position [247, 0]
drag, startPoint x: 856, startPoint y: 202, endPoint x: 863, endPoint y: 206, distance: 7.4
click at [863, 206] on div at bounding box center [453, 244] width 906 height 429
click at [889, 20] on span "close" at bounding box center [886, 15] width 13 height 13
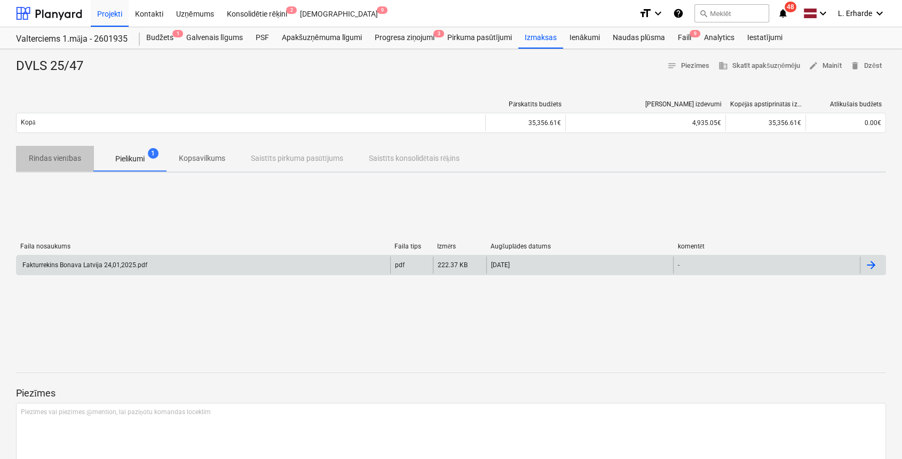
click at [77, 159] on p "Rindas vienības" at bounding box center [55, 158] width 52 height 11
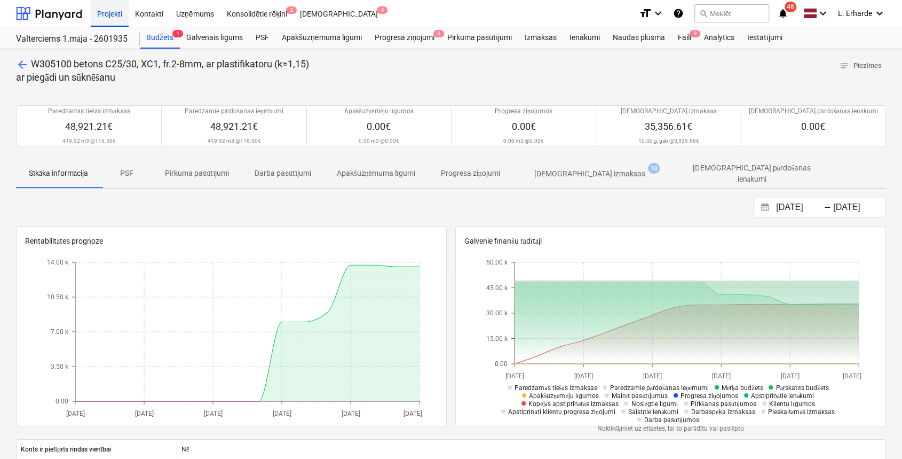
click at [107, 12] on div "Projekti" at bounding box center [110, 12] width 38 height 27
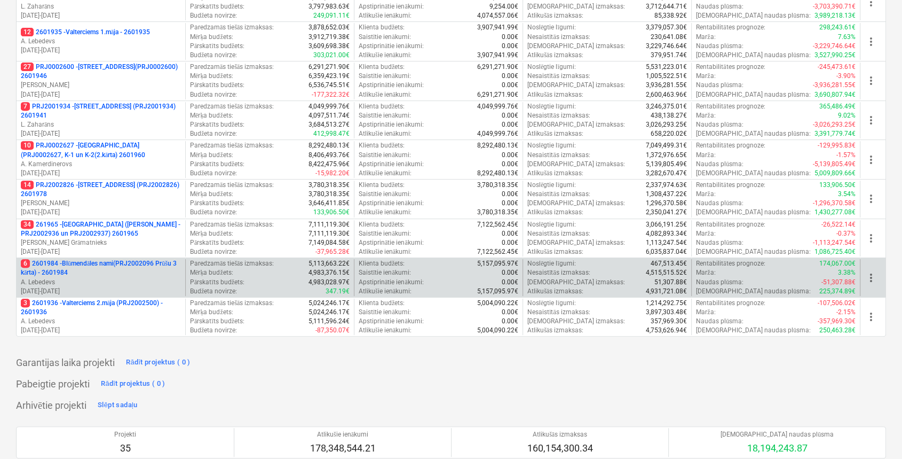
scroll to position [285, 0]
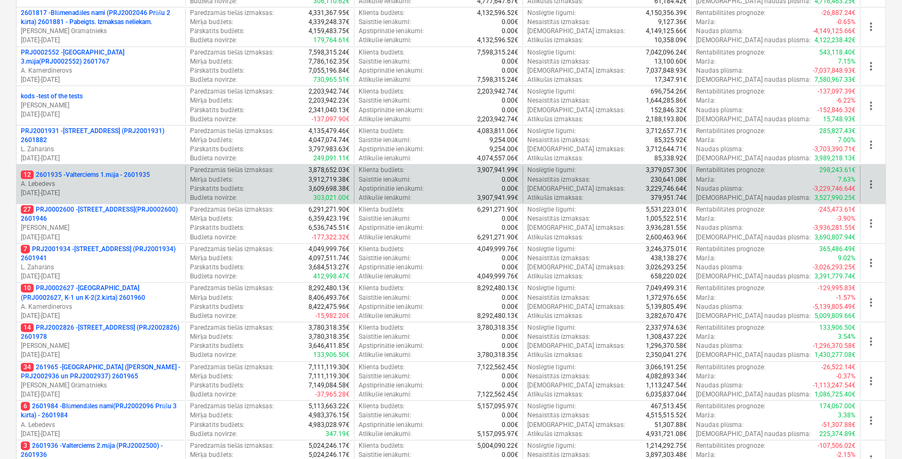
click at [109, 172] on p "12 2601935 - Valterciems 1.māja - 2601935" at bounding box center [85, 174] width 129 height 9
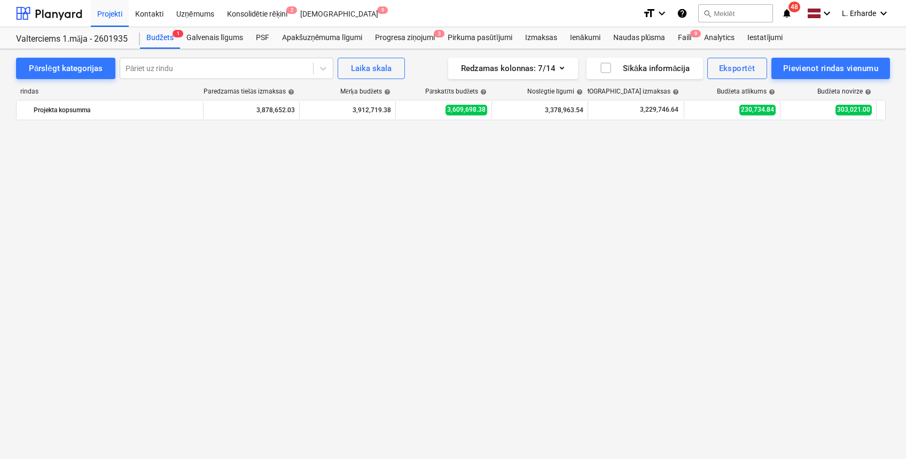
scroll to position [702, 0]
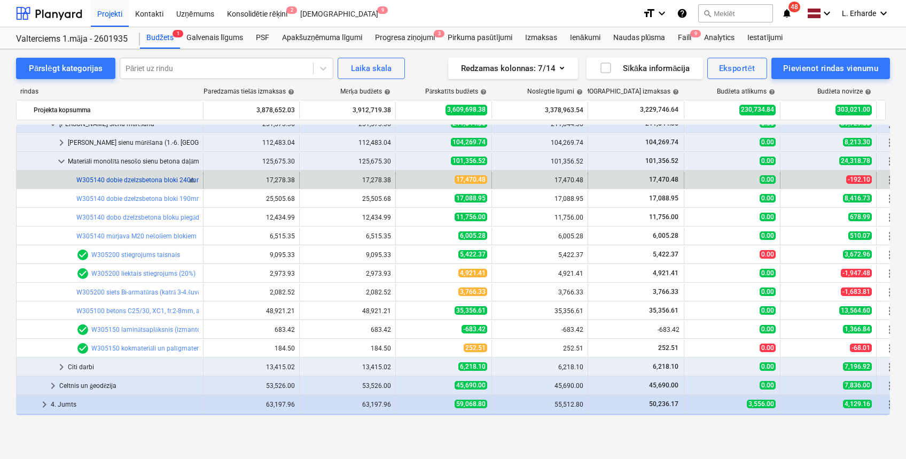
click at [167, 180] on link "W305140 dobie dzelzsbetona bloki 240mm, [DOMAIN_NAME]. armētie bloki un pusbloki" at bounding box center [202, 179] width 253 height 7
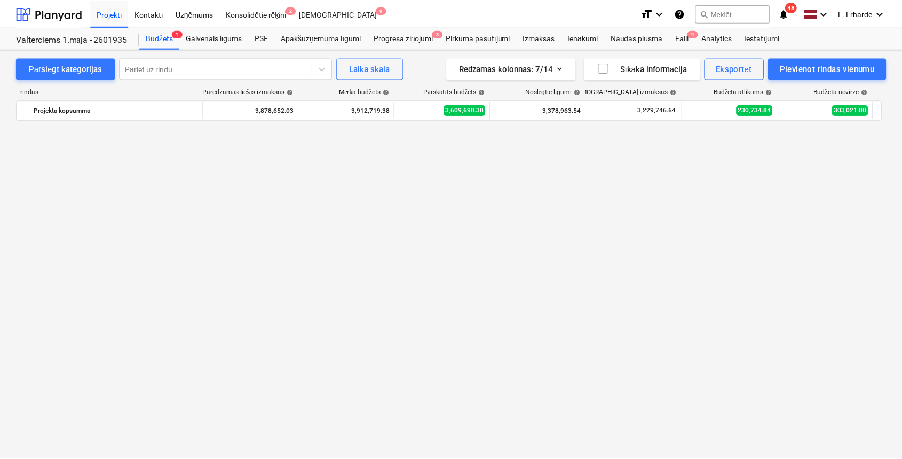
scroll to position [702, 0]
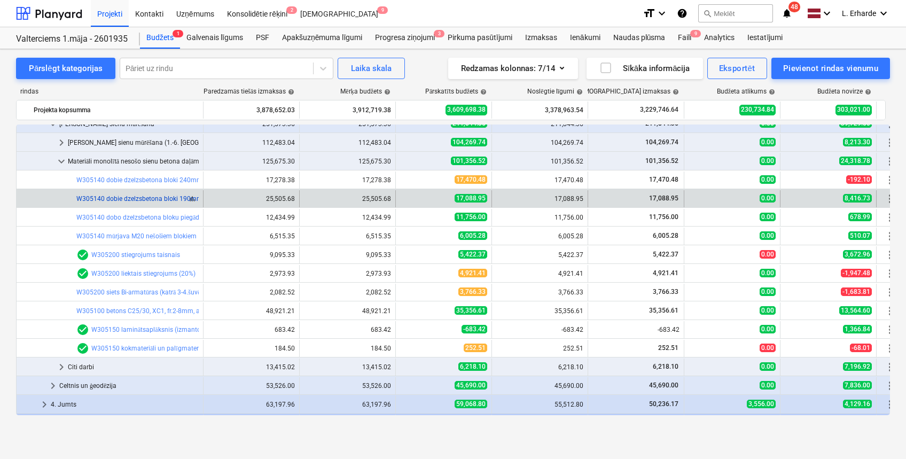
click at [174, 196] on link "W305140 dobie dzelzsbetona bloki 190mm, [DOMAIN_NAME]. armētie bloki un pusbloki" at bounding box center [202, 198] width 253 height 7
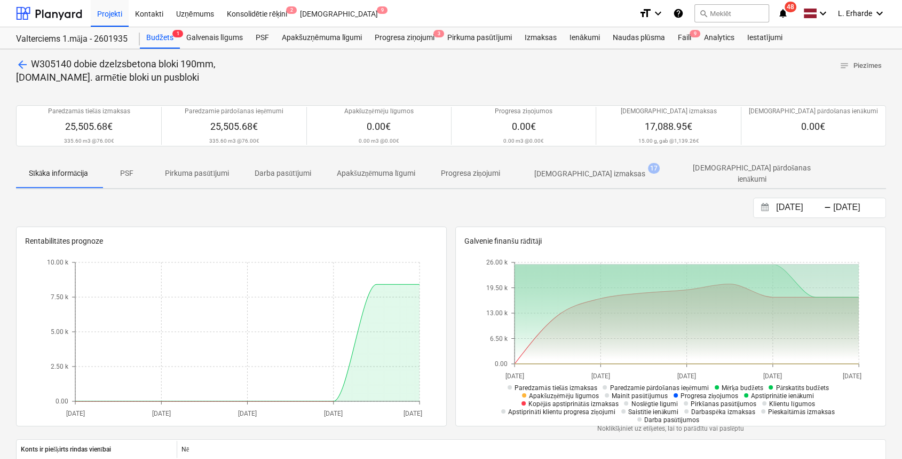
click at [599, 169] on p "[DEMOGRAPHIC_DATA] izmaksas" at bounding box center [589, 173] width 111 height 11
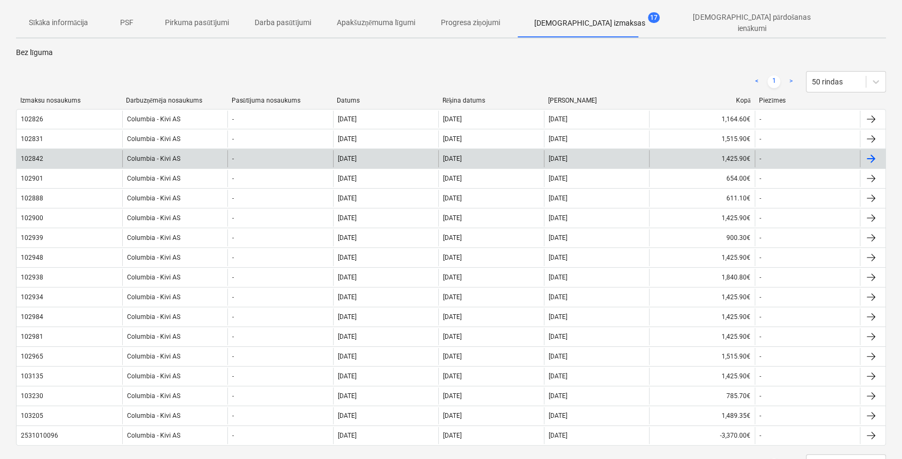
scroll to position [57, 0]
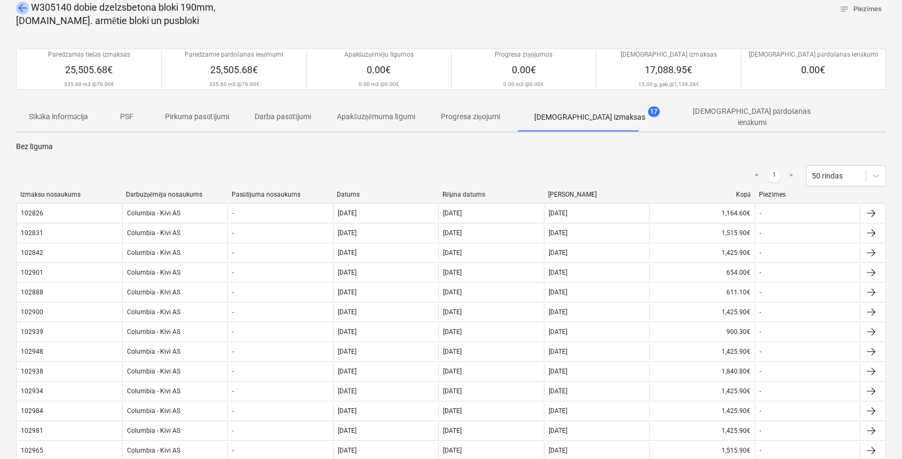
click at [25, 6] on span "arrow_back" at bounding box center [22, 8] width 13 height 13
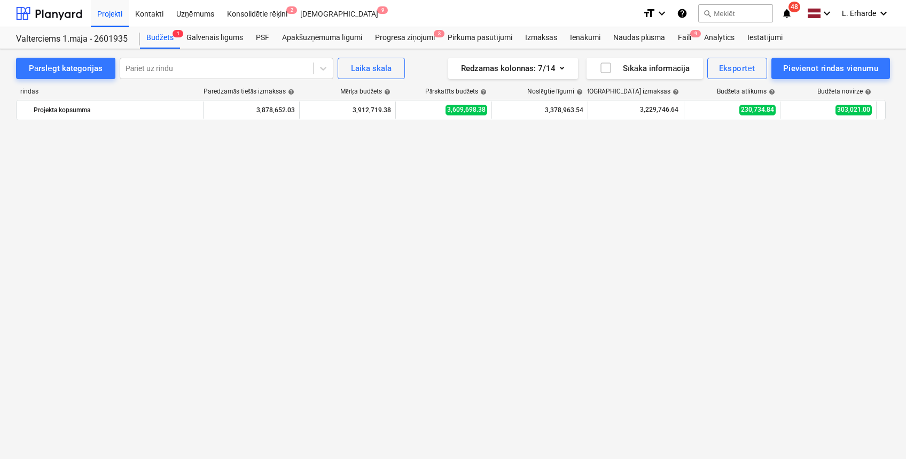
scroll to position [702, 0]
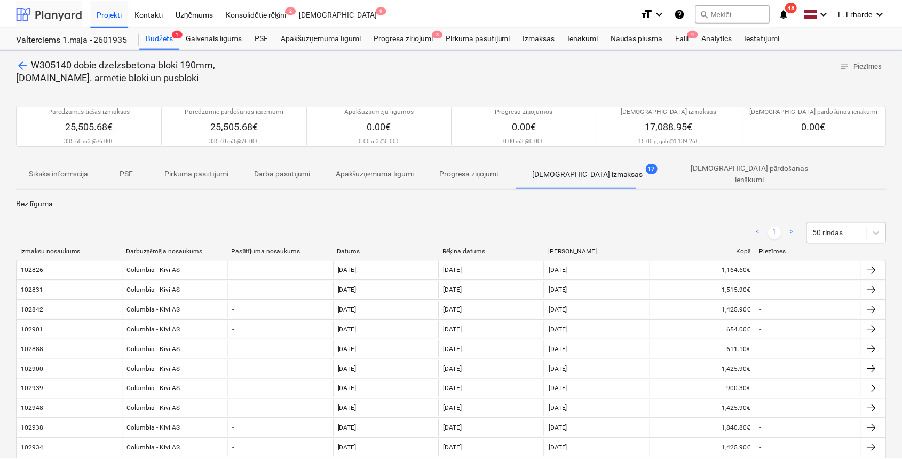
scroll to position [57, 0]
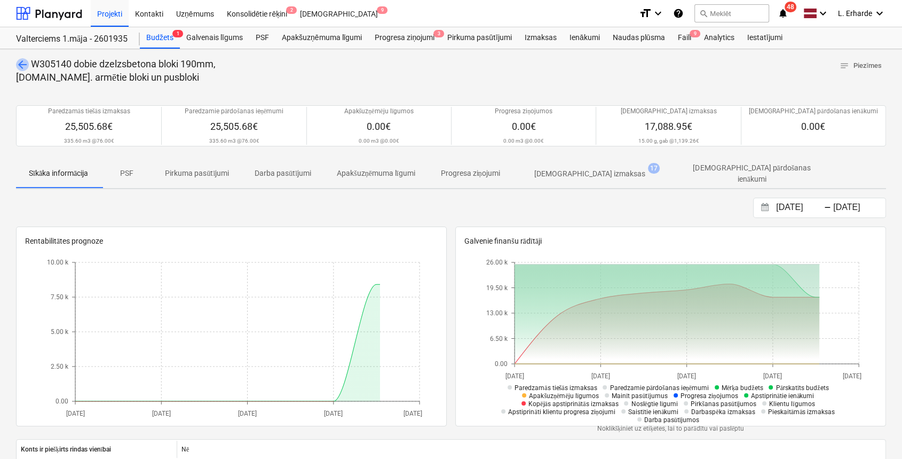
click at [18, 61] on span "arrow_back" at bounding box center [22, 64] width 13 height 13
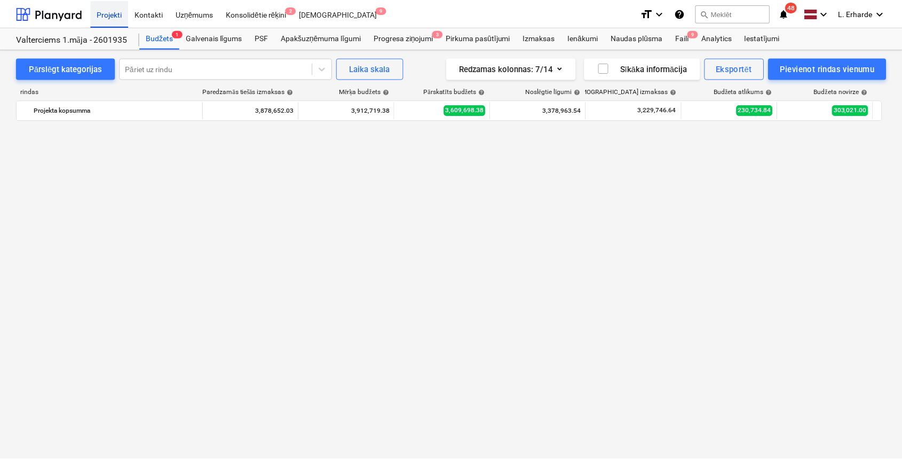
scroll to position [702, 0]
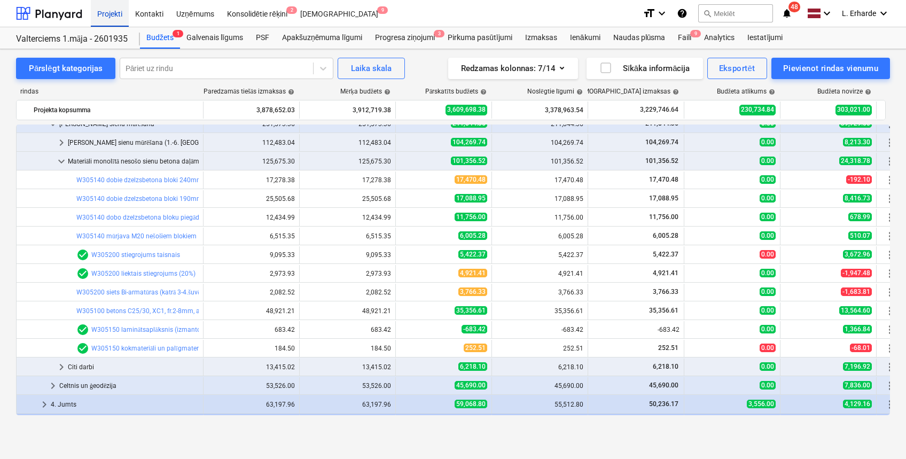
click at [112, 17] on div "Projekti" at bounding box center [110, 12] width 38 height 27
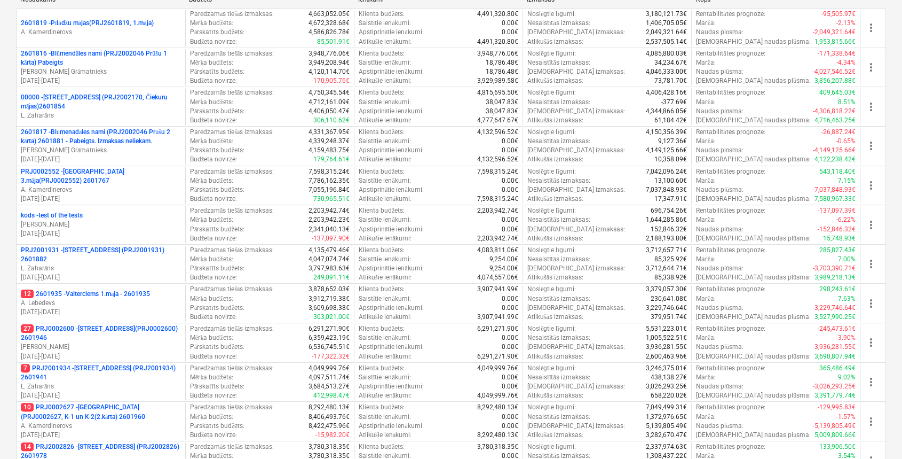
scroll to position [356, 0]
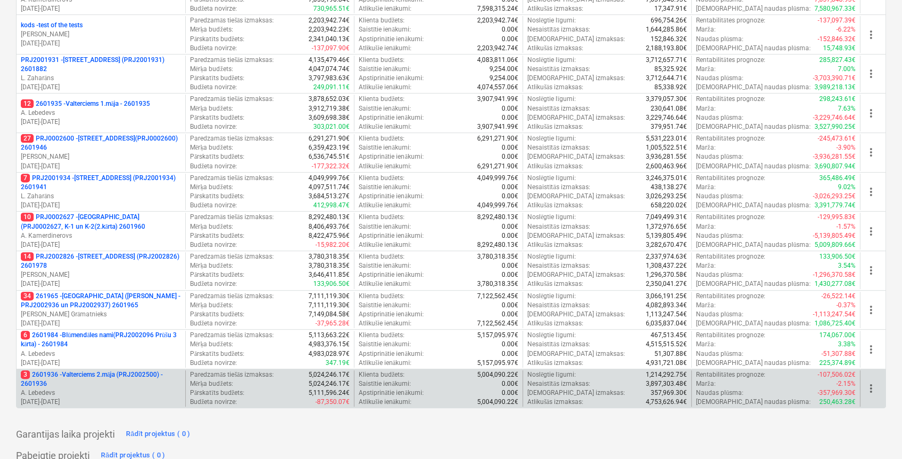
click at [121, 374] on p "3 2601936 - Valterciems 2.māja (PRJ2002500) - 2601936" at bounding box center [101, 379] width 160 height 18
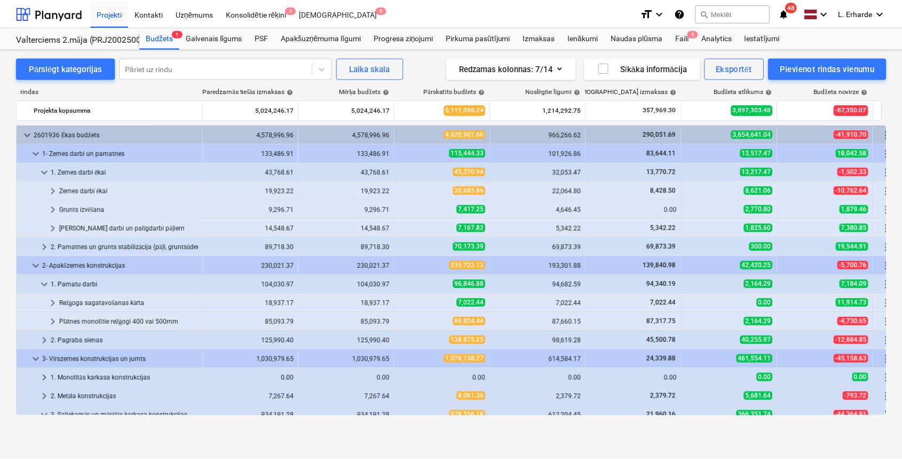
scroll to position [285, 0]
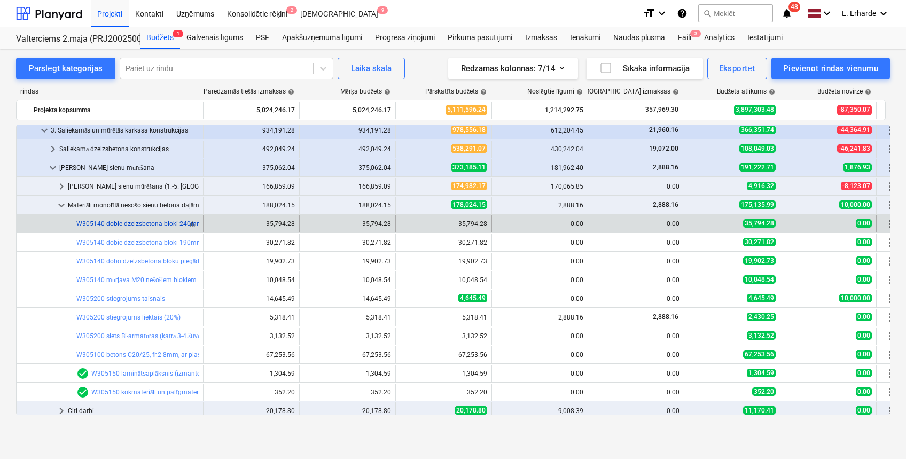
click at [160, 222] on link "W305140 dobie dzelzsbetona bloki 240mm, [DOMAIN_NAME]. armētie bloki un pusbloki" at bounding box center [202, 223] width 253 height 7
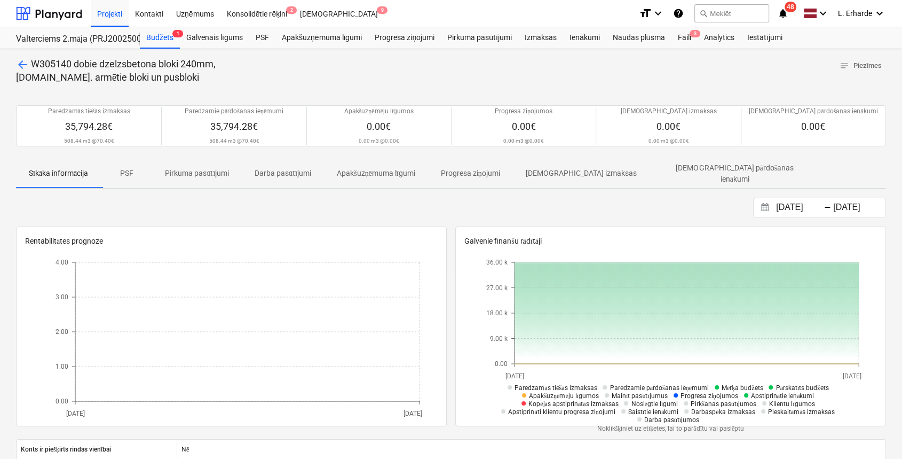
click at [133, 169] on p "PSF" at bounding box center [127, 173] width 26 height 11
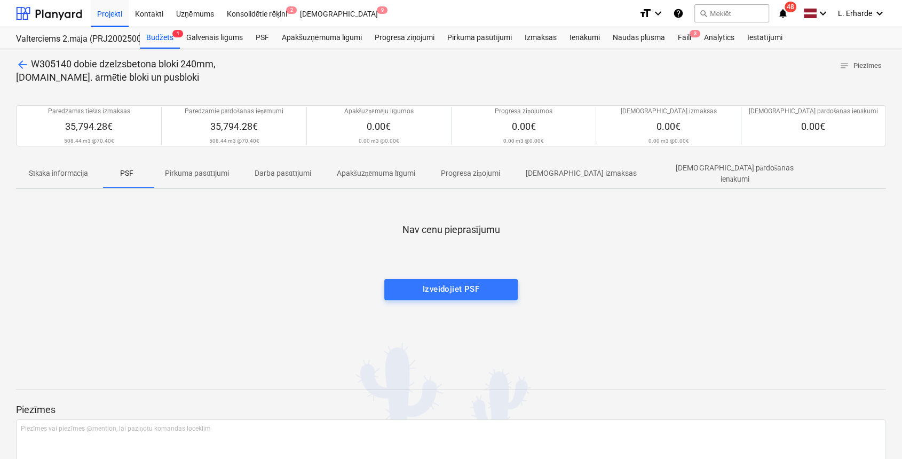
click at [56, 175] on p "Sīkāka informācija" at bounding box center [58, 173] width 59 height 11
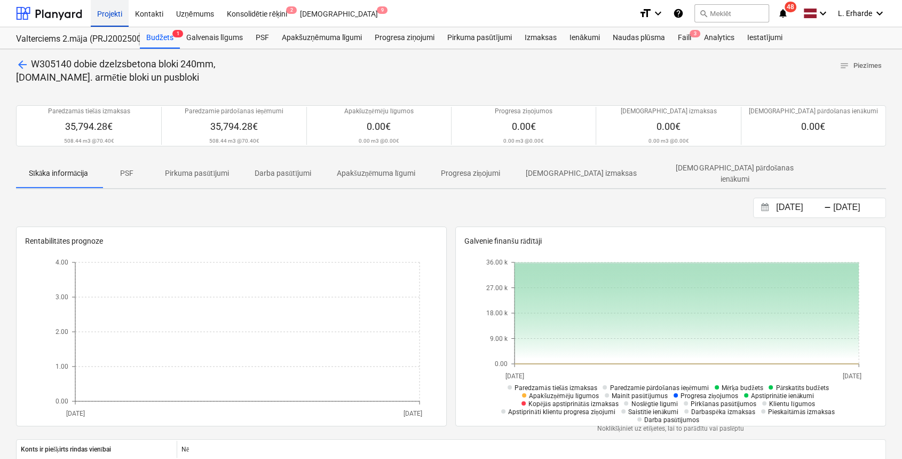
click at [110, 12] on div "Projekti" at bounding box center [110, 12] width 38 height 27
